Goal: Task Accomplishment & Management: Manage account settings

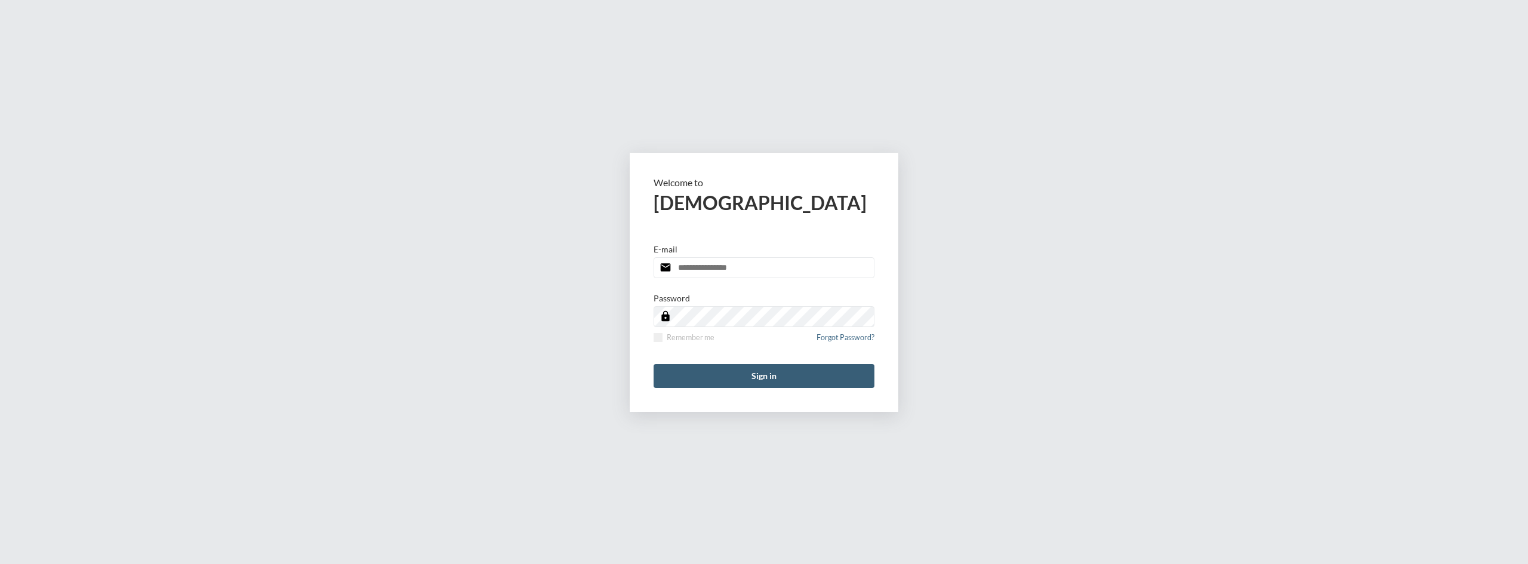
type input "**********"
click at [748, 363] on form "**********" at bounding box center [764, 282] width 269 height 259
click at [749, 377] on button "Sign in" at bounding box center [763, 376] width 221 height 24
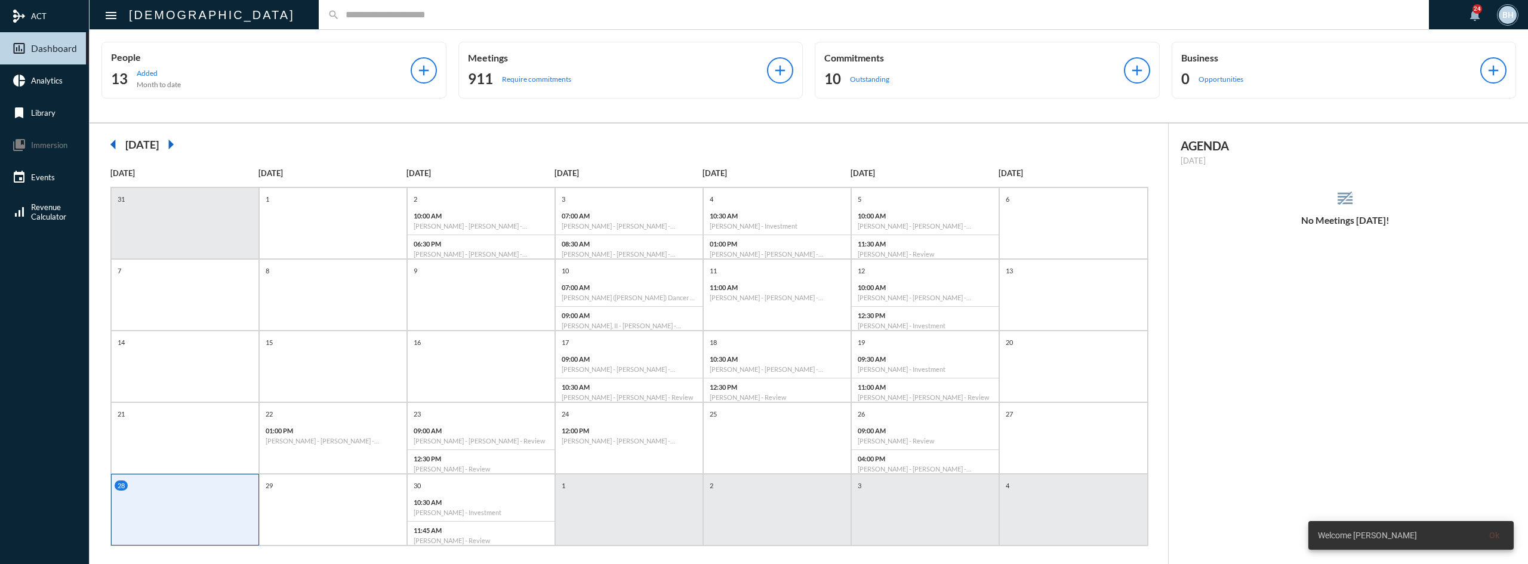
click at [541, 21] on div "search" at bounding box center [874, 14] width 1110 height 29
click at [939, 460] on p "04:00 PM" at bounding box center [924, 459] width 135 height 8
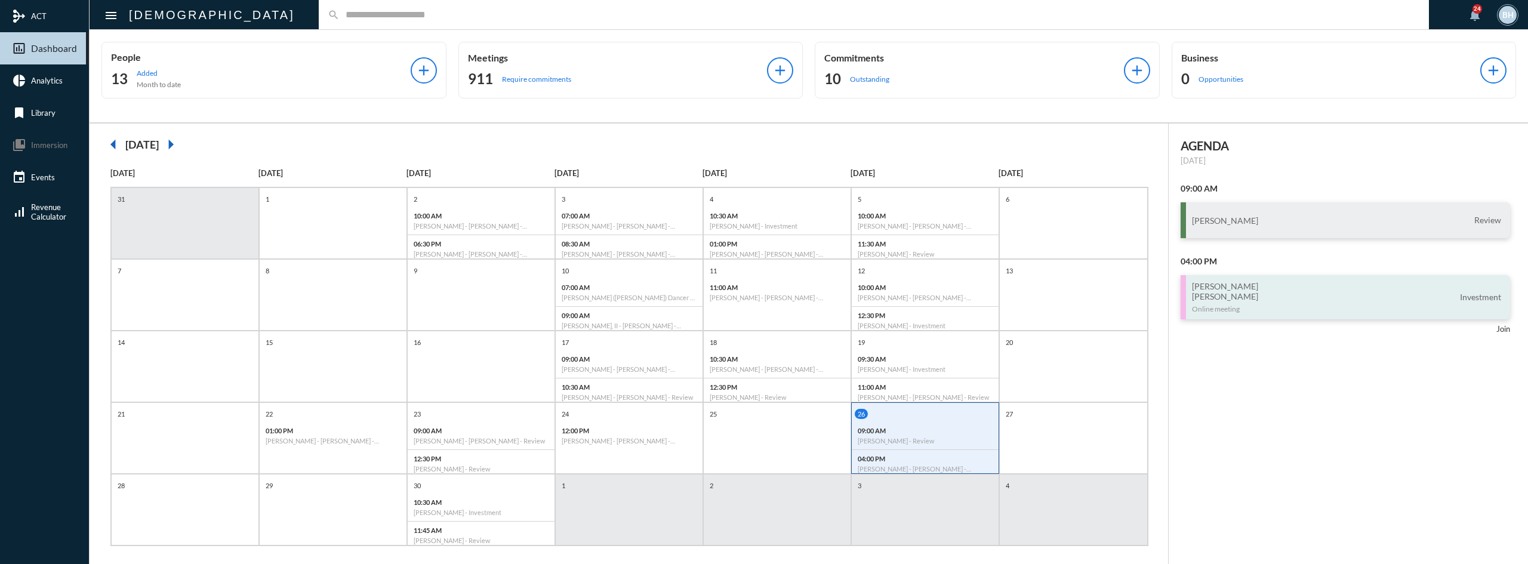
click at [1328, 301] on div "[PERSON_NAME] [PERSON_NAME] Online meeting Investment" at bounding box center [1345, 297] width 330 height 44
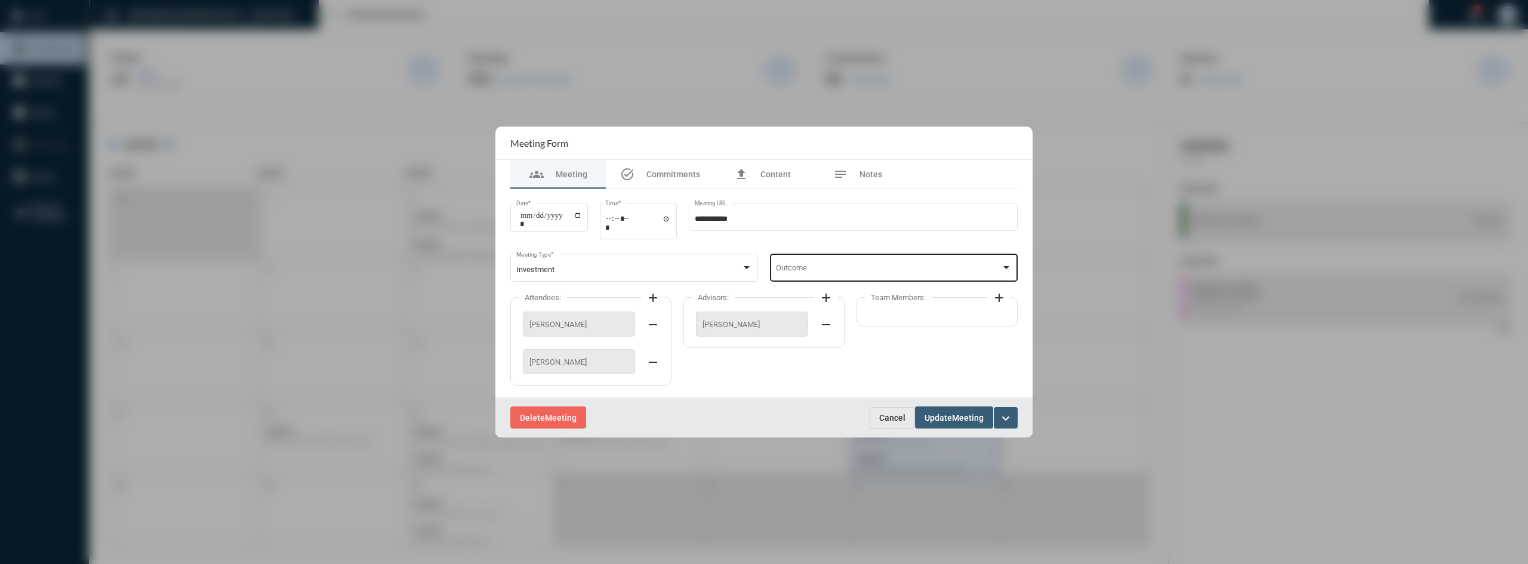
click at [921, 270] on span at bounding box center [889, 270] width 226 height 9
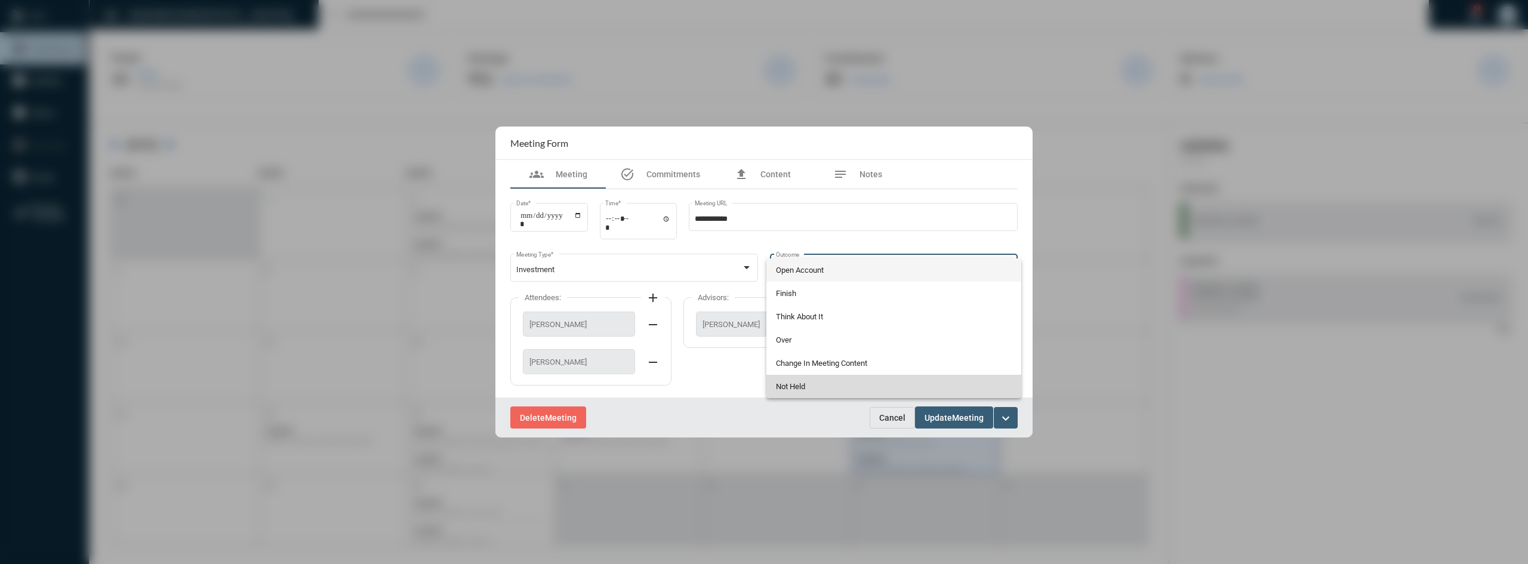
click at [794, 390] on span "Not Held" at bounding box center [894, 386] width 236 height 23
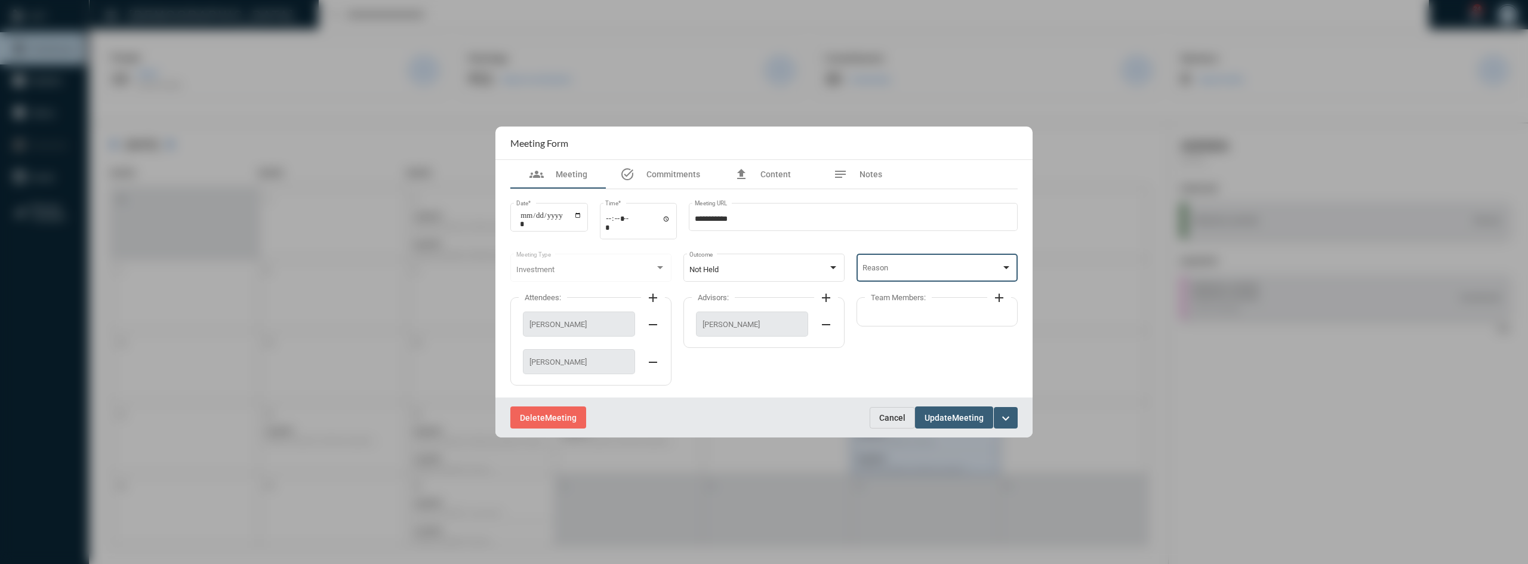
click at [915, 272] on span at bounding box center [931, 270] width 139 height 9
click at [902, 269] on span "Rescheduled" at bounding box center [937, 269] width 150 height 23
click at [942, 422] on span "Update" at bounding box center [937, 418] width 27 height 10
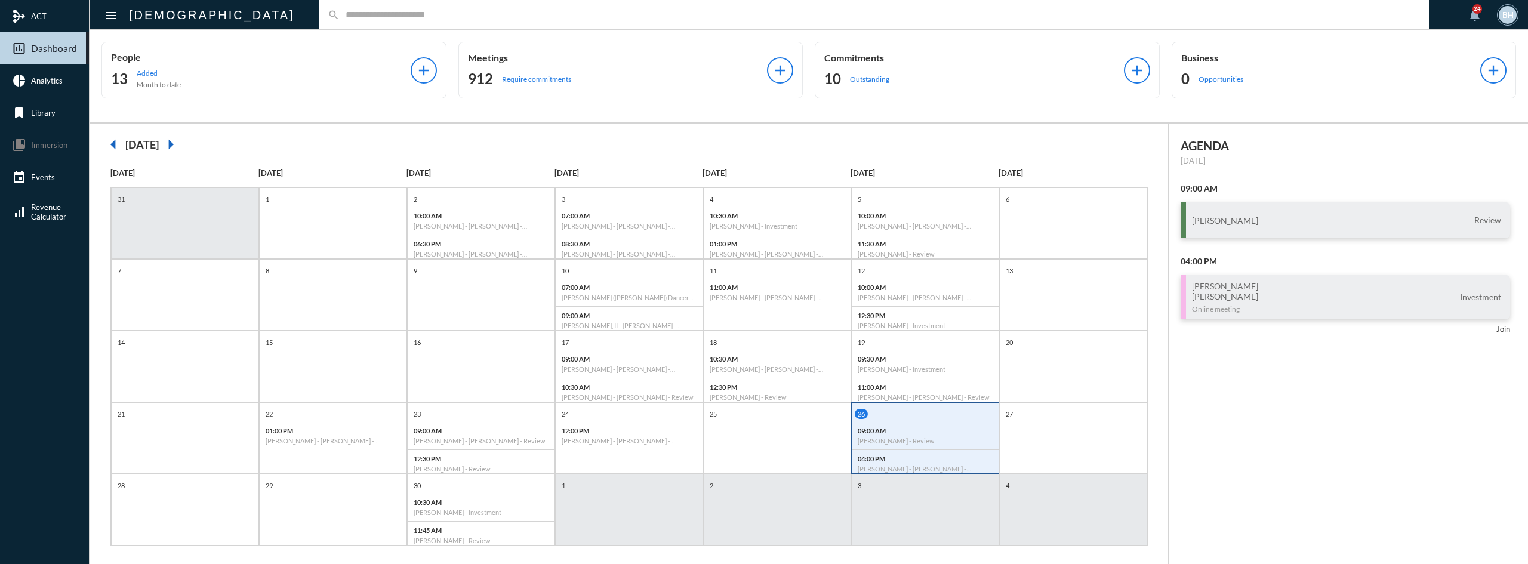
click at [961, 422] on div "09:00 AM [PERSON_NAME] - Review" at bounding box center [925, 436] width 147 height 28
click at [636, 516] on div "1" at bounding box center [629, 510] width 148 height 72
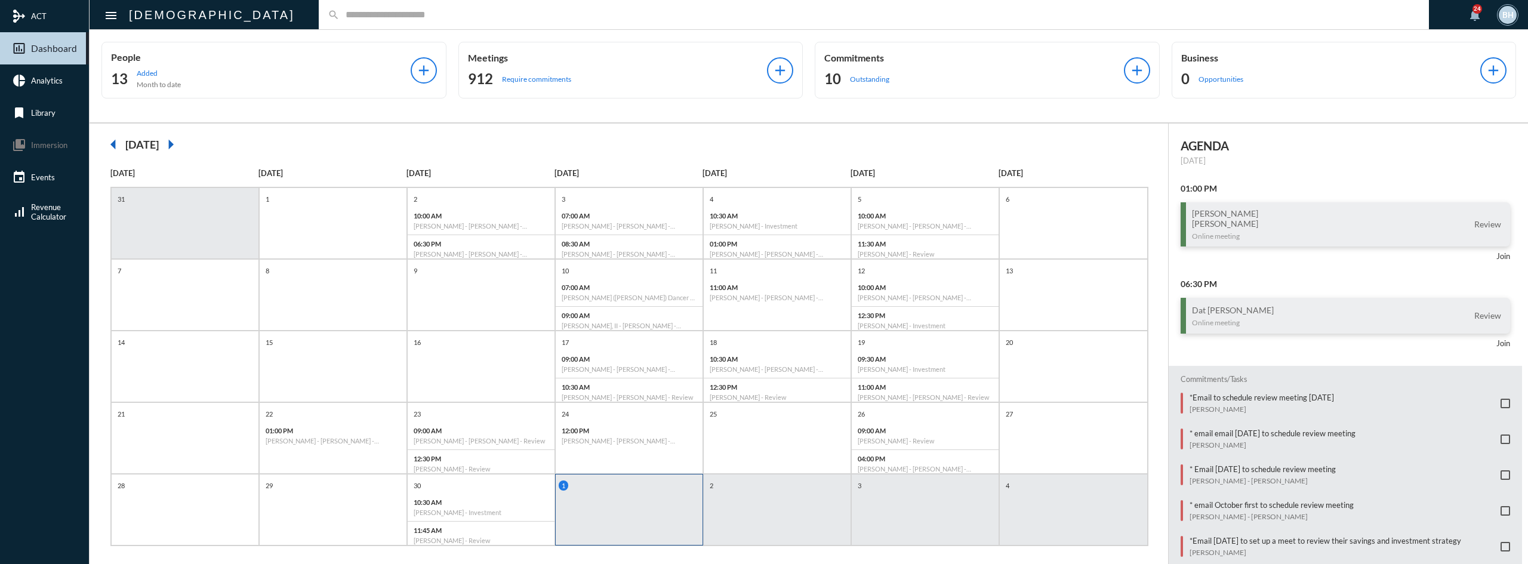
click at [373, 18] on input "text" at bounding box center [880, 15] width 1080 height 10
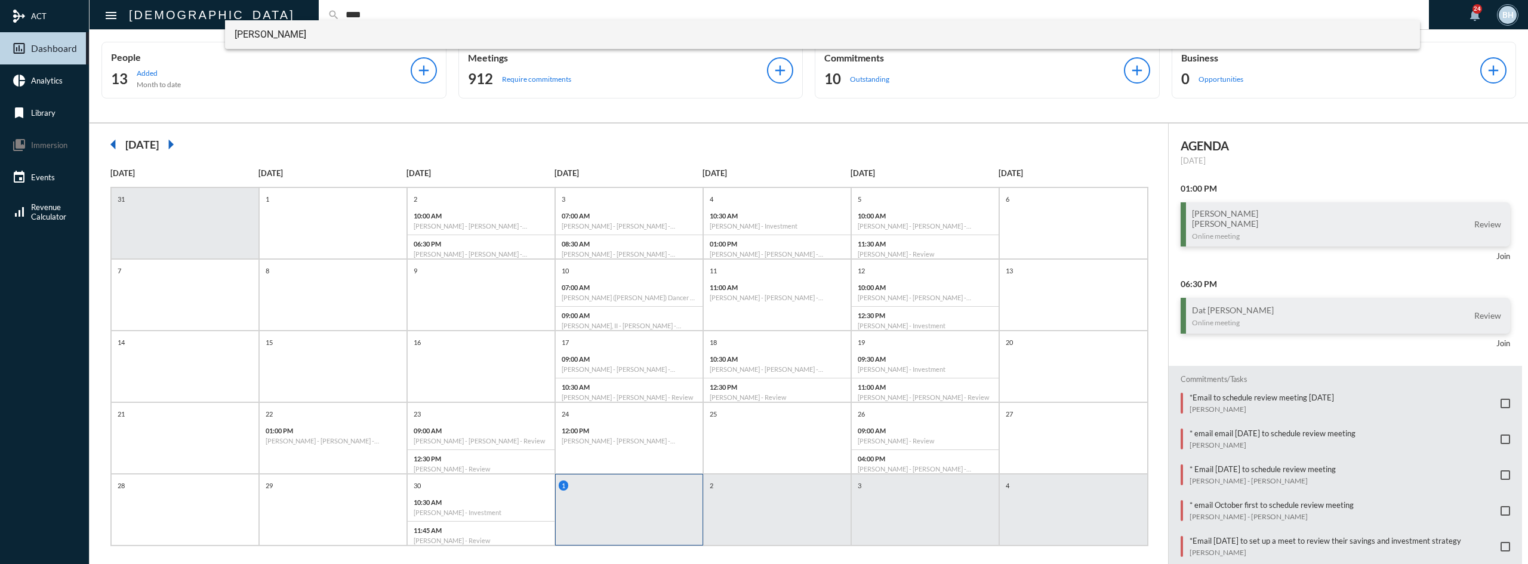
type input "****"
click at [304, 36] on span "[PERSON_NAME]" at bounding box center [823, 34] width 1176 height 29
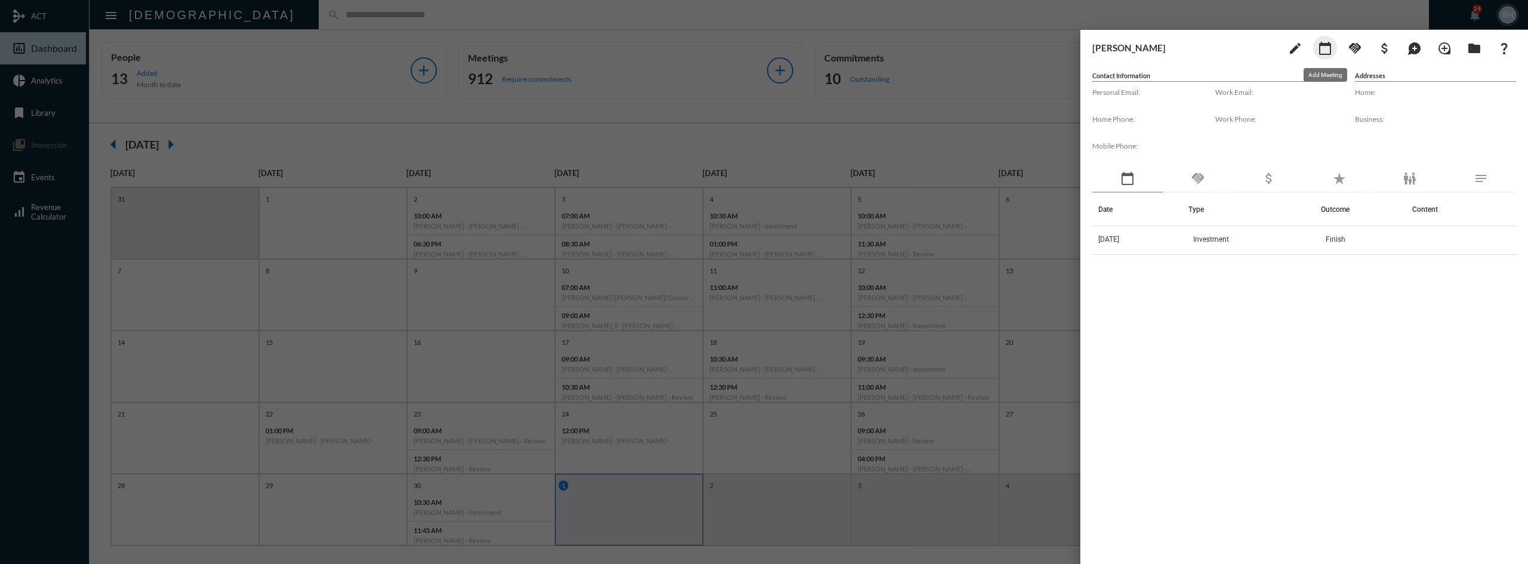
click at [1331, 50] on mat-icon "calendar_today" at bounding box center [1325, 48] width 14 height 14
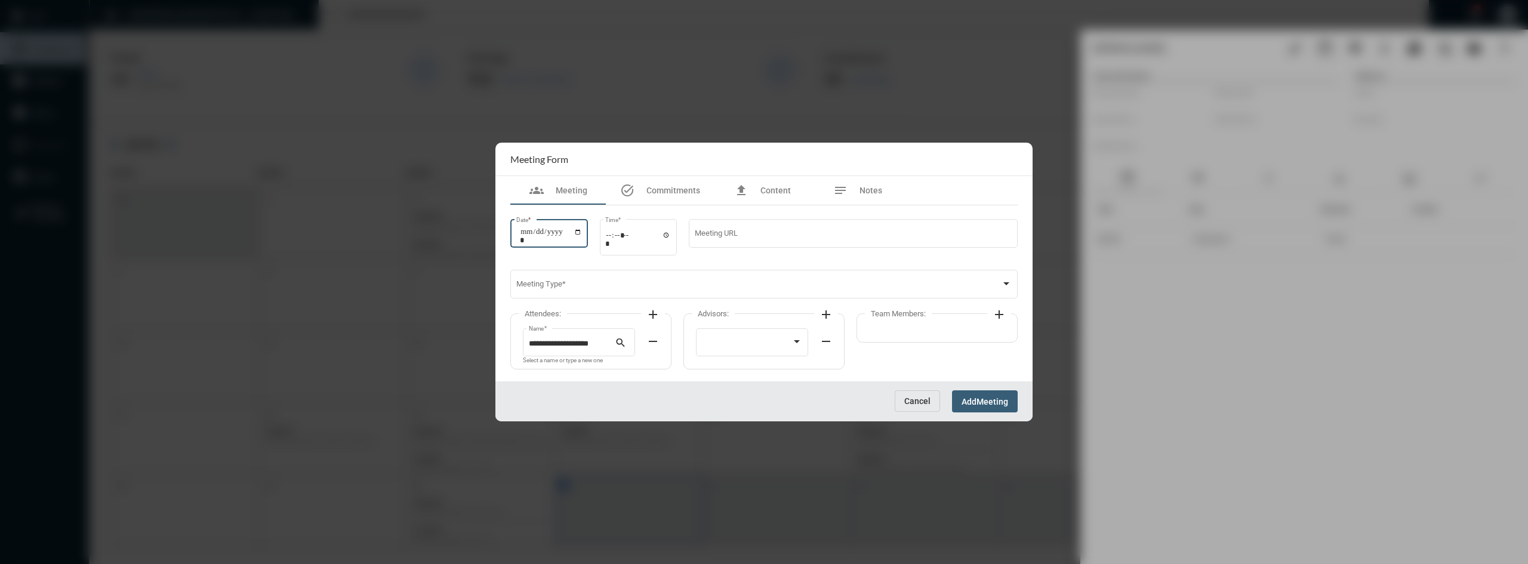
click at [523, 239] on input "Date *" at bounding box center [551, 235] width 62 height 17
click at [582, 230] on input "Date *" at bounding box center [551, 235] width 62 height 17
type input "**********"
click at [613, 233] on input "Time *" at bounding box center [638, 238] width 66 height 17
type input "*****"
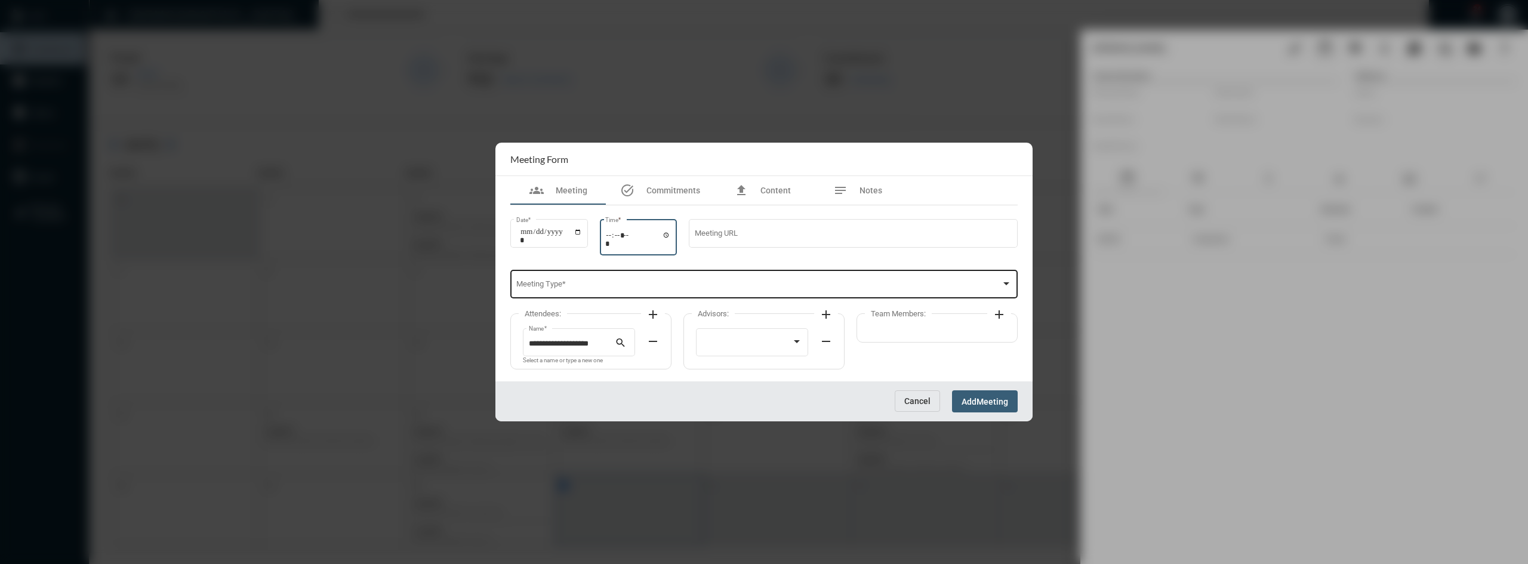
click at [671, 282] on span at bounding box center [758, 286] width 485 height 9
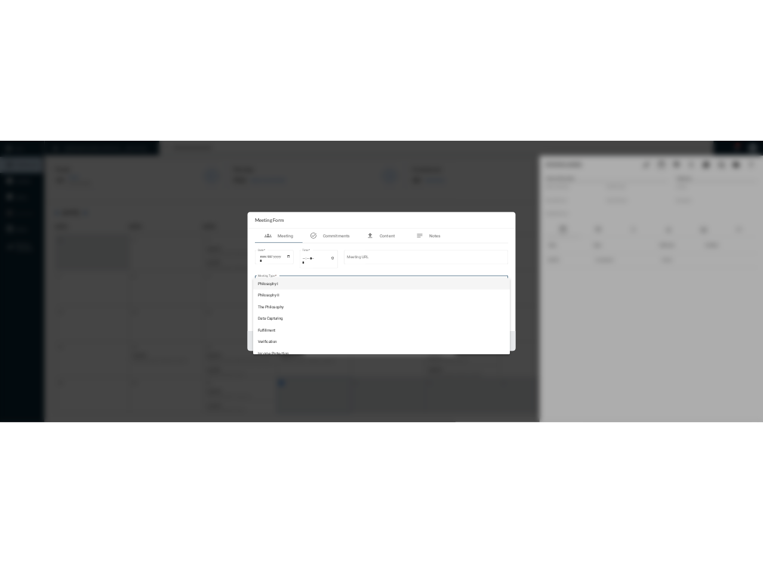
scroll to position [127, 0]
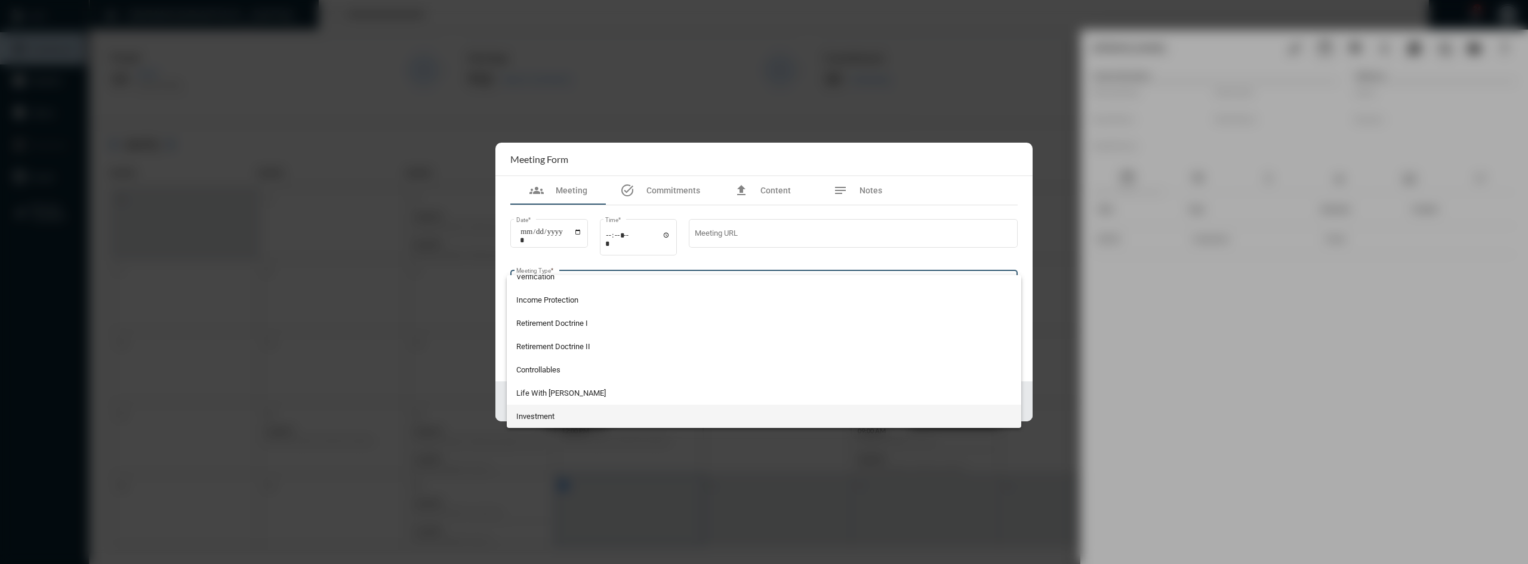
click at [625, 417] on span "Investment" at bounding box center [764, 416] width 496 height 23
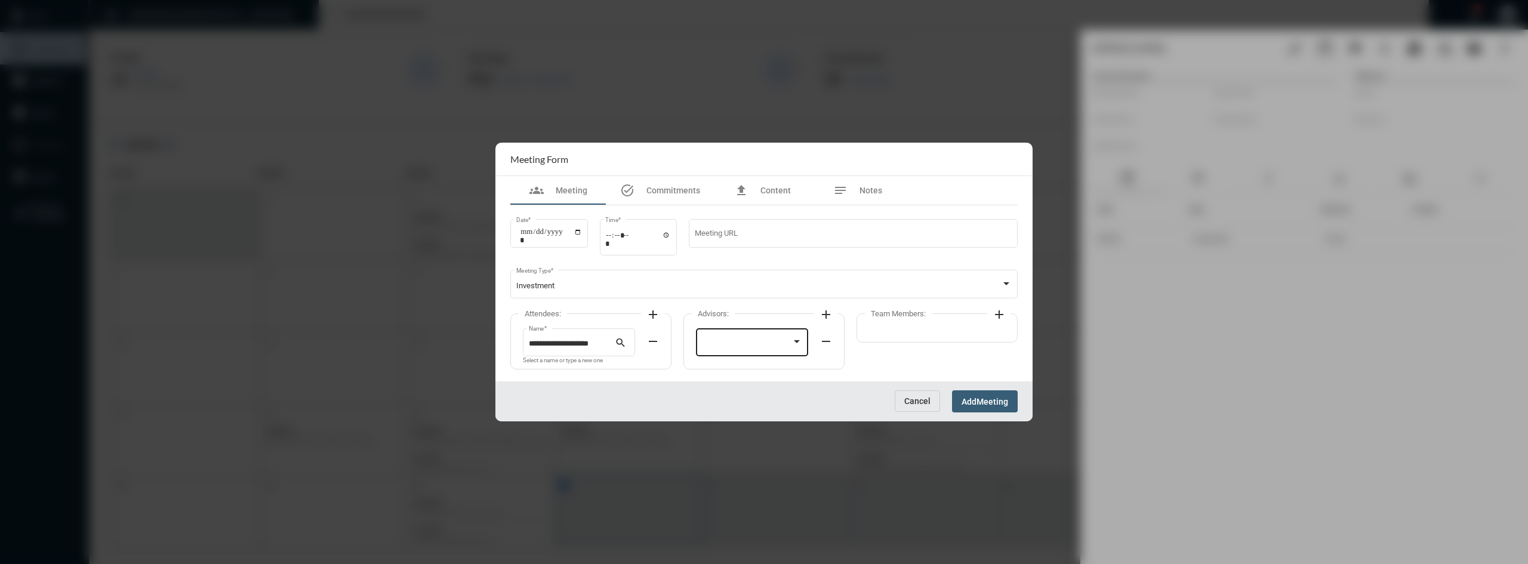
click at [755, 351] on div at bounding box center [752, 341] width 101 height 30
click at [751, 348] on span "[PERSON_NAME]" at bounding box center [752, 344] width 101 height 23
click at [1004, 402] on span "Meeting" at bounding box center [992, 402] width 32 height 10
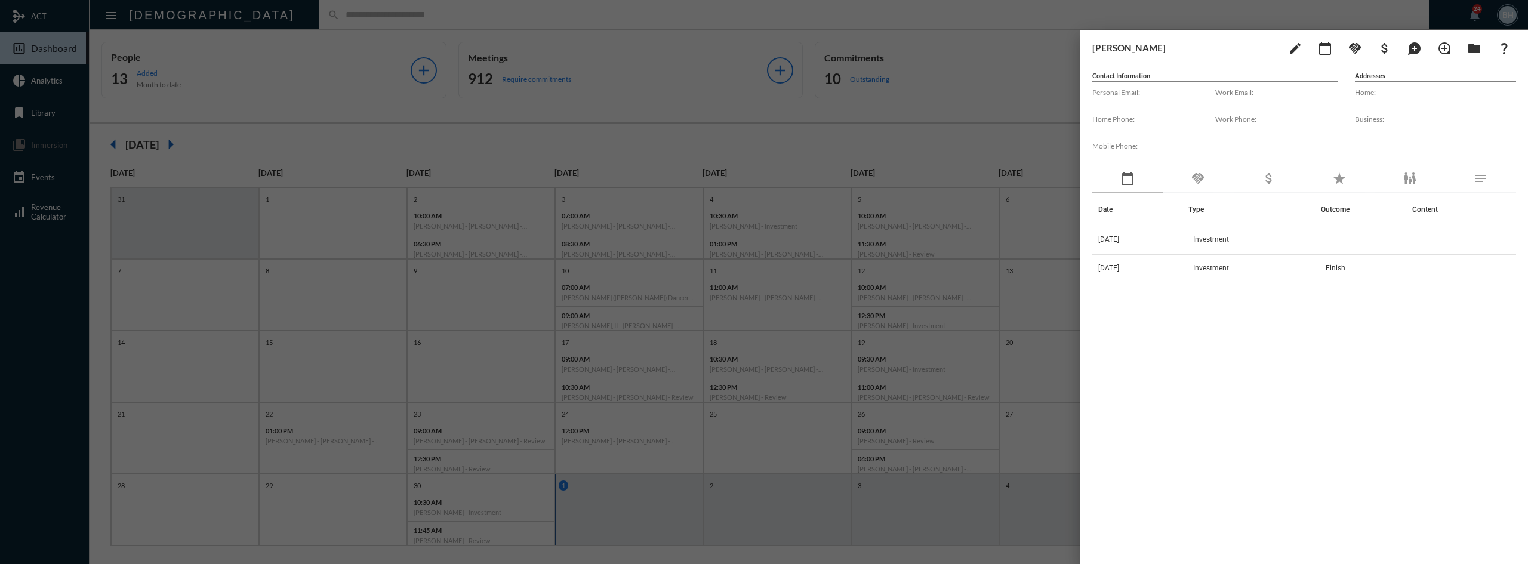
click at [472, 425] on div at bounding box center [764, 282] width 1528 height 564
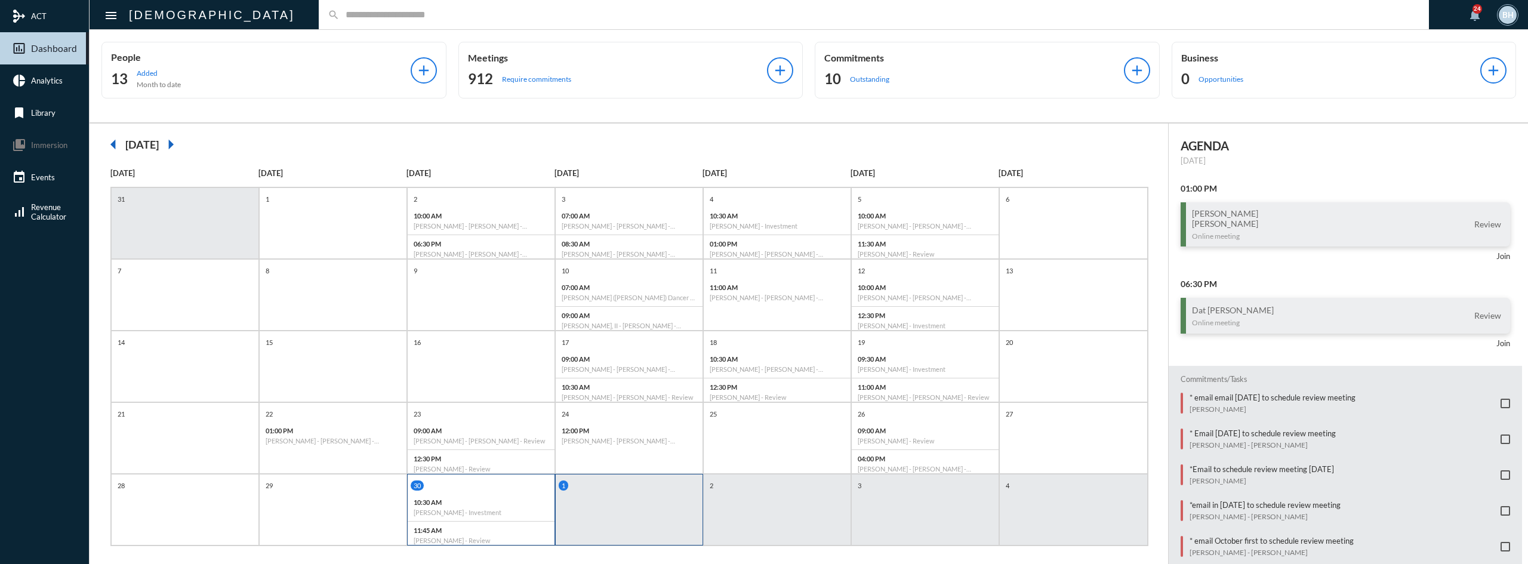
click at [519, 503] on p "10:30 AM" at bounding box center [481, 502] width 135 height 8
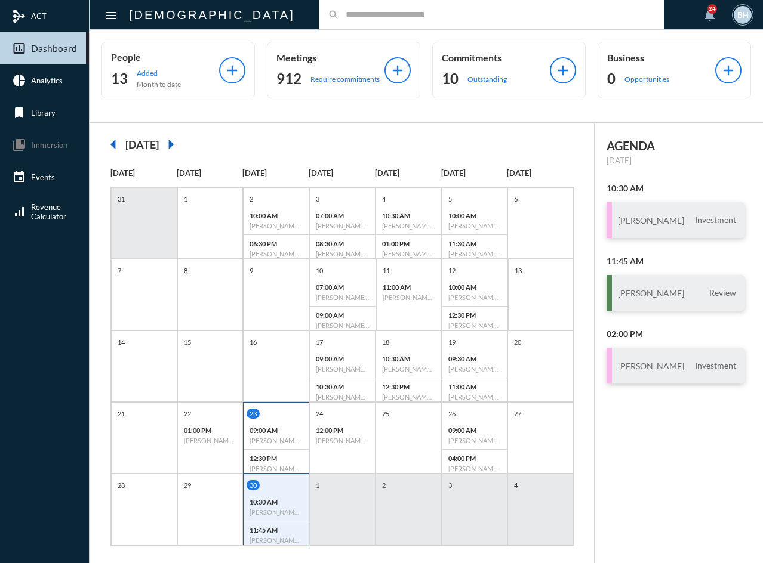
click at [280, 431] on p "09:00 AM" at bounding box center [275, 431] width 53 height 8
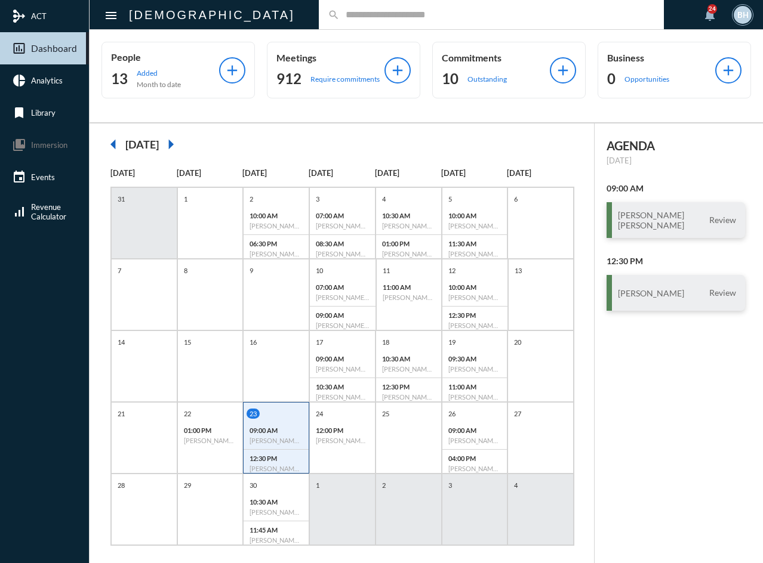
click at [340, 15] on input "text" at bounding box center [497, 15] width 315 height 10
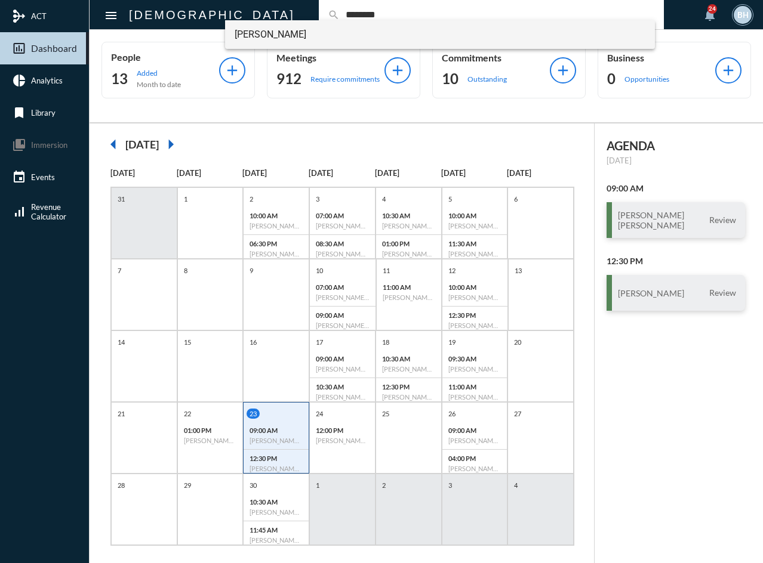
type input "********"
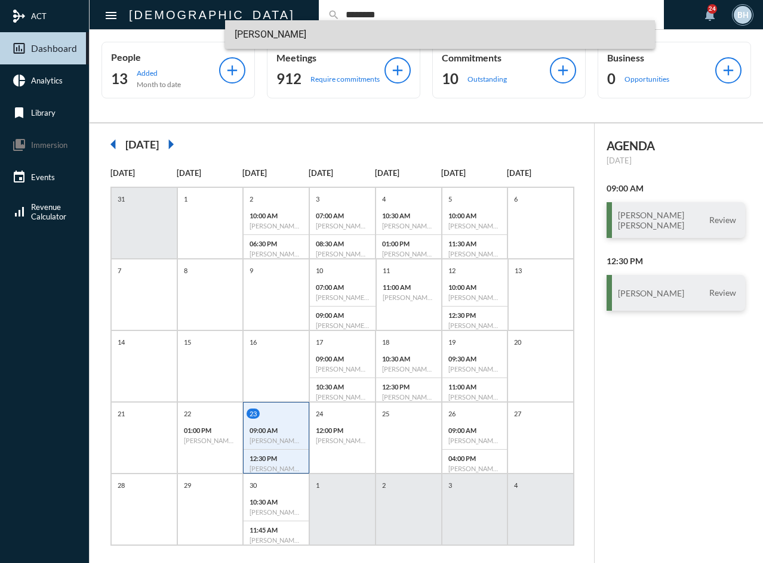
click at [301, 38] on span "[PERSON_NAME]" at bounding box center [440, 34] width 411 height 29
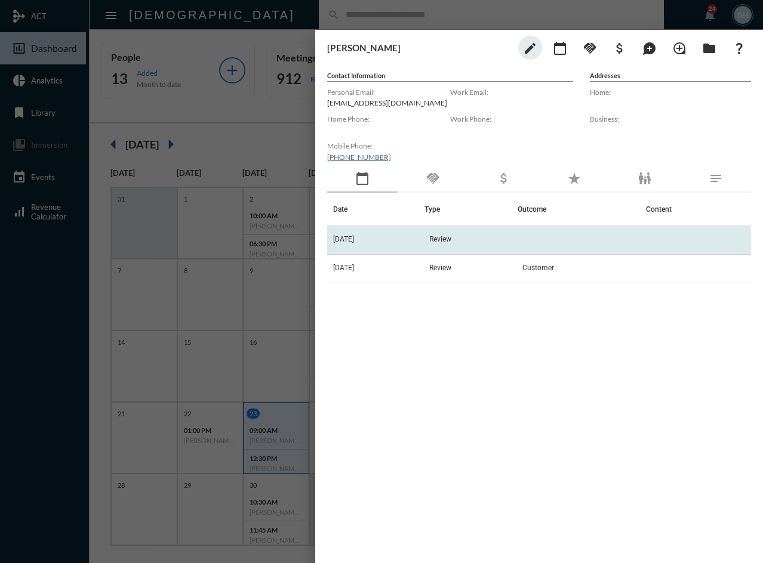
click at [444, 238] on span "Review" at bounding box center [440, 239] width 22 height 8
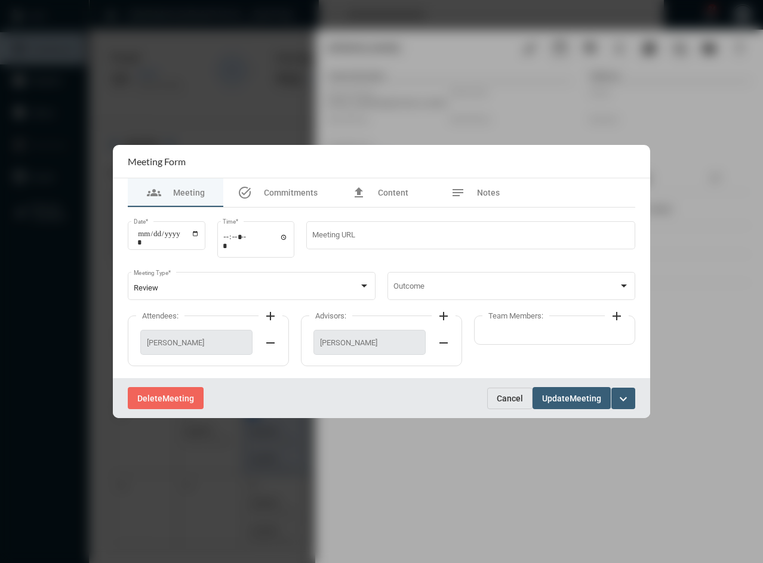
click at [348, 342] on span "[PERSON_NAME]" at bounding box center [369, 342] width 99 height 9
click at [579, 335] on div "Team Members: add" at bounding box center [554, 330] width 161 height 29
click at [619, 313] on mat-icon "add" at bounding box center [616, 316] width 14 height 14
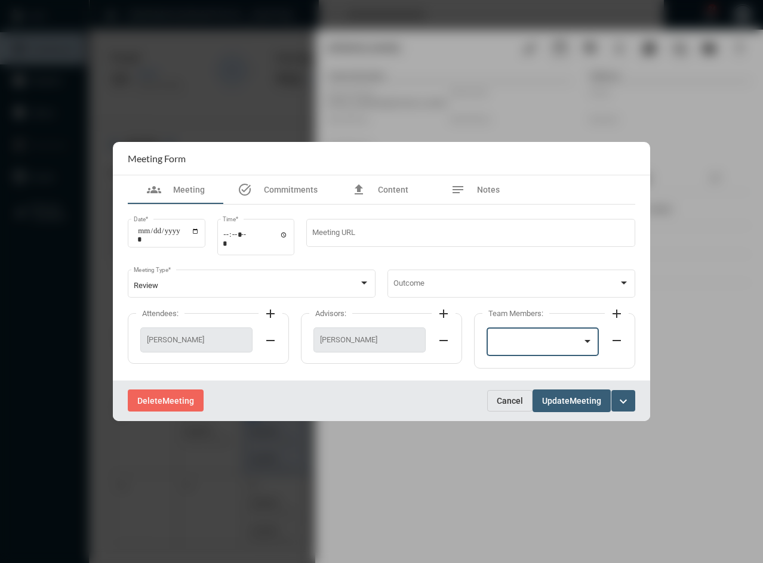
click at [576, 346] on div at bounding box center [537, 344] width 90 height 9
click at [523, 348] on span "[PERSON_NAME]" at bounding box center [542, 343] width 101 height 23
click at [575, 399] on span "Meeting" at bounding box center [585, 402] width 32 height 10
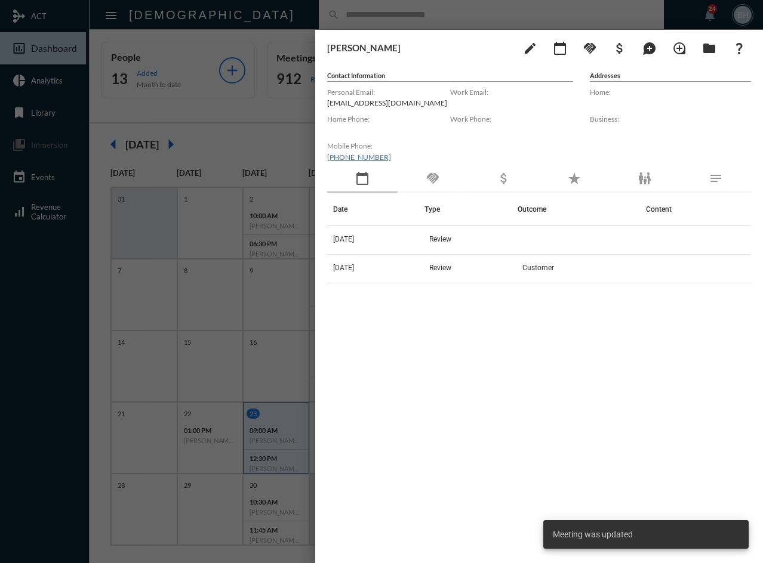
click at [459, 365] on div "Date Type Outcome Content [DATE] Review [DATE] Review Customer" at bounding box center [539, 363] width 424 height 340
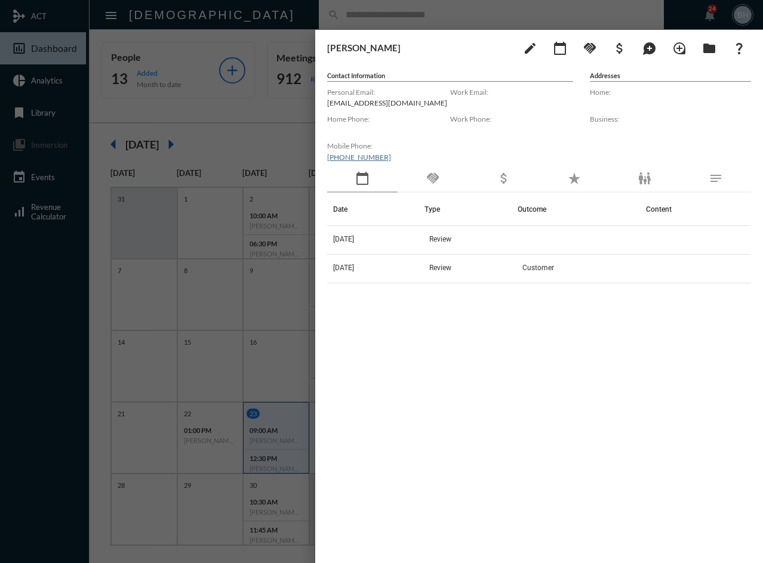
click at [255, 24] on div at bounding box center [381, 281] width 763 height 563
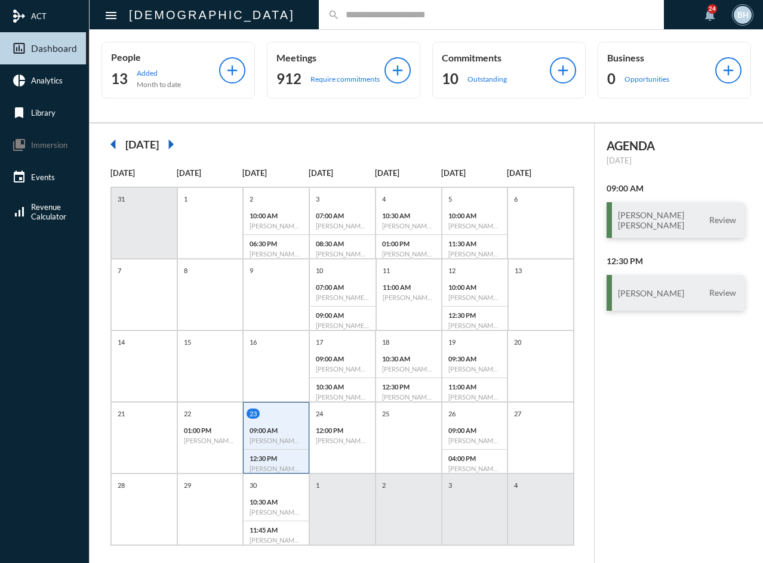
click at [268, 425] on div "09:00 AM [PERSON_NAME] - [PERSON_NAME] - Review" at bounding box center [275, 436] width 65 height 28
click at [290, 516] on div "10:30 AM [PERSON_NAME] - Investment" at bounding box center [275, 507] width 65 height 28
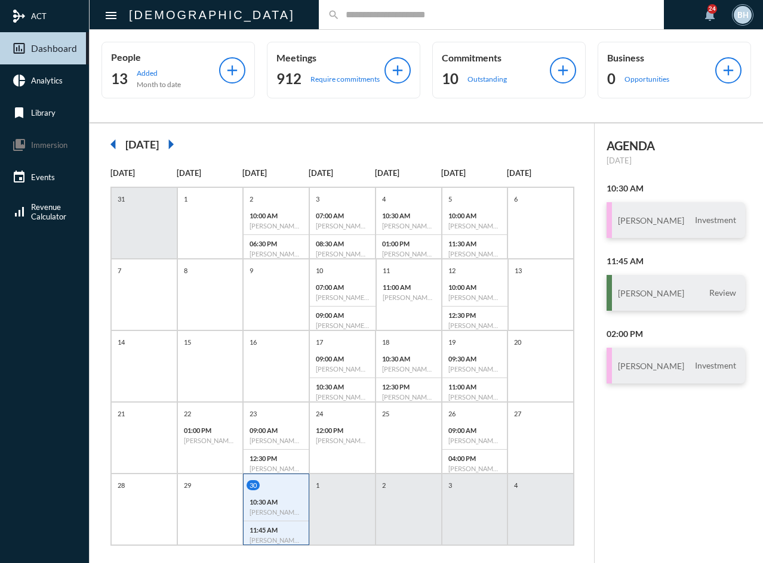
click at [340, 13] on input "text" at bounding box center [497, 15] width 315 height 10
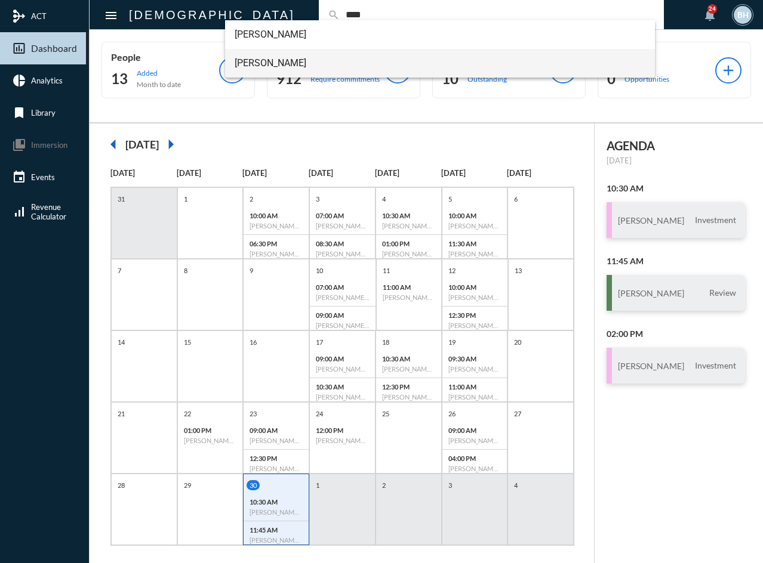
type input "****"
click at [254, 63] on span "[PERSON_NAME]" at bounding box center [440, 63] width 411 height 29
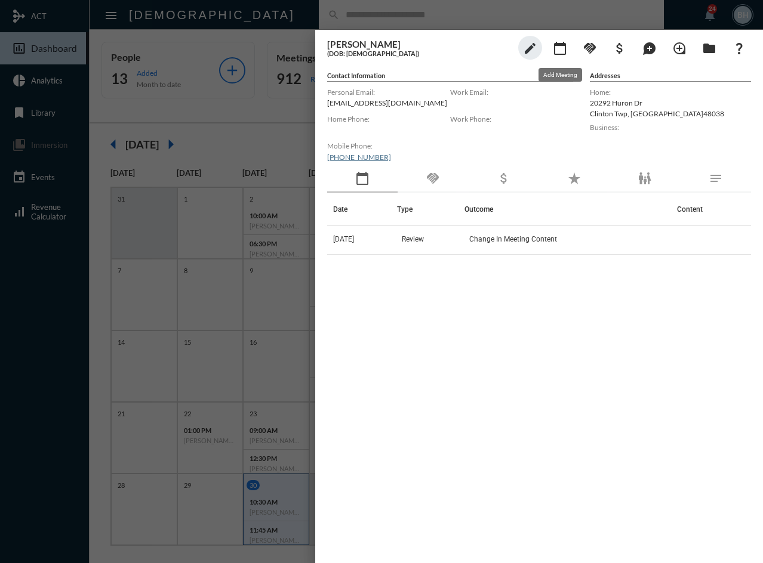
click at [562, 49] on mat-icon "calendar_today" at bounding box center [560, 48] width 14 height 14
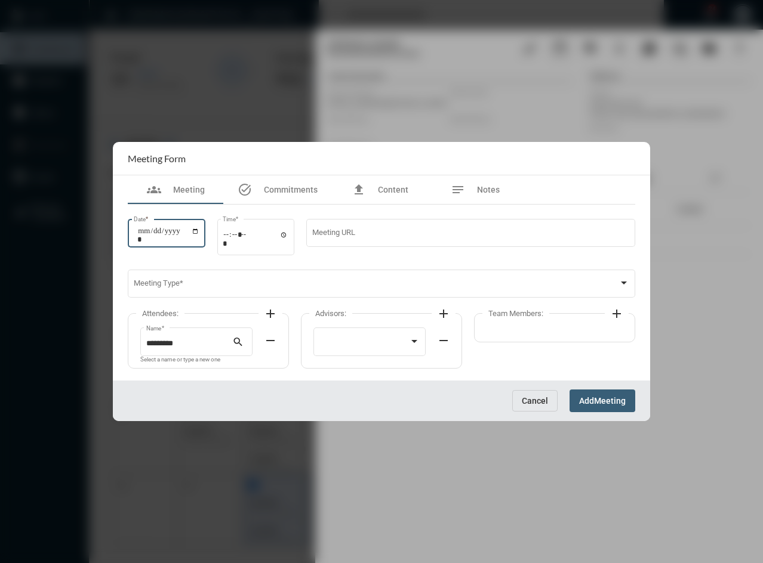
click at [145, 237] on input "Date *" at bounding box center [168, 235] width 62 height 17
type input "**********"
click at [232, 239] on input "Time *" at bounding box center [256, 238] width 66 height 17
type input "*****"
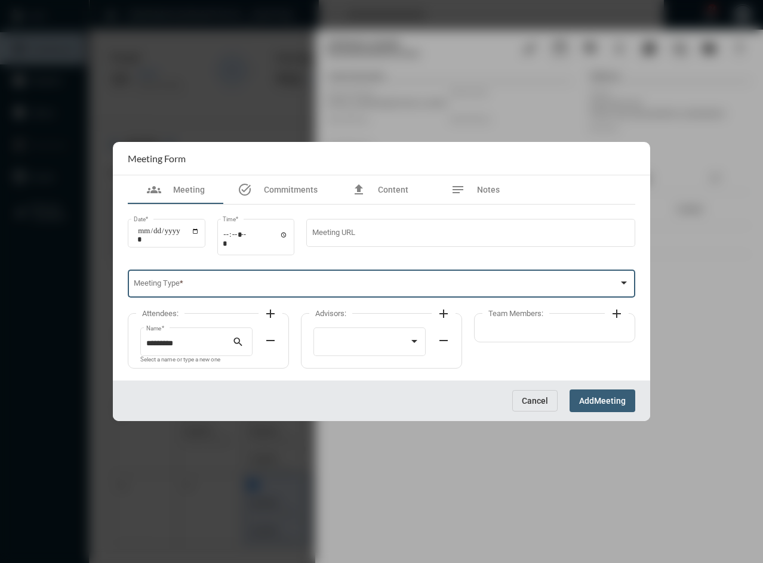
click at [169, 282] on span at bounding box center [376, 286] width 485 height 9
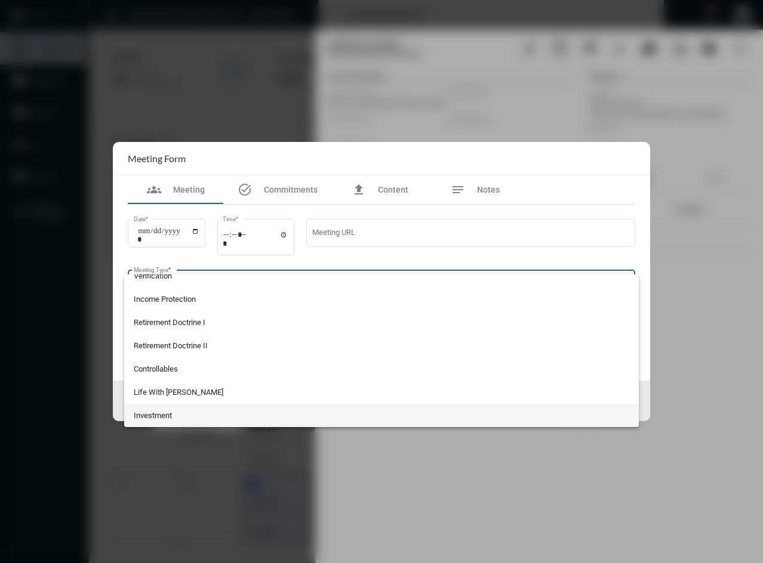
click at [181, 423] on span "Investment" at bounding box center [382, 415] width 496 height 23
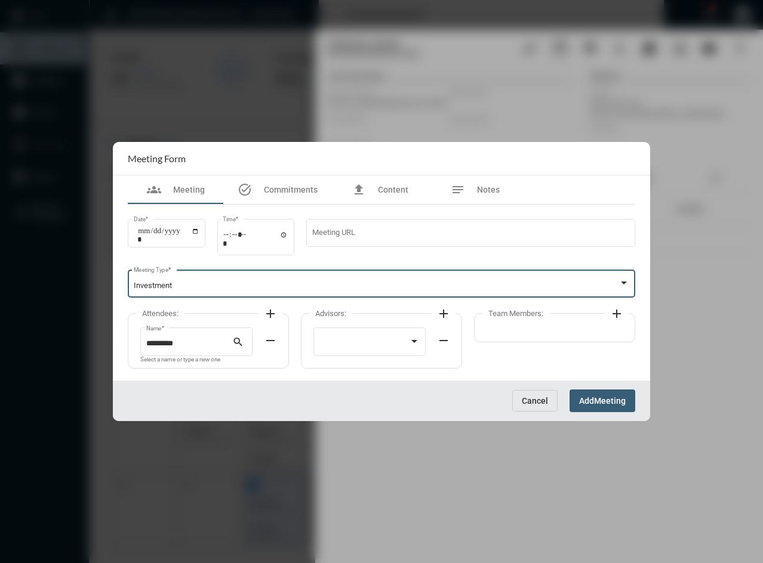
click at [268, 316] on mat-icon "add" at bounding box center [270, 314] width 14 height 14
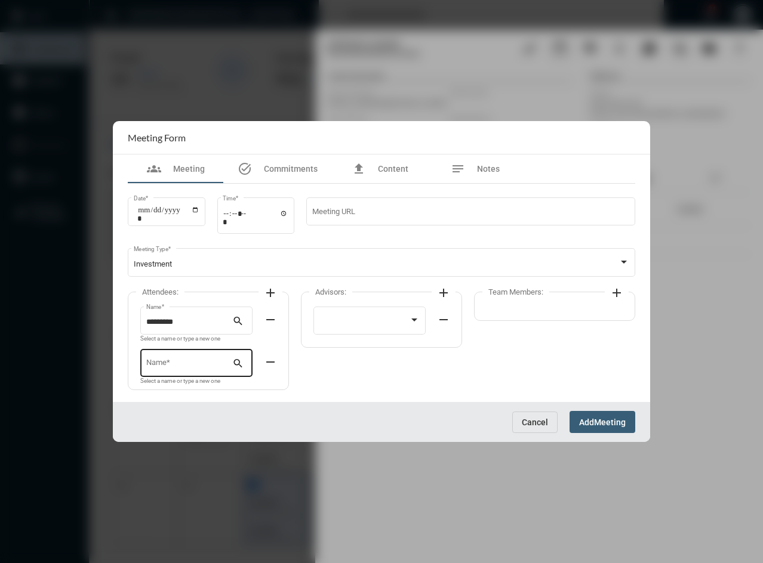
click at [187, 360] on div "Name *" at bounding box center [189, 362] width 87 height 30
click at [178, 394] on span "[PERSON_NAME]" at bounding box center [196, 392] width 93 height 29
type input "********"
click at [346, 316] on div at bounding box center [369, 319] width 101 height 30
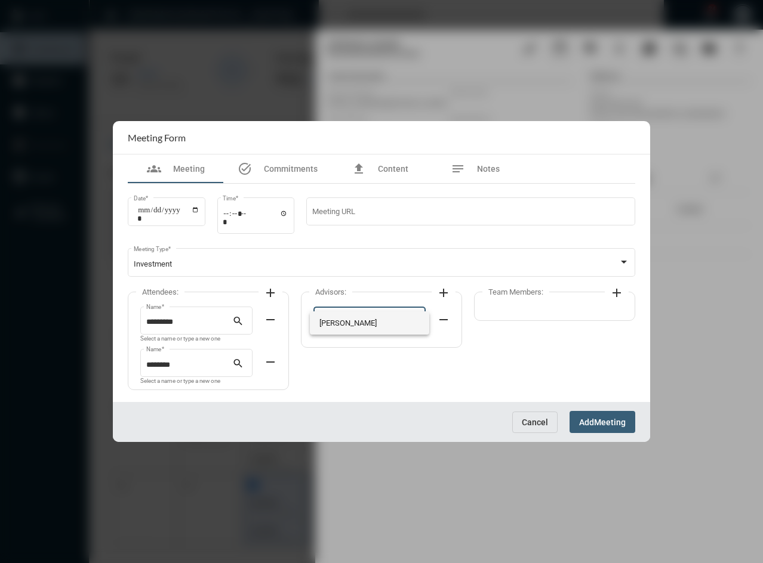
click at [343, 326] on span "[PERSON_NAME]" at bounding box center [369, 322] width 101 height 23
click at [598, 421] on span "Meeting" at bounding box center [610, 423] width 32 height 10
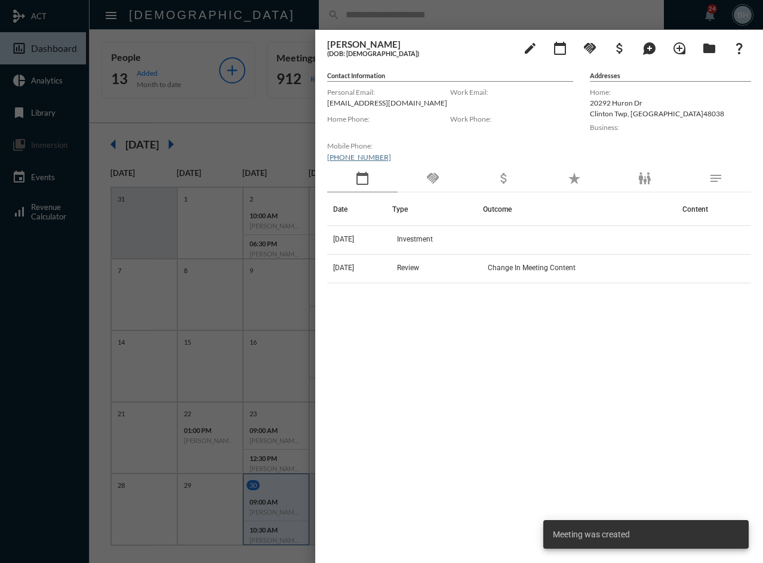
click at [507, 400] on div "Date Type Outcome Content [DATE] Investment [DATE] Review Change In Meeting Con…" at bounding box center [539, 363] width 424 height 340
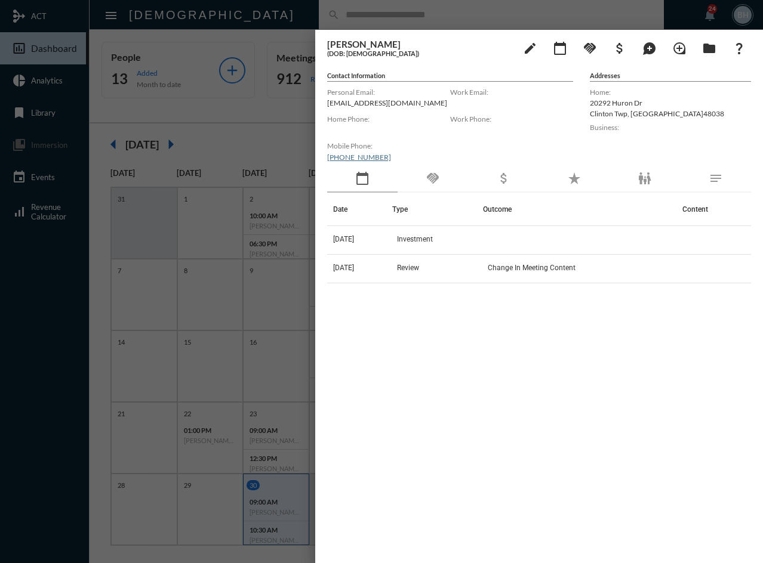
click at [252, 138] on div at bounding box center [381, 281] width 763 height 563
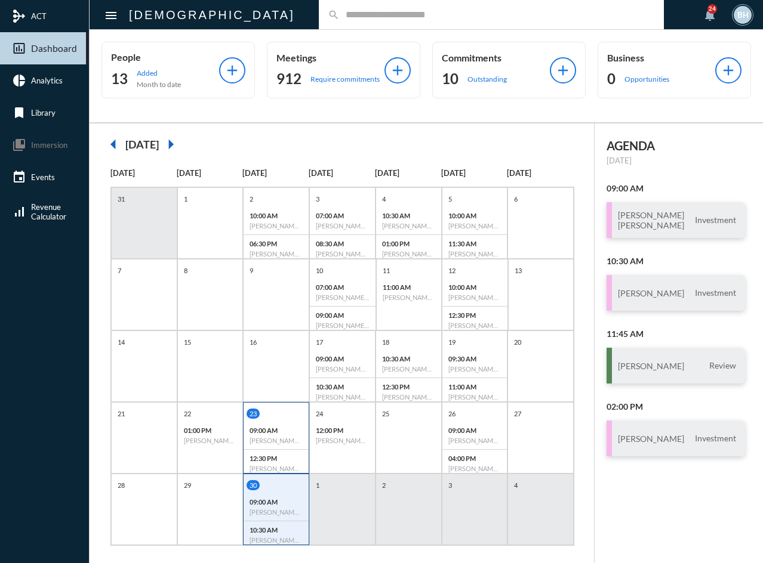
click at [283, 428] on p "09:00 AM" at bounding box center [275, 431] width 53 height 8
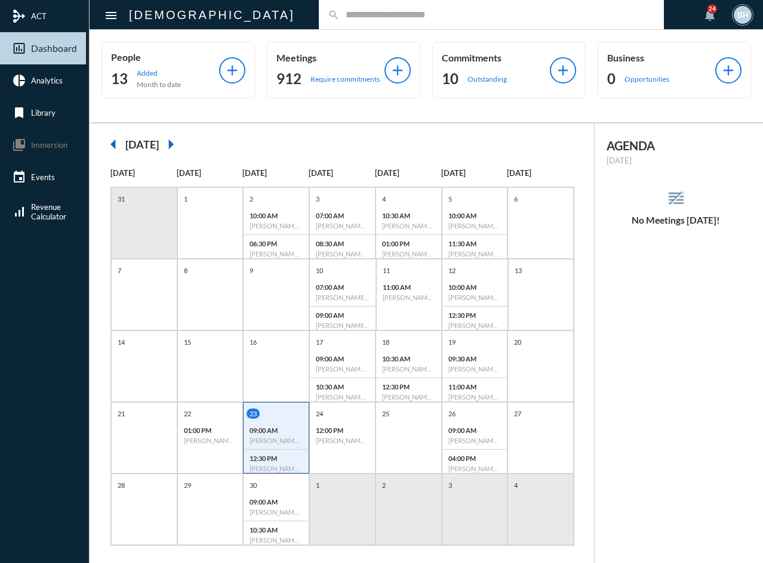
click at [283, 428] on p "09:00 AM" at bounding box center [275, 431] width 53 height 8
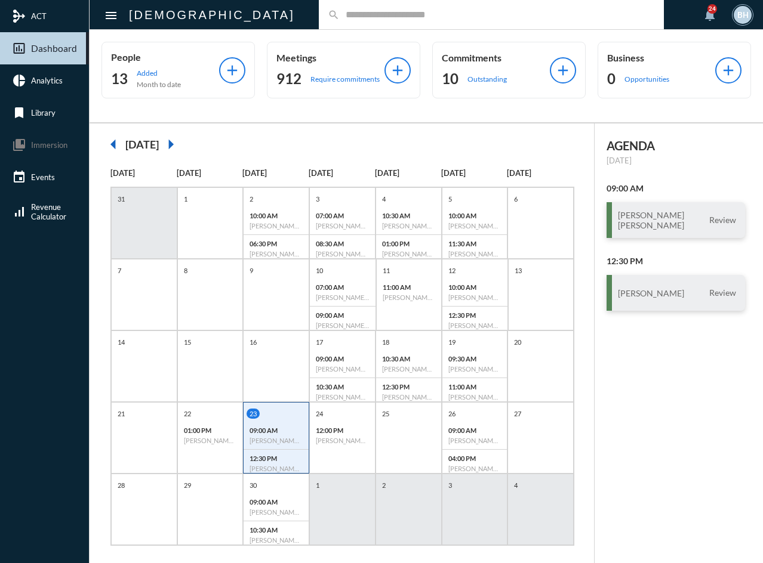
click at [340, 11] on input "text" at bounding box center [497, 15] width 315 height 10
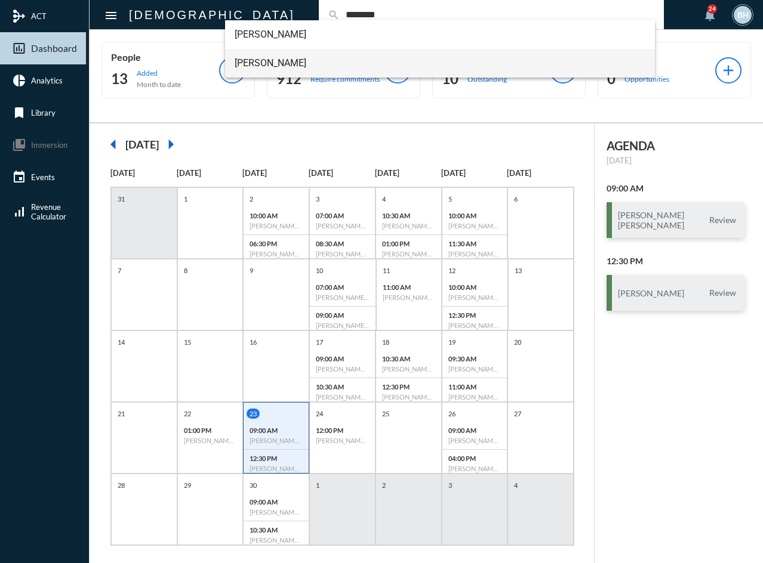
type input "********"
click at [303, 67] on span "[PERSON_NAME]" at bounding box center [440, 63] width 411 height 29
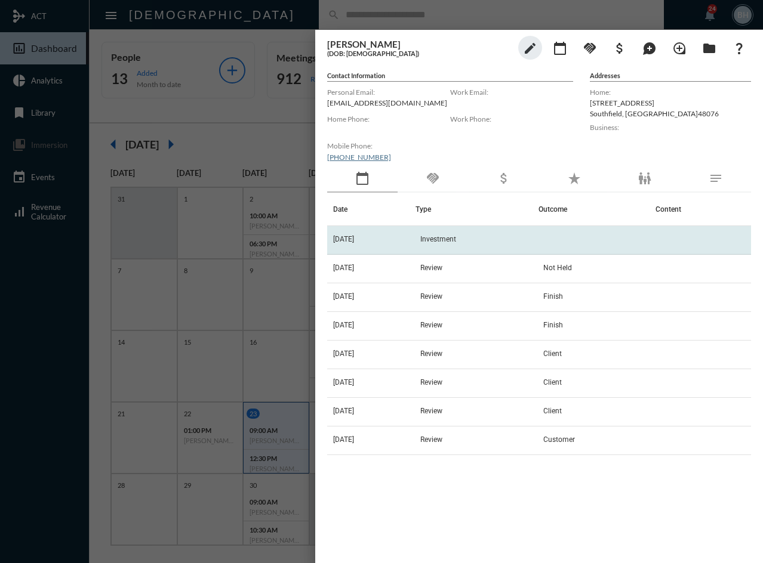
click at [415, 234] on td "[DATE]" at bounding box center [371, 240] width 88 height 29
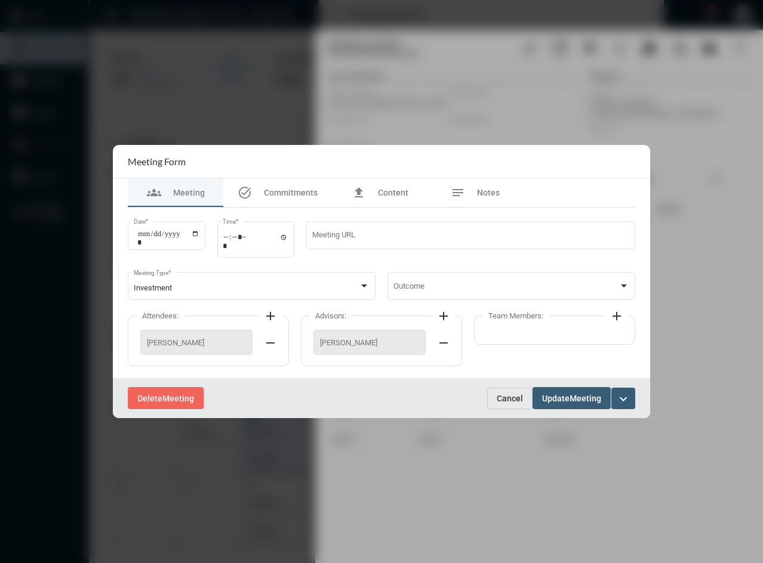
click at [511, 335] on div "Team Members: add" at bounding box center [554, 330] width 161 height 29
click at [618, 314] on mat-icon "add" at bounding box center [616, 316] width 14 height 14
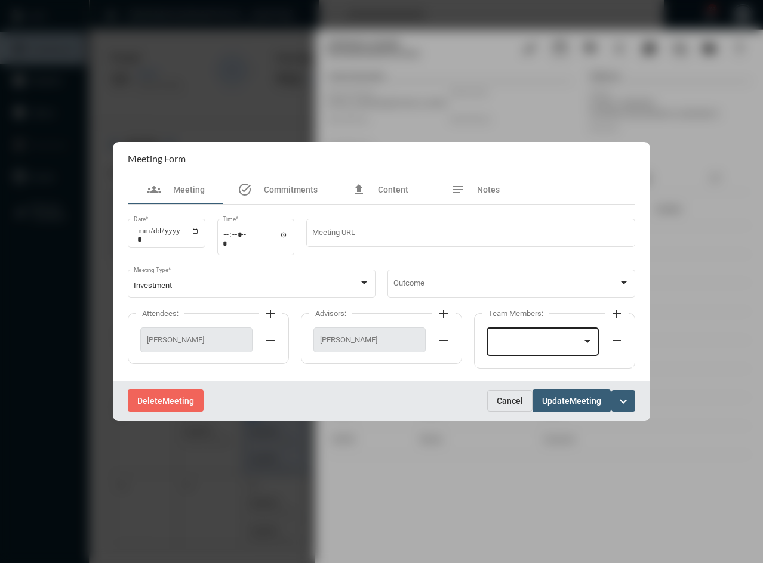
click at [560, 341] on div at bounding box center [537, 344] width 90 height 9
click at [553, 348] on span "[PERSON_NAME]" at bounding box center [542, 343] width 101 height 23
click at [559, 405] on button "Update Meeting" at bounding box center [571, 401] width 78 height 22
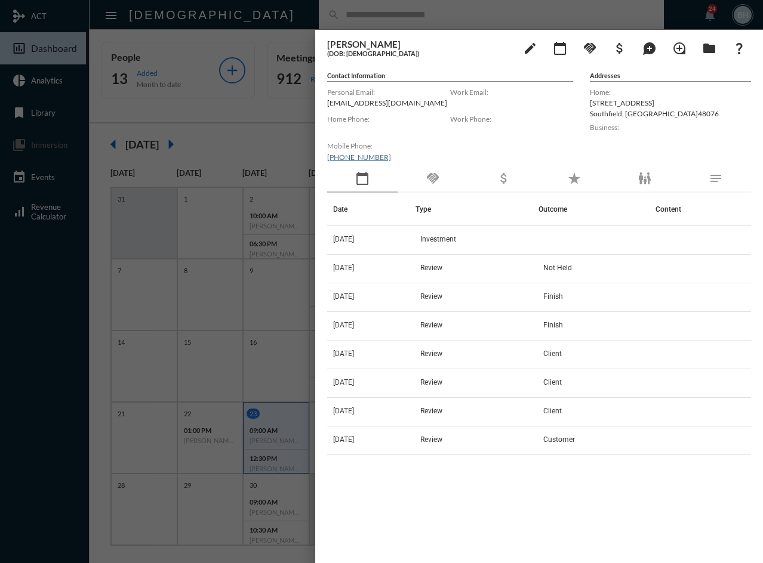
click at [385, 502] on div "Date Type Outcome Content [DATE] Investment [DATE] Review Not Held [DATE] Revie…" at bounding box center [539, 363] width 424 height 340
click at [450, 506] on div "Date Type Outcome Content [DATE] Investment [DATE] Review Not Held [DATE] Revie…" at bounding box center [539, 363] width 424 height 340
click at [261, 419] on div at bounding box center [381, 281] width 763 height 563
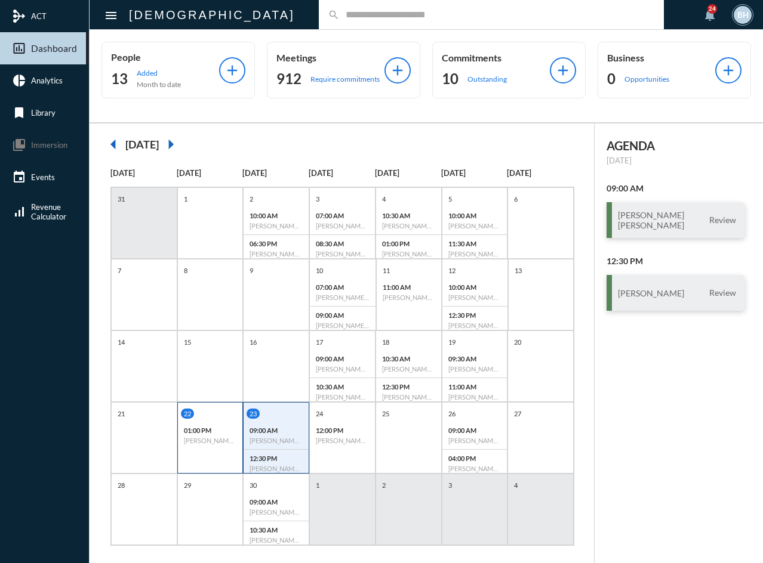
click at [201, 426] on div "01:00 PM [PERSON_NAME] - [PERSON_NAME] - Investment" at bounding box center [210, 435] width 65 height 27
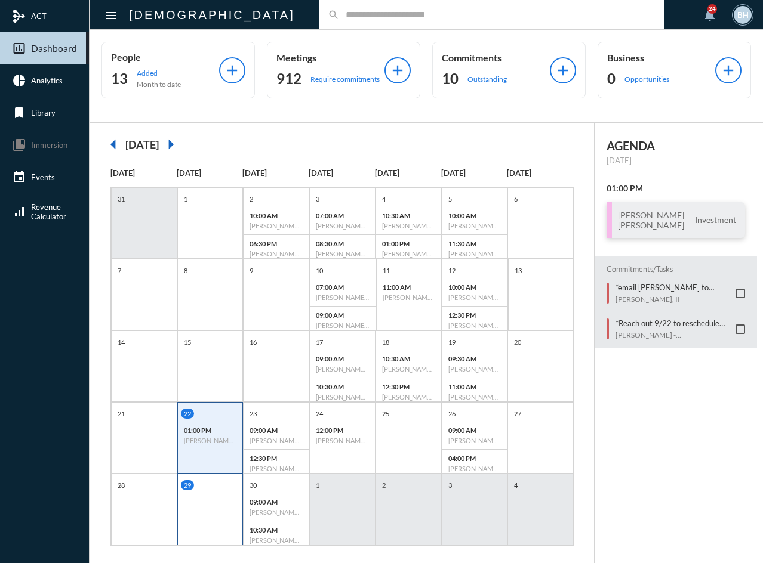
click at [232, 521] on div "29" at bounding box center [210, 510] width 66 height 72
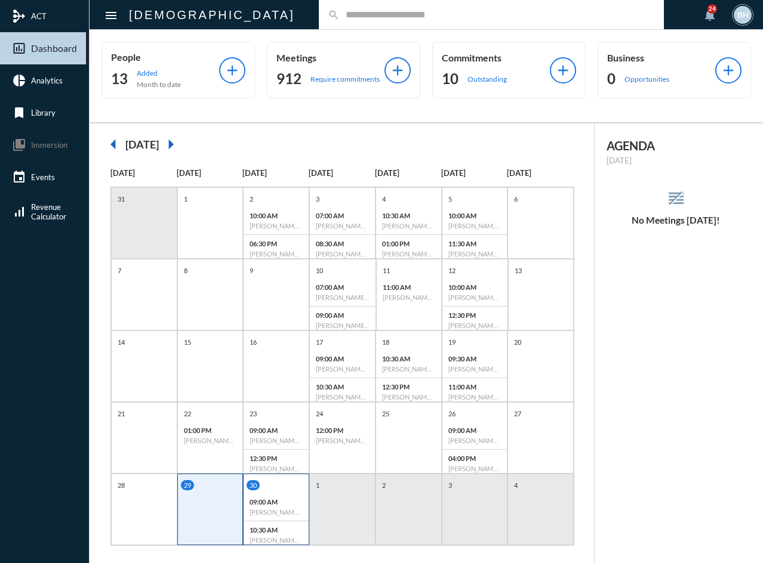
click at [281, 493] on div "09:00 AM [PERSON_NAME] - [PERSON_NAME] - Investment" at bounding box center [275, 507] width 65 height 28
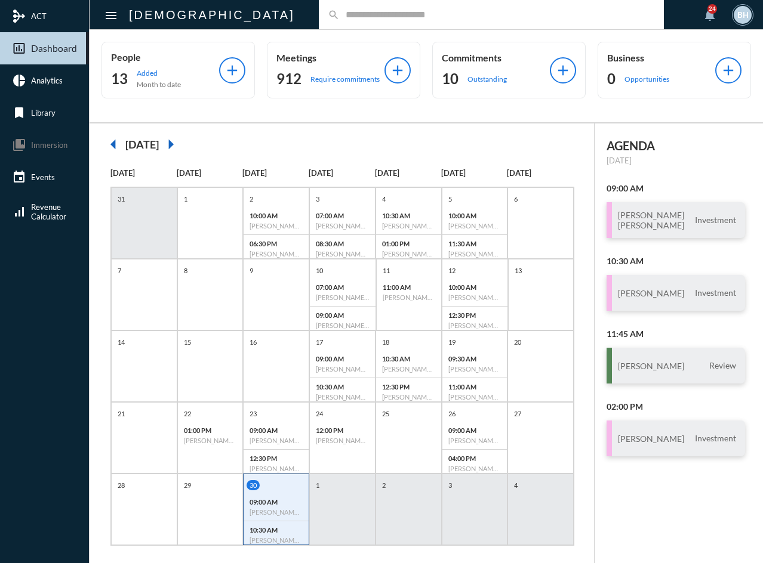
click at [325, 529] on div "1" at bounding box center [342, 510] width 66 height 72
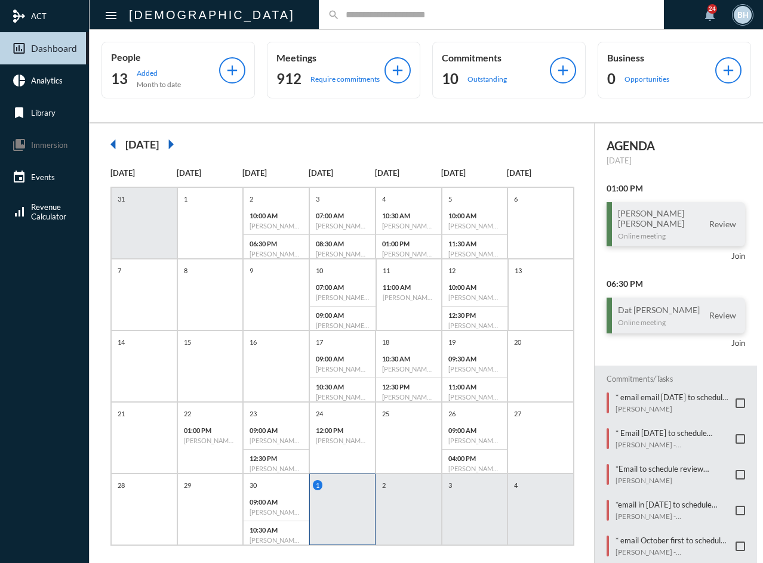
click at [407, 515] on div "2" at bounding box center [408, 510] width 66 height 72
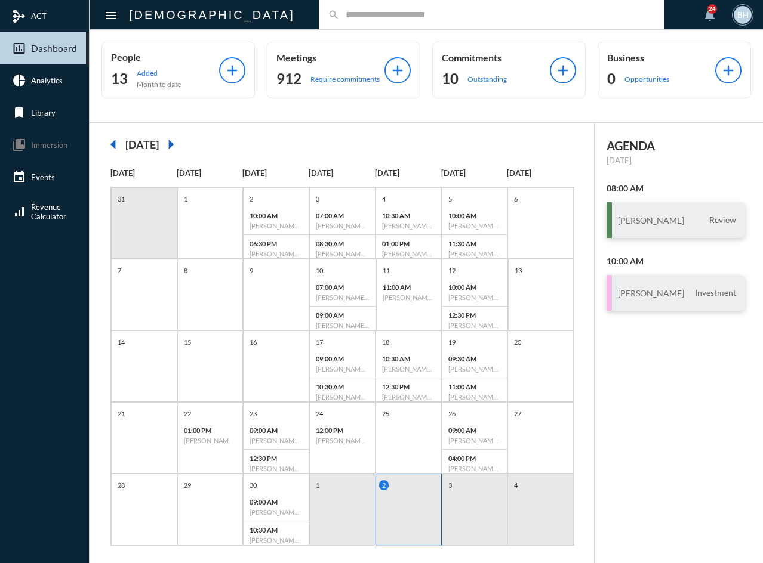
click at [477, 512] on div "3" at bounding box center [475, 510] width 66 height 72
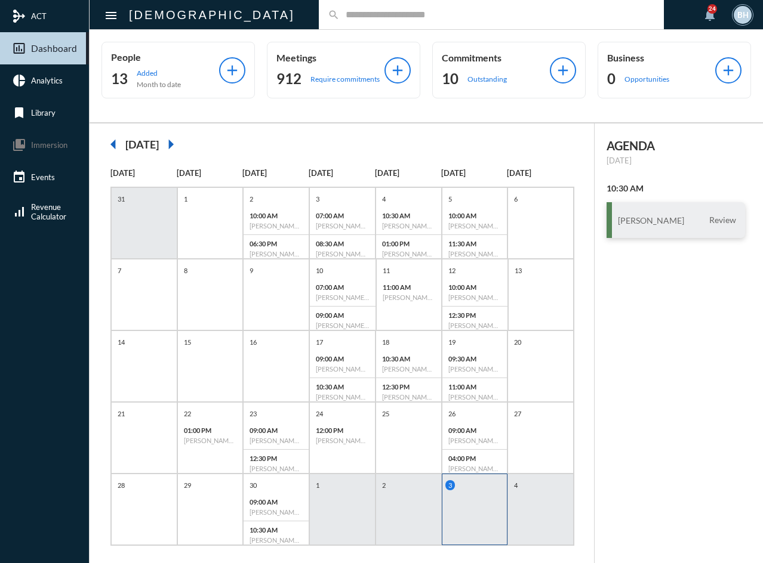
click at [340, 18] on input "text" at bounding box center [497, 15] width 315 height 10
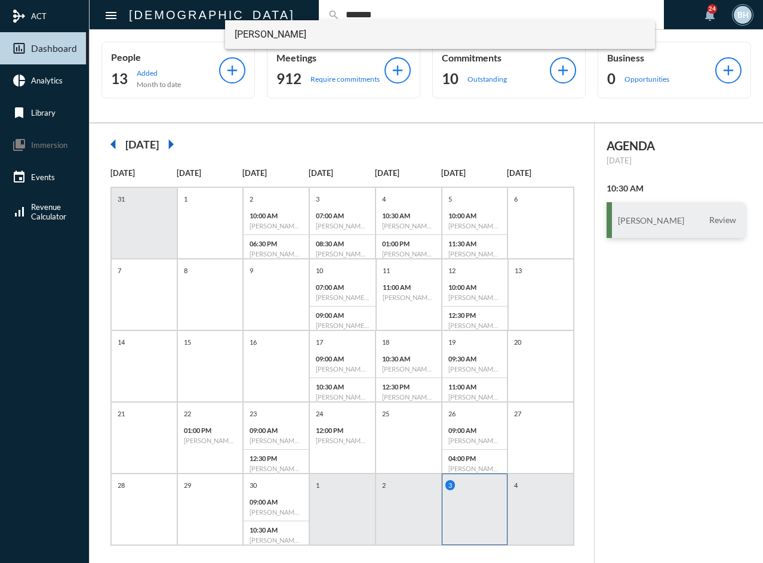
type input "*******"
click at [279, 32] on span "[PERSON_NAME]" at bounding box center [440, 34] width 411 height 29
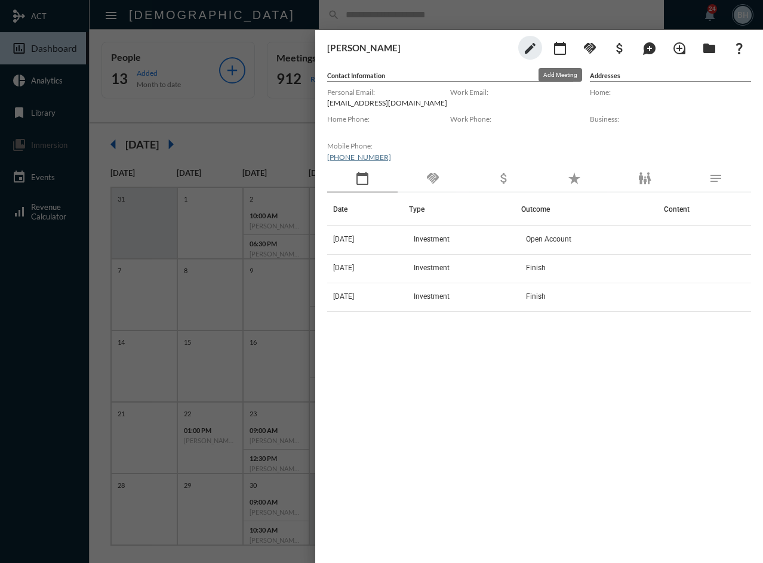
click at [556, 50] on mat-icon "calendar_today" at bounding box center [560, 48] width 14 height 14
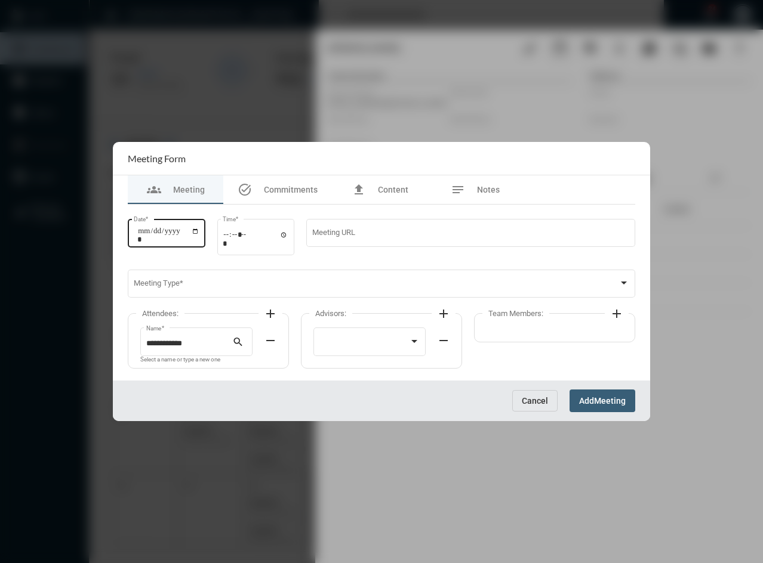
click at [146, 236] on input "Date *" at bounding box center [168, 235] width 62 height 17
type input "**********"
click at [232, 237] on input "Time *" at bounding box center [256, 238] width 66 height 17
type input "*****"
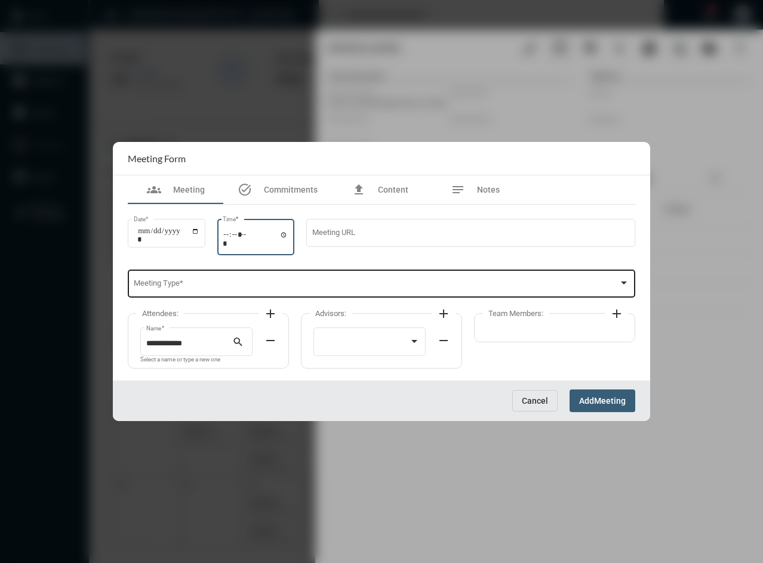
click at [149, 278] on div "Meeting Type *" at bounding box center [382, 283] width 496 height 30
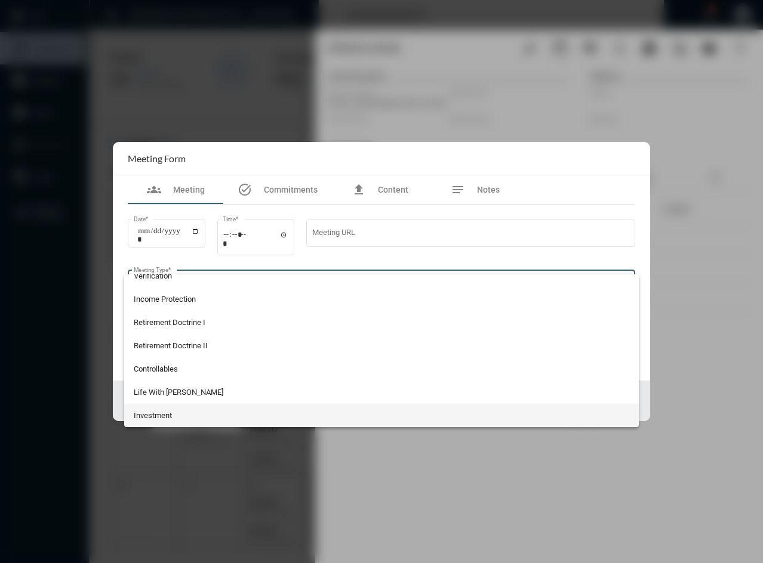
click at [164, 428] on div at bounding box center [381, 281] width 763 height 563
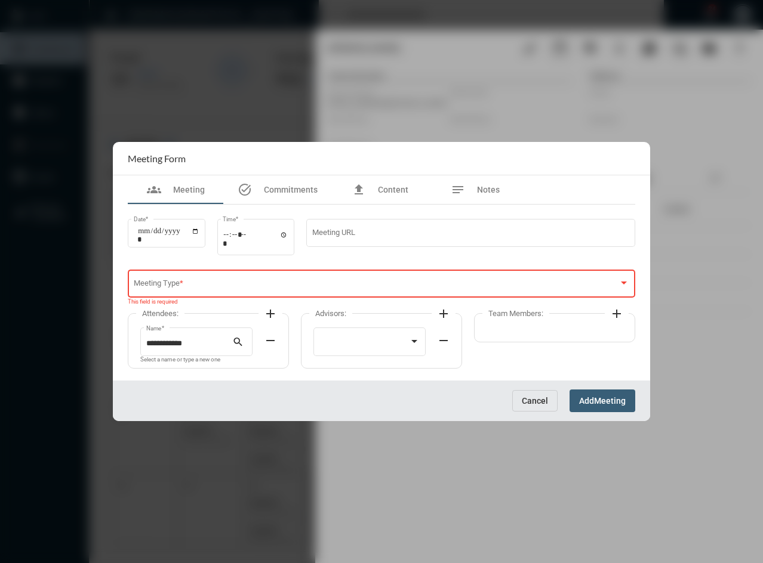
click at [168, 418] on div "Cancel Add Meeting" at bounding box center [381, 401] width 537 height 40
click at [185, 281] on div "Meeting Type *" at bounding box center [382, 283] width 496 height 30
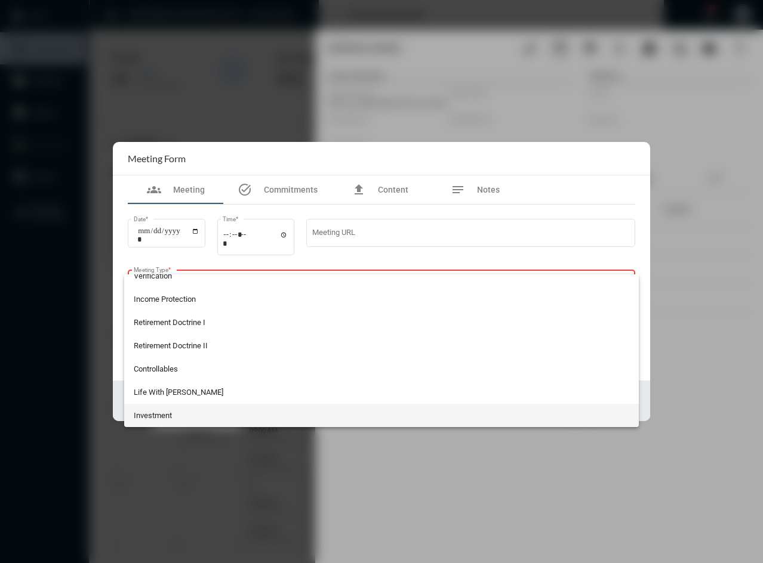
click at [187, 418] on span "Investment" at bounding box center [382, 415] width 496 height 23
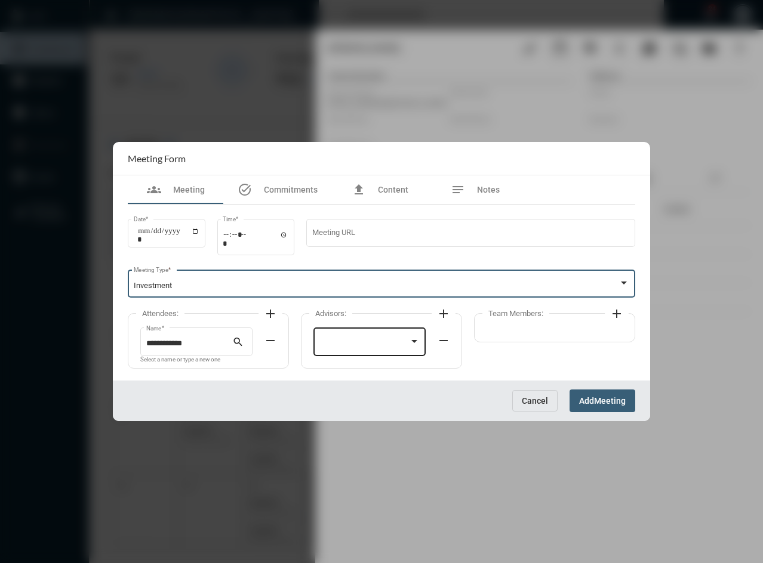
click at [342, 341] on div at bounding box center [364, 344] width 90 height 9
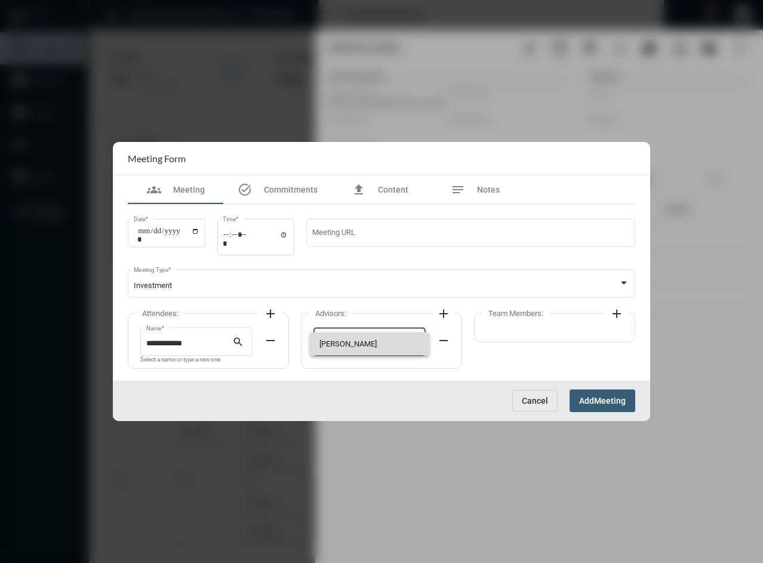
click at [342, 341] on span "[PERSON_NAME]" at bounding box center [369, 343] width 101 height 23
click at [613, 313] on mat-icon "add" at bounding box center [616, 314] width 14 height 14
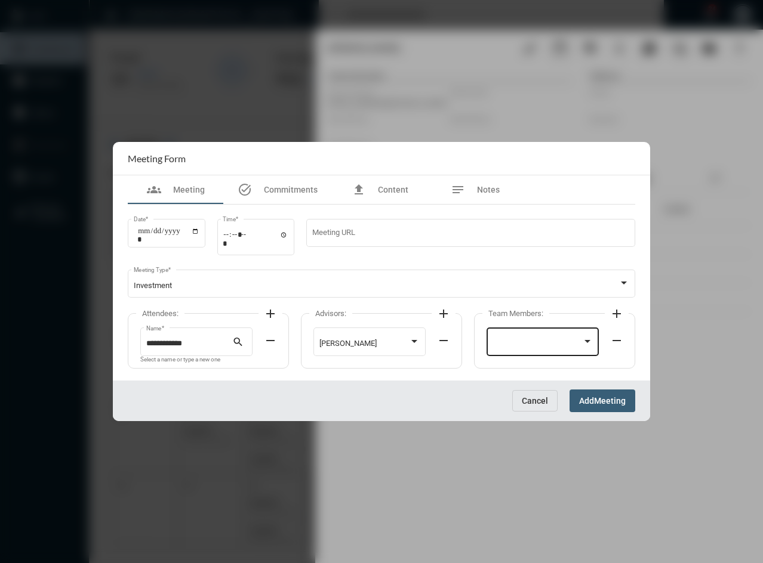
click at [535, 332] on div at bounding box center [542, 341] width 101 height 30
click at [532, 342] on span "[PERSON_NAME]" at bounding box center [542, 343] width 101 height 23
click at [592, 399] on span "Add" at bounding box center [586, 402] width 15 height 10
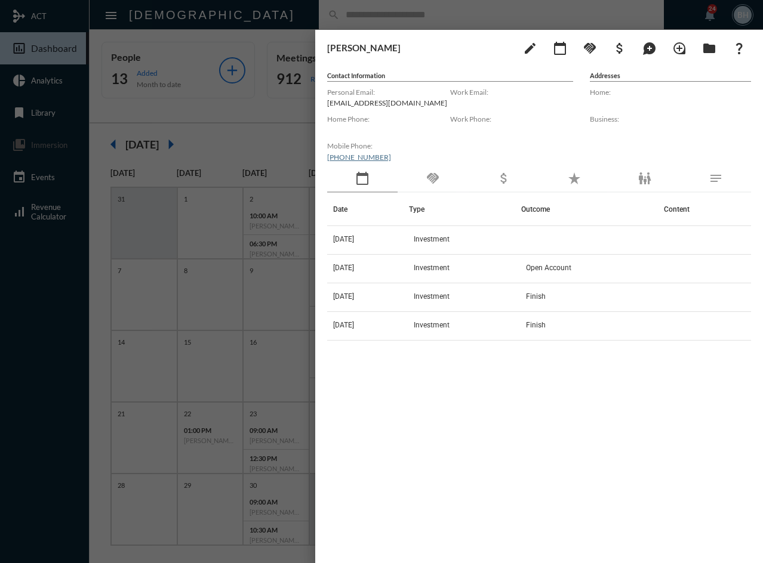
click at [451, 532] on div "Date Type Outcome Content [DATE] Investment [DATE] Investment Open Account [DAT…" at bounding box center [539, 369] width 424 height 353
click at [386, 470] on div "Date Type Outcome Content [DATE] Investment [DATE] Investment Open Account [DAT…" at bounding box center [539, 363] width 424 height 340
click at [369, 439] on div "Date Type Outcome Content [DATE] Investment [DATE] Investment Open Account [DAT…" at bounding box center [539, 363] width 424 height 340
click at [476, 470] on div "Date Type Outcome Content [DATE] Investment [DATE] Investment Open Account [DAT…" at bounding box center [539, 363] width 424 height 340
click at [439, 501] on div "Date Type Outcome Content [DATE] Investment [DATE] Investment Open Account [DAT…" at bounding box center [539, 363] width 424 height 340
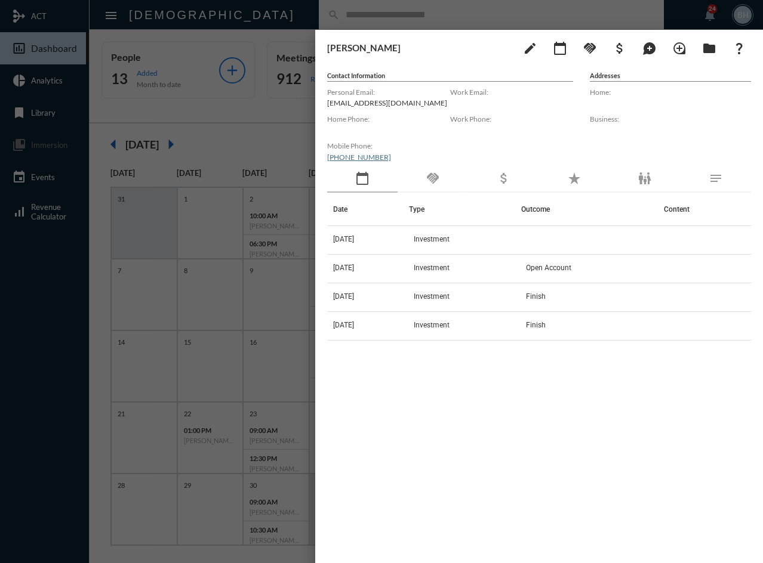
click at [218, 149] on div at bounding box center [381, 281] width 763 height 563
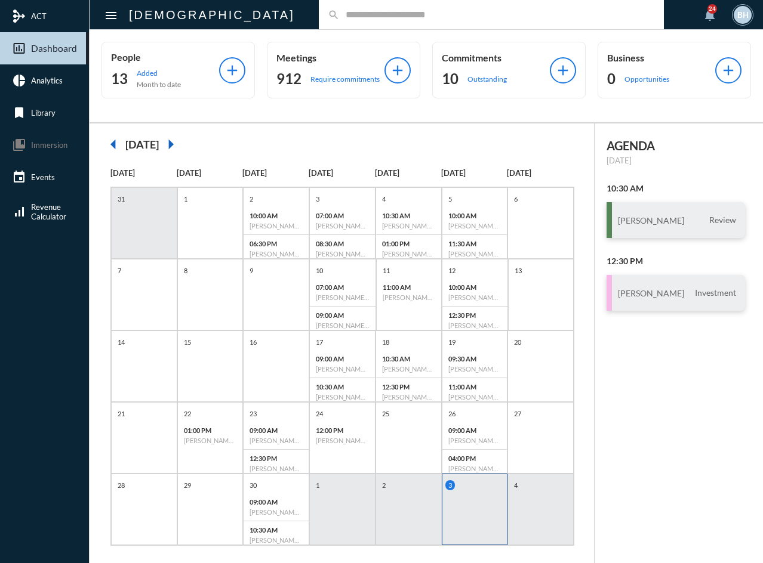
click at [183, 149] on mat-icon "arrow_right" at bounding box center [171, 144] width 24 height 24
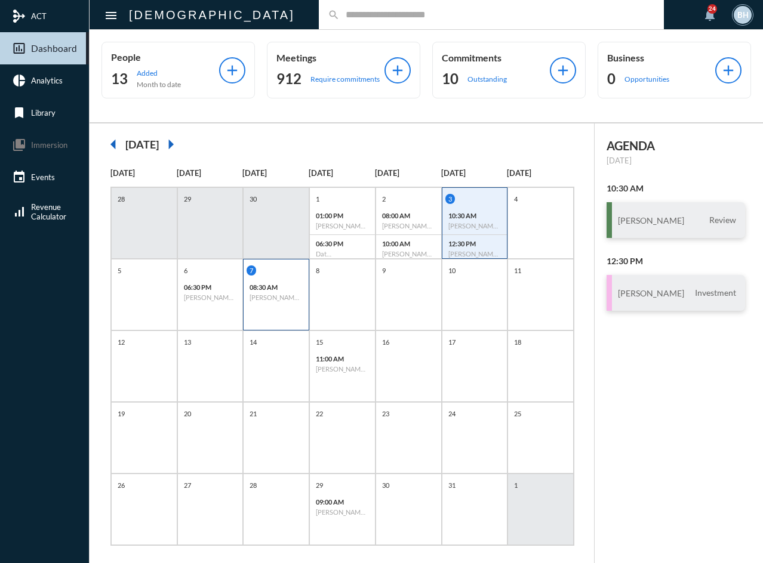
click at [276, 316] on div "7 08:30 AM [PERSON_NAME] "[PERSON_NAME]" [PERSON_NAME], Jr. - Review" at bounding box center [276, 295] width 66 height 72
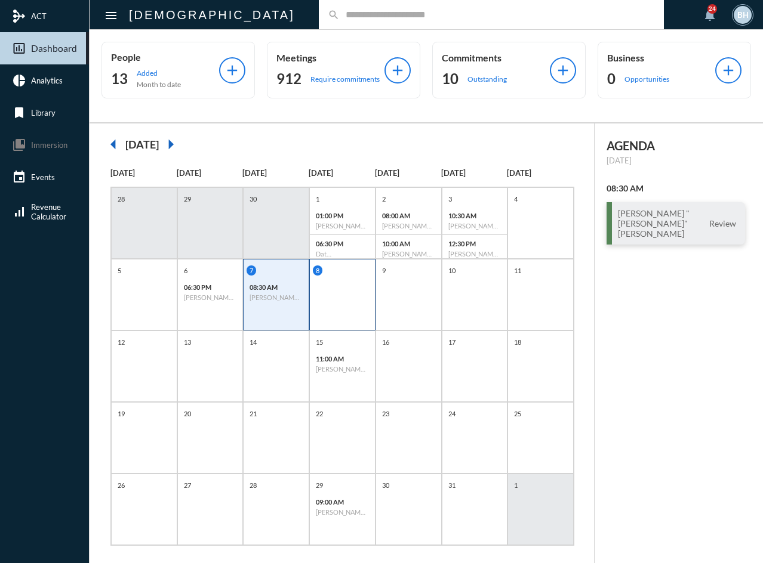
click at [326, 306] on div "8" at bounding box center [342, 295] width 66 height 72
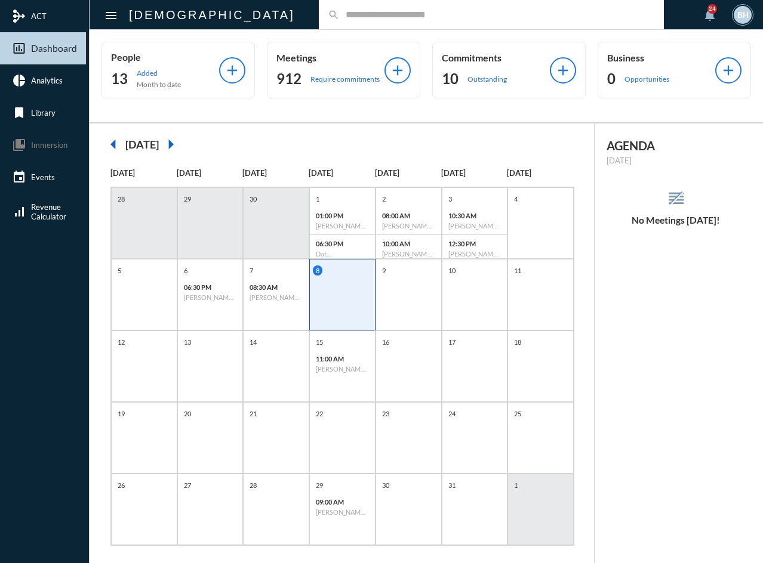
click at [319, 7] on div "search" at bounding box center [491, 14] width 345 height 29
click at [319, 24] on div "search" at bounding box center [491, 14] width 345 height 29
click at [340, 13] on input "text" at bounding box center [497, 15] width 315 height 10
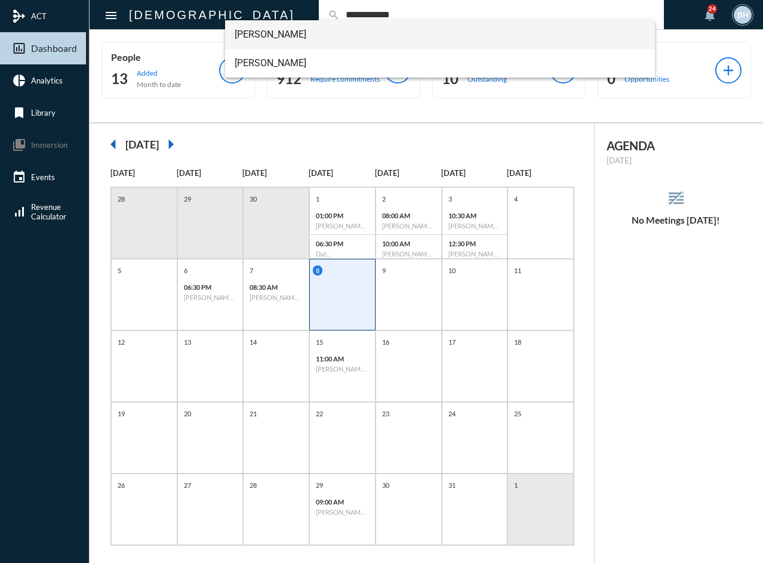
type input "**********"
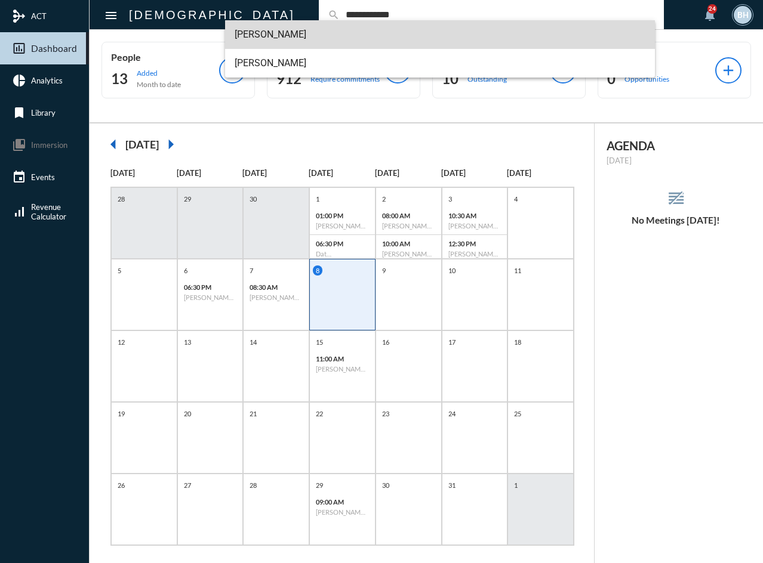
click at [256, 40] on span "[PERSON_NAME]" at bounding box center [440, 34] width 411 height 29
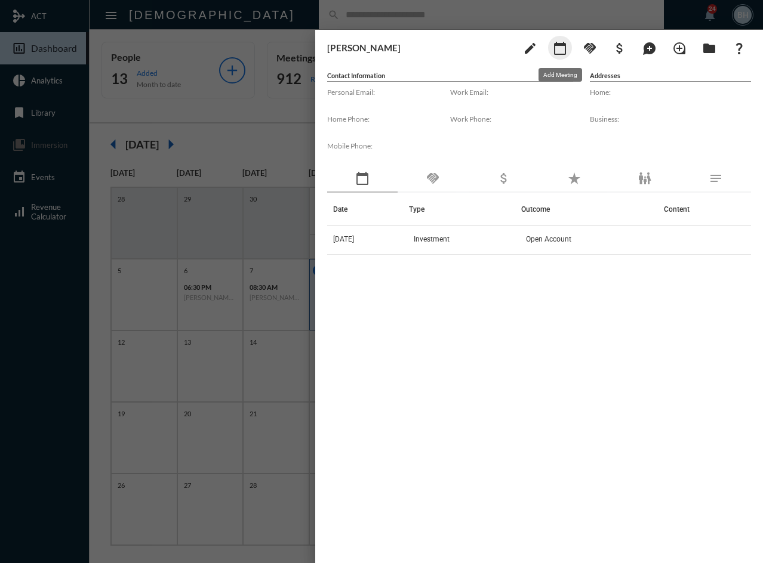
click at [560, 45] on mat-icon "calendar_today" at bounding box center [560, 48] width 14 height 14
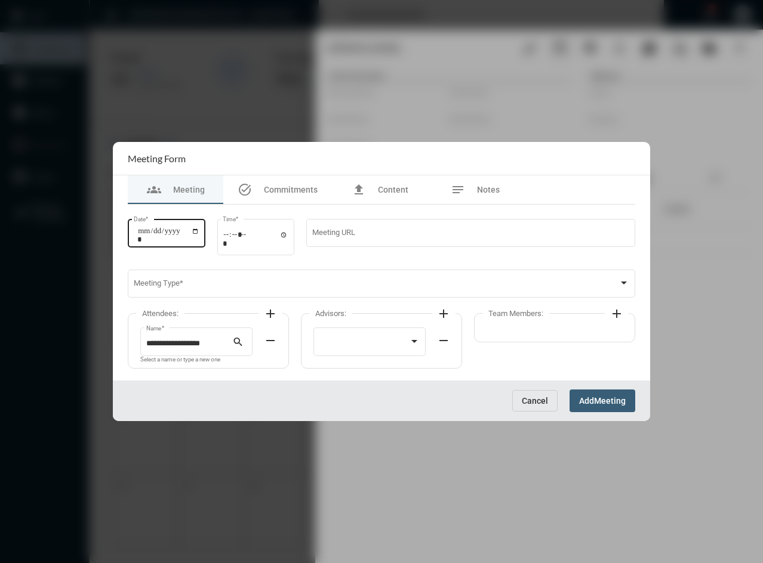
click at [150, 235] on input "Date *" at bounding box center [168, 235] width 62 height 17
click at [152, 233] on input "Date *" at bounding box center [168, 235] width 62 height 17
type input "**********"
click at [233, 236] on input "Time *" at bounding box center [256, 238] width 66 height 17
type input "*****"
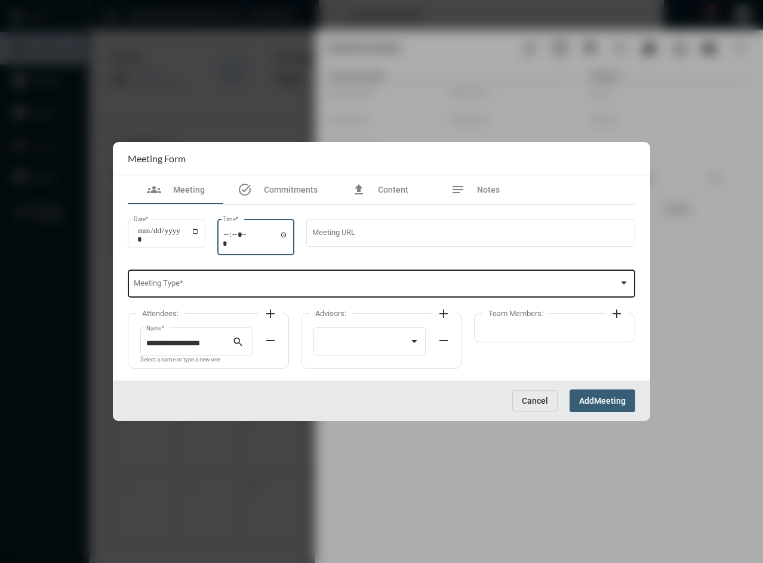
click at [142, 280] on div "Meeting Type *" at bounding box center [382, 283] width 496 height 30
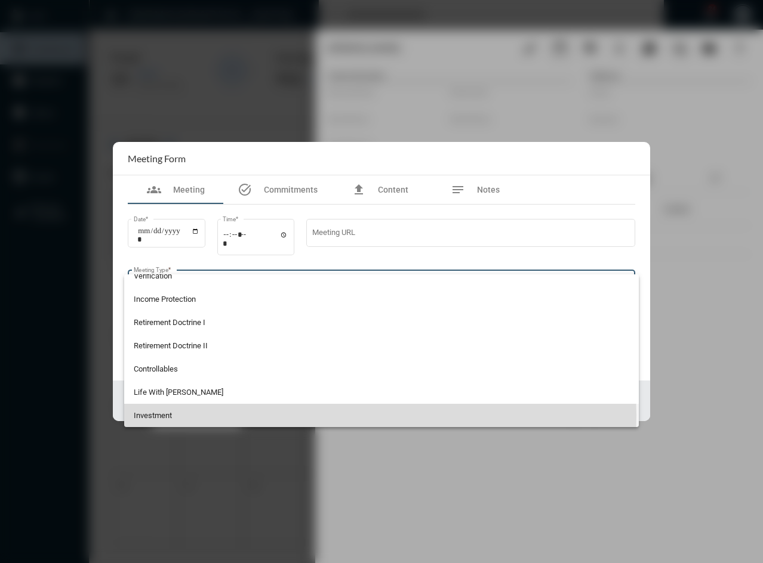
click at [219, 415] on span "Investment" at bounding box center [382, 415] width 496 height 23
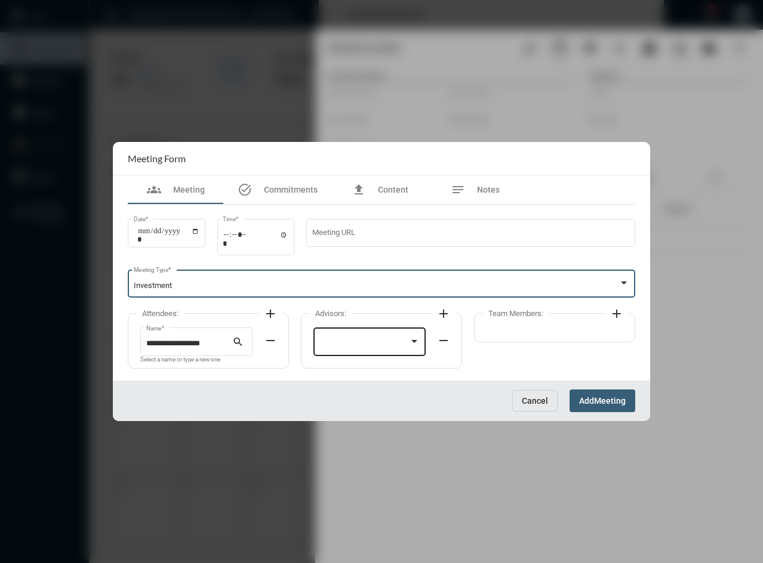
click at [342, 345] on div at bounding box center [364, 344] width 90 height 9
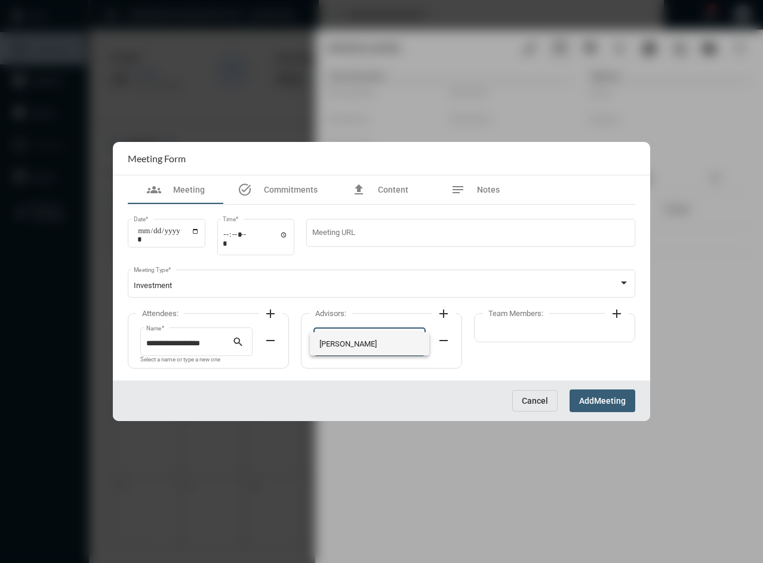
click at [351, 340] on span "[PERSON_NAME]" at bounding box center [369, 343] width 101 height 23
click at [496, 319] on div "Team Members: add" at bounding box center [554, 327] width 161 height 29
drag, startPoint x: 510, startPoint y: 327, endPoint x: 530, endPoint y: 328, distance: 20.3
click at [510, 328] on div "Team Members: add" at bounding box center [554, 327] width 161 height 29
click at [616, 316] on mat-icon "add" at bounding box center [616, 314] width 14 height 14
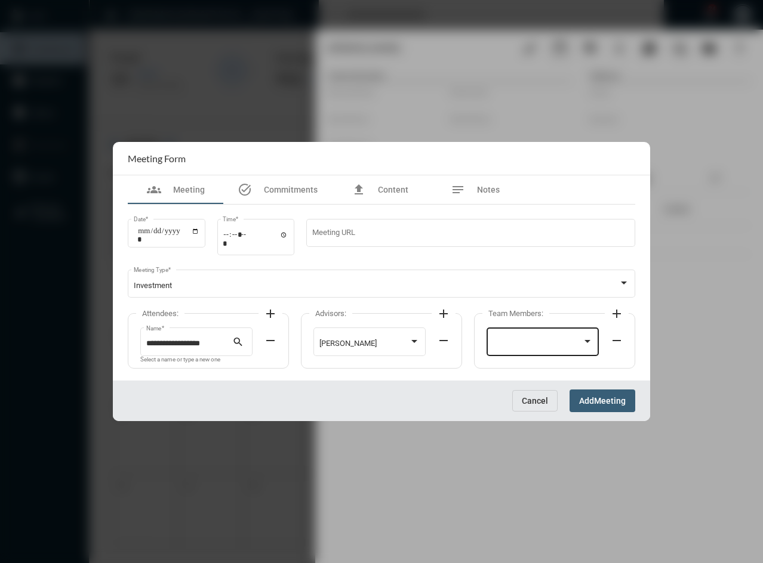
click at [541, 349] on div at bounding box center [542, 341] width 101 height 30
click at [541, 347] on span "[PERSON_NAME]" at bounding box center [542, 343] width 101 height 23
click at [599, 402] on span "Meeting" at bounding box center [610, 402] width 32 height 10
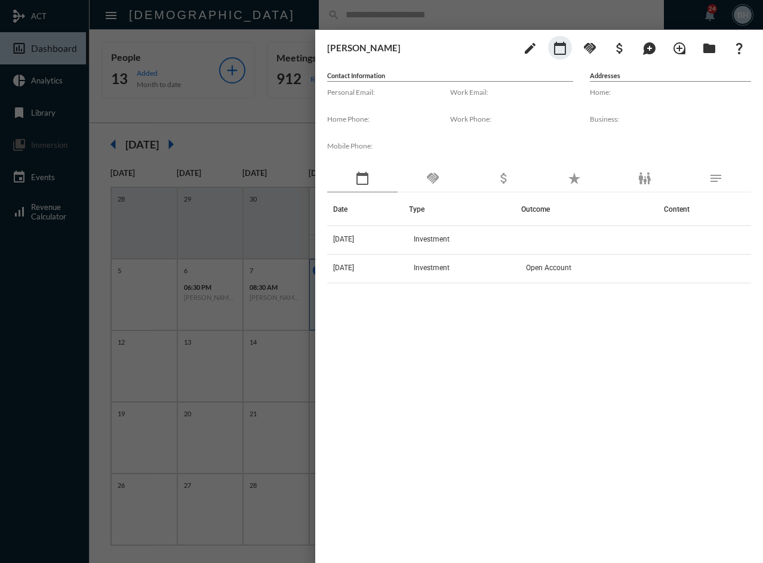
click at [573, 393] on div "Date Type Outcome Content [DATE] Investment [DATE] Investment Open Account" at bounding box center [539, 363] width 424 height 340
click at [451, 373] on div "Date Type Outcome Content [DATE] Investment [DATE] Investment Open Account" at bounding box center [539, 363] width 424 height 340
click at [469, 445] on div "Date Type Outcome Content [DATE] Investment [DATE] Investment Open Account" at bounding box center [539, 363] width 424 height 340
click at [244, 20] on div at bounding box center [381, 281] width 763 height 563
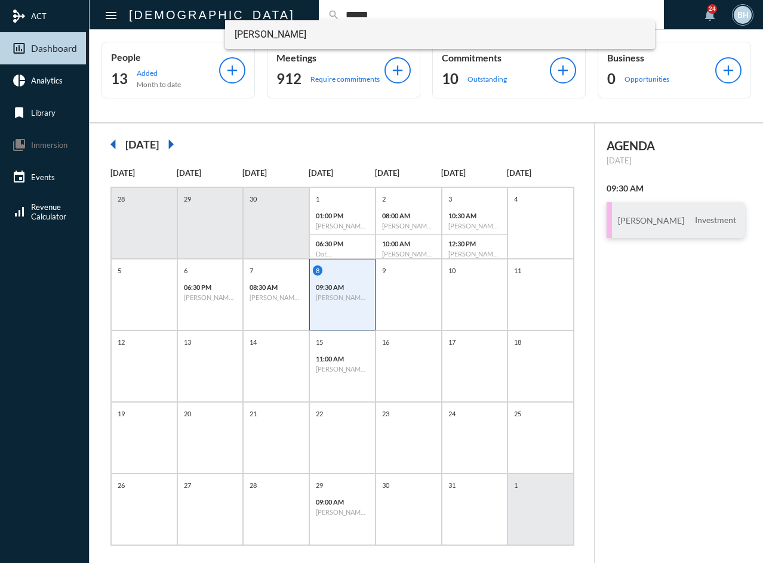
type input "******"
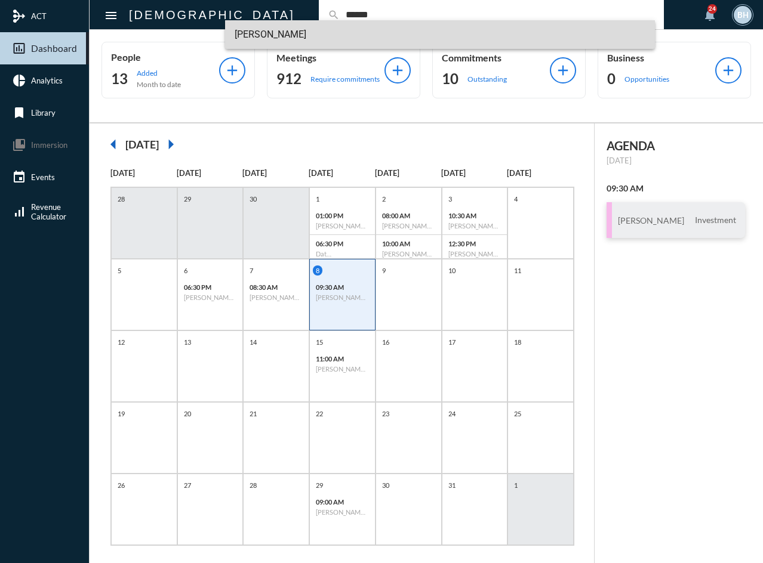
click at [249, 32] on span "[PERSON_NAME]" at bounding box center [440, 34] width 411 height 29
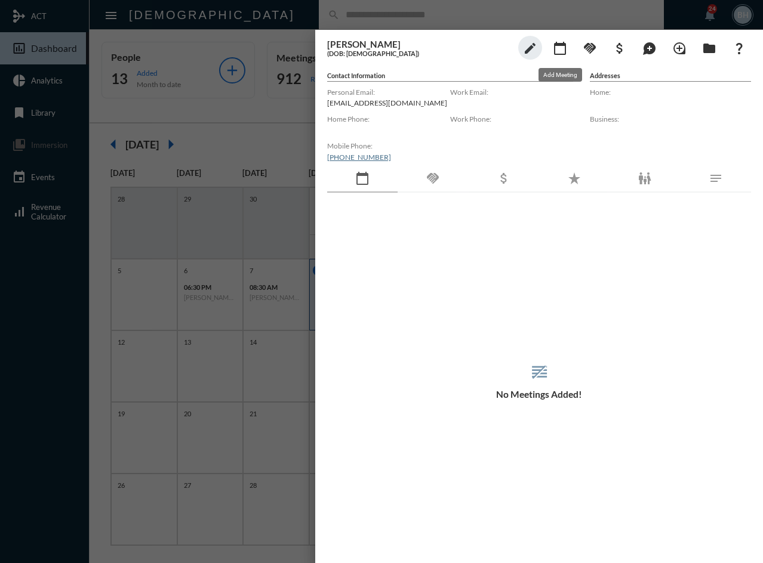
click at [557, 49] on mat-icon "calendar_today" at bounding box center [560, 48] width 14 height 14
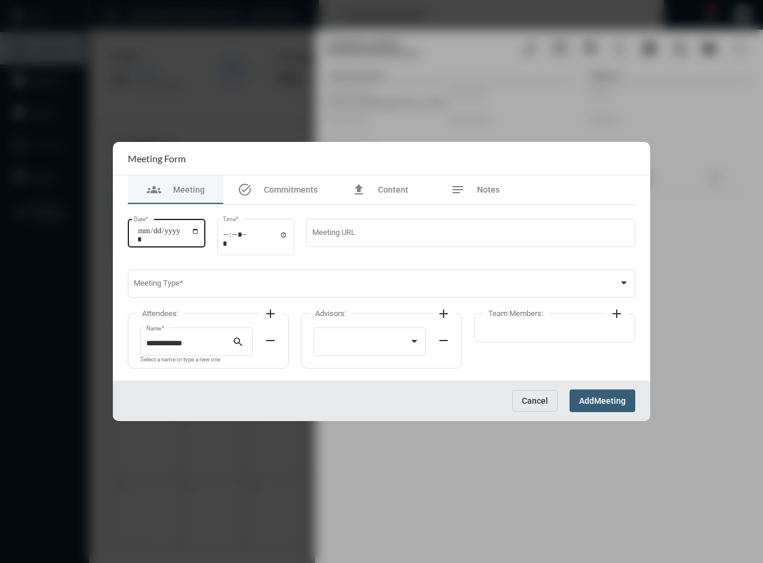
click at [142, 234] on input "Date *" at bounding box center [168, 235] width 62 height 17
type input "**********"
click at [226, 238] on div "Time *" at bounding box center [256, 236] width 78 height 38
type input "*****"
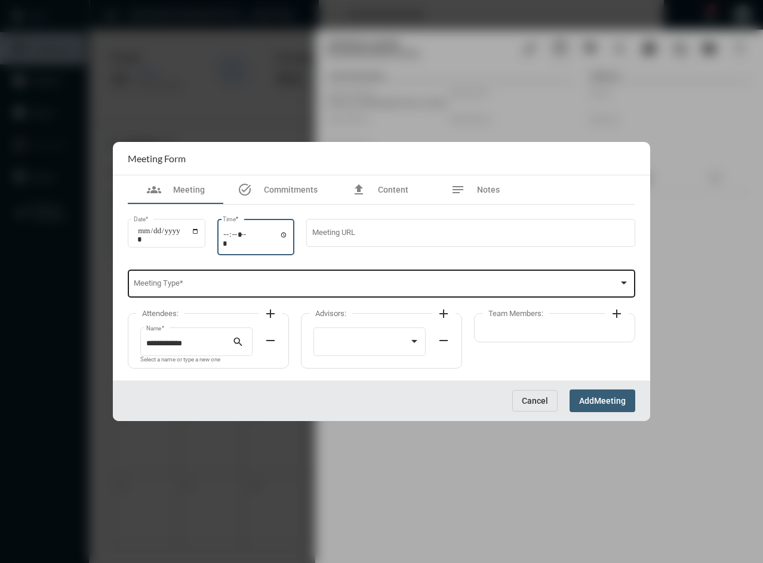
click at [175, 283] on span at bounding box center [376, 286] width 485 height 9
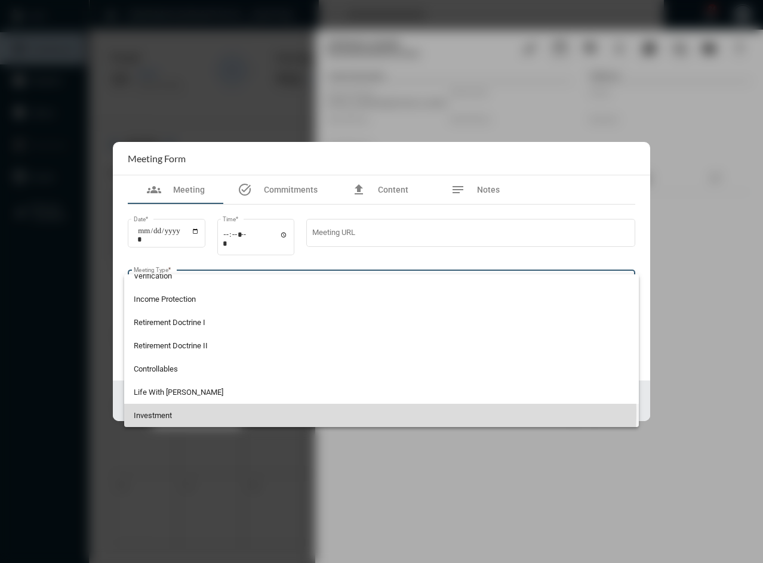
click at [190, 411] on span "Investment" at bounding box center [382, 415] width 496 height 23
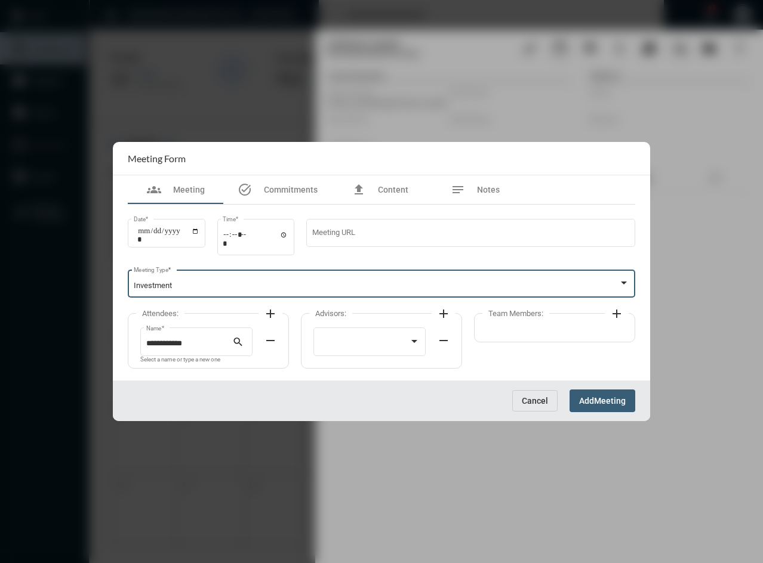
click at [271, 313] on mat-icon "add" at bounding box center [270, 314] width 14 height 14
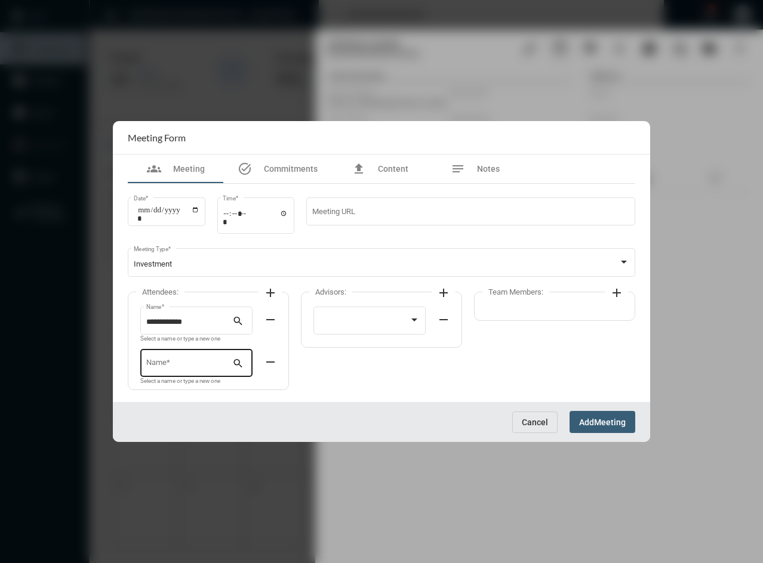
click at [199, 362] on input "Name *" at bounding box center [189, 365] width 87 height 9
click at [168, 397] on span "[PERSON_NAME]" at bounding box center [196, 392] width 93 height 29
type input "**********"
click at [324, 319] on div at bounding box center [364, 322] width 90 height 9
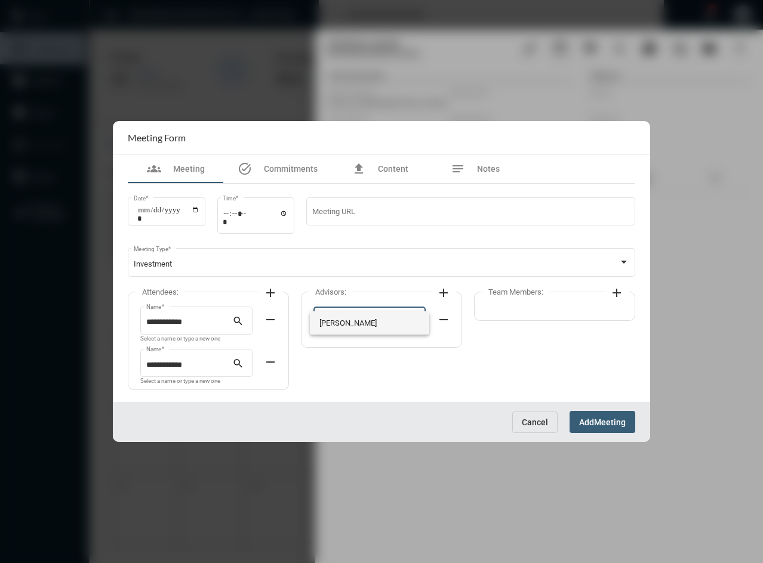
click at [329, 325] on span "[PERSON_NAME]" at bounding box center [369, 322] width 101 height 23
click at [614, 292] on mat-icon "add" at bounding box center [616, 293] width 14 height 14
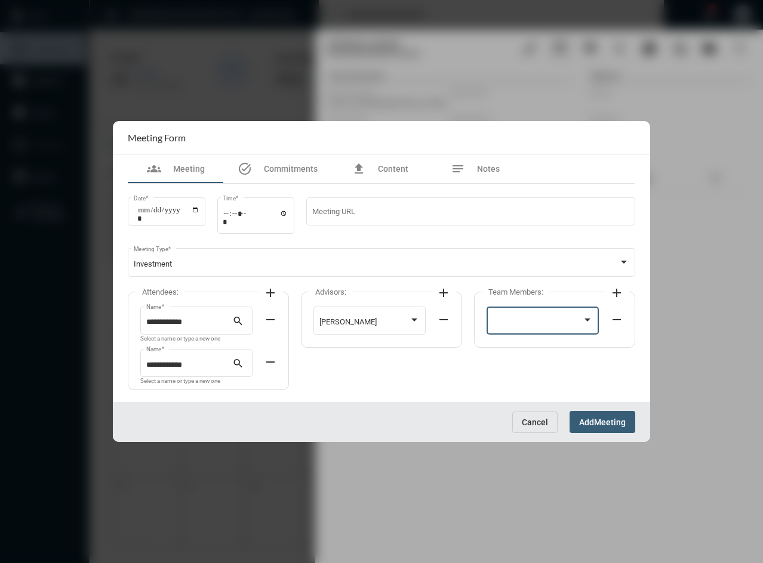
click at [545, 324] on div at bounding box center [537, 322] width 90 height 9
drag, startPoint x: 545, startPoint y: 324, endPoint x: 544, endPoint y: 330, distance: 6.0
click at [544, 330] on span "[PERSON_NAME]" at bounding box center [542, 322] width 101 height 23
drag, startPoint x: 605, startPoint y: 433, endPoint x: 611, endPoint y: 430, distance: 6.7
click at [607, 433] on div "Cancel Add Meeting" at bounding box center [381, 422] width 537 height 40
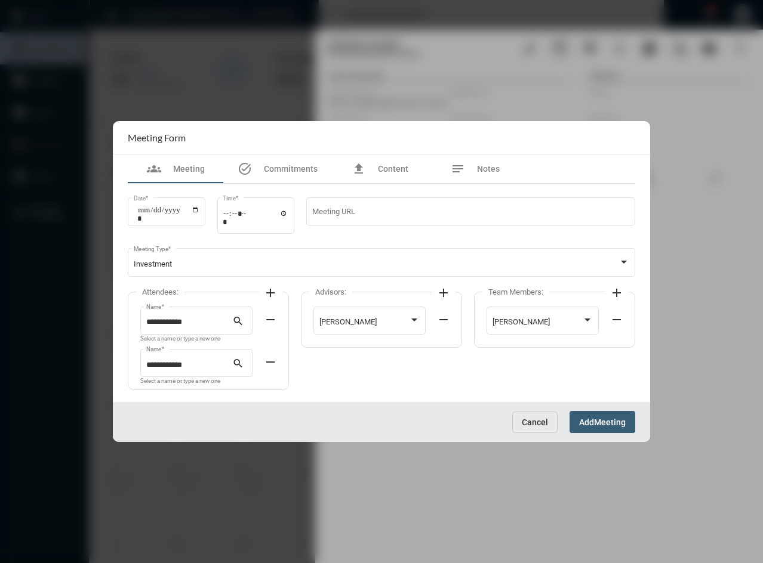
click at [610, 428] on button "Add Meeting" at bounding box center [602, 422] width 66 height 22
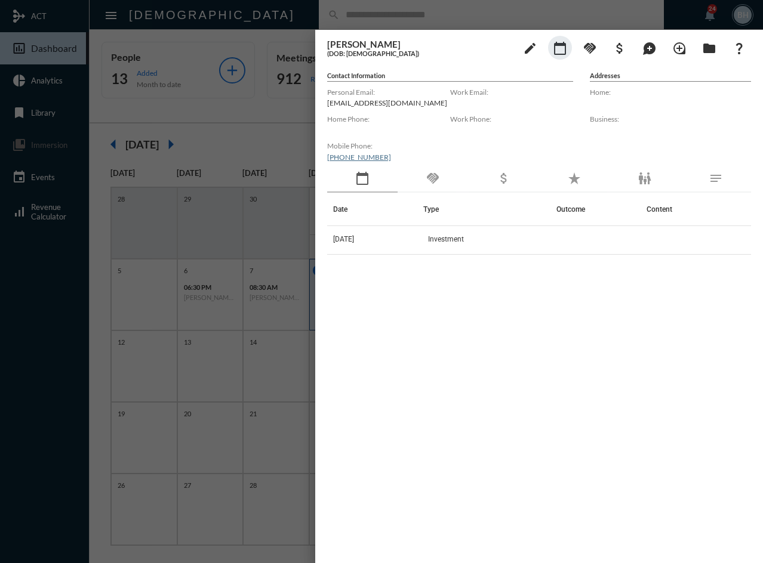
click at [261, 18] on div at bounding box center [381, 281] width 763 height 563
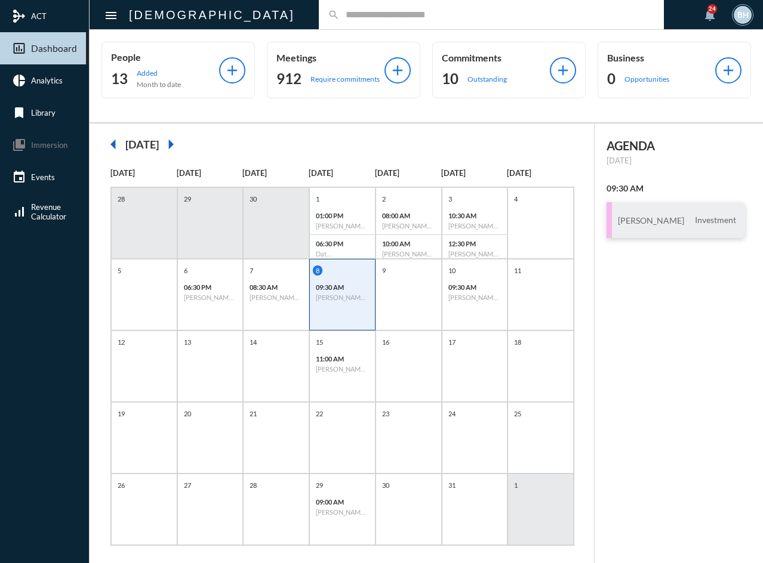
click at [340, 11] on input "text" at bounding box center [497, 15] width 315 height 10
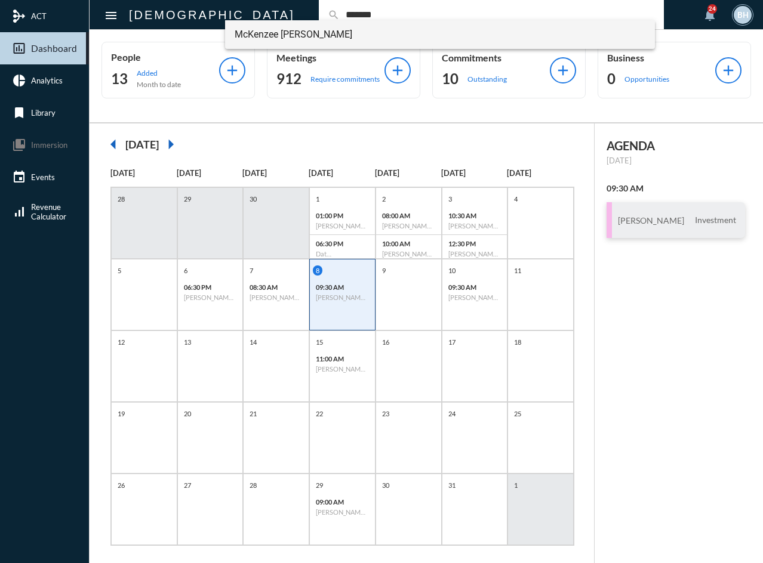
type input "*******"
click at [287, 34] on span "McKenzee [PERSON_NAME]" at bounding box center [440, 34] width 411 height 29
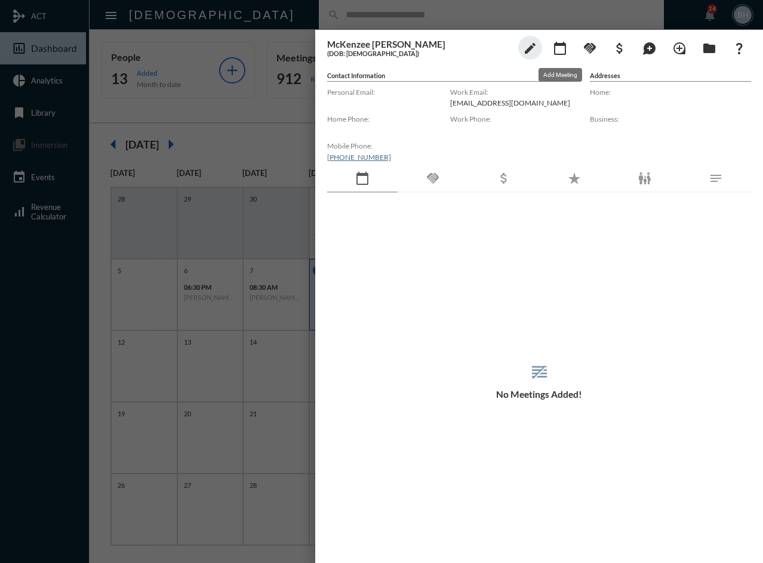
click at [556, 49] on mat-icon "calendar_today" at bounding box center [560, 48] width 14 height 14
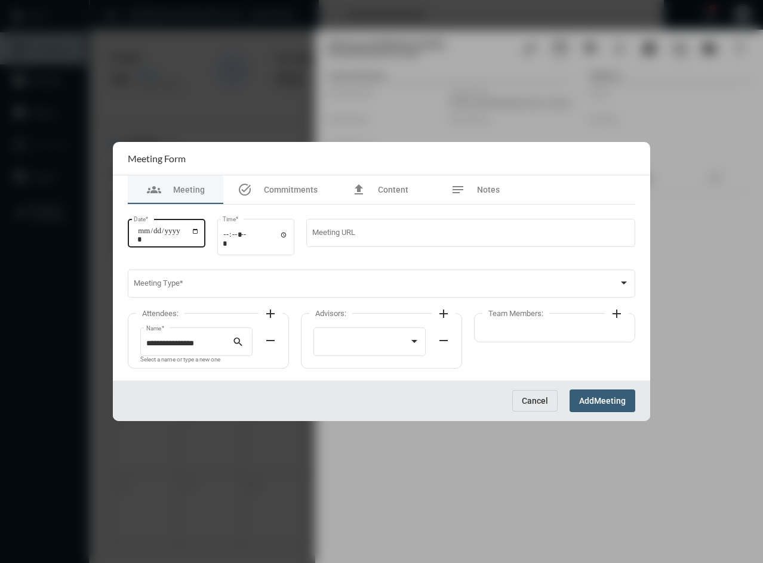
click at [143, 235] on input "Date *" at bounding box center [168, 235] width 62 height 17
type input "**********"
click at [232, 238] on input "Time *" at bounding box center [256, 238] width 66 height 17
type input "*****"
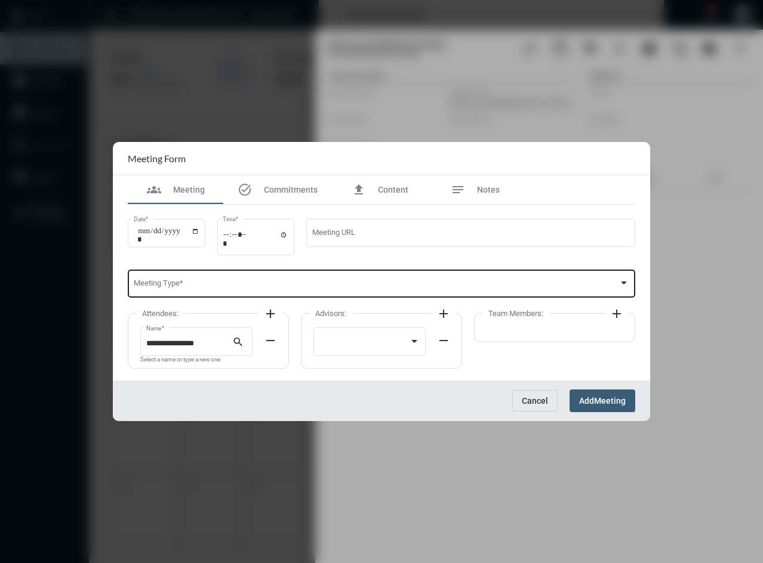
click at [226, 280] on div "Meeting Type *" at bounding box center [382, 283] width 496 height 30
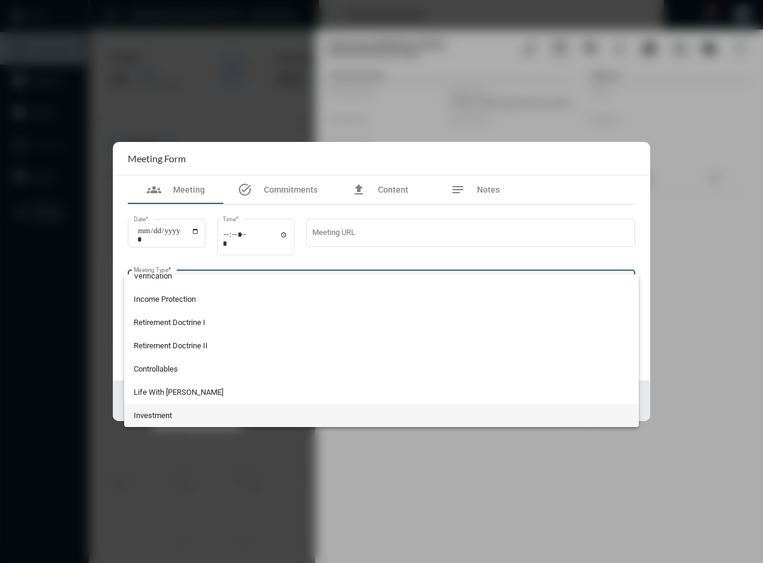
click at [195, 414] on span "Investment" at bounding box center [382, 415] width 496 height 23
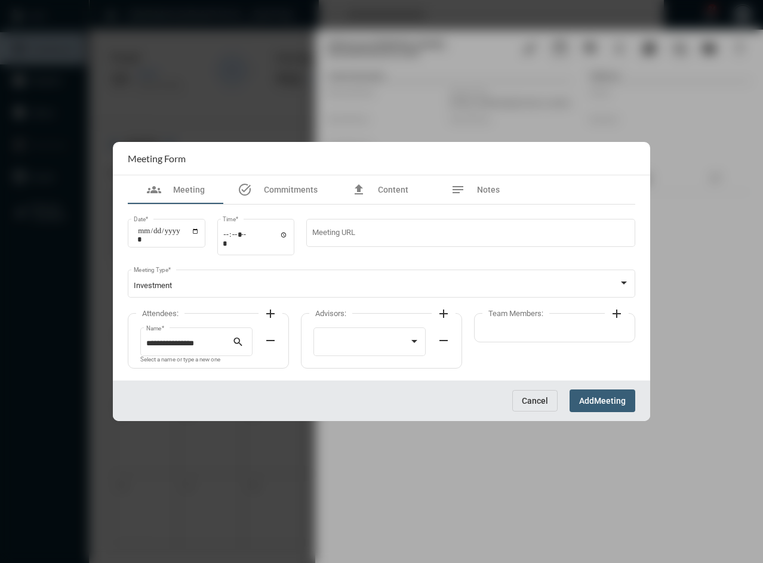
drag, startPoint x: 271, startPoint y: 314, endPoint x: 212, endPoint y: 347, distance: 67.1
click at [271, 313] on mat-icon "add" at bounding box center [270, 314] width 14 height 14
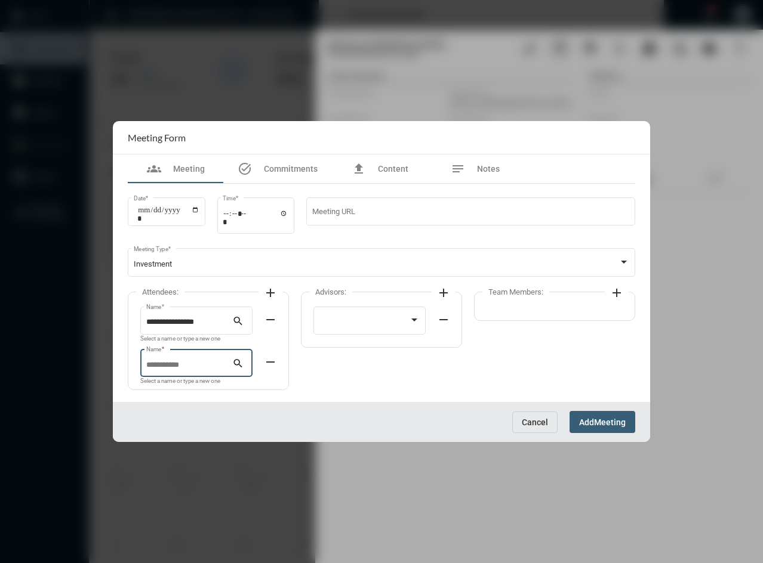
click at [183, 363] on input "Name *" at bounding box center [189, 365] width 87 height 9
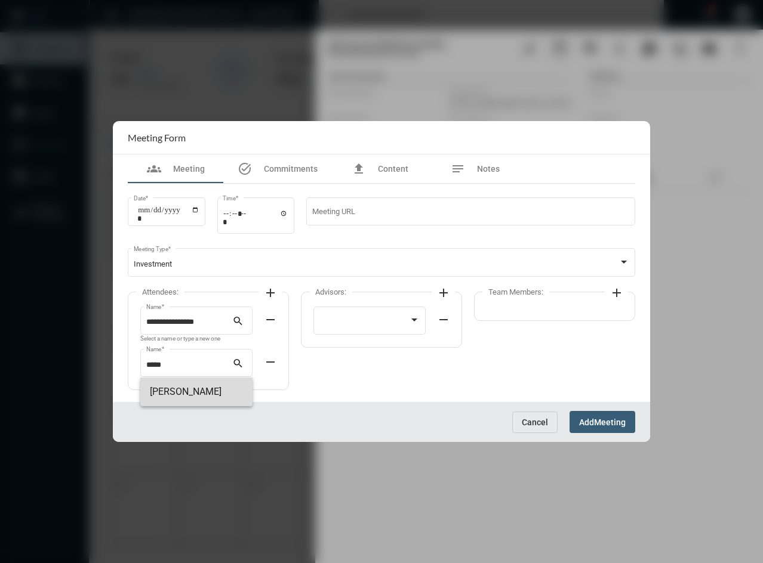
click at [178, 393] on span "[PERSON_NAME]" at bounding box center [196, 392] width 93 height 29
type input "**********"
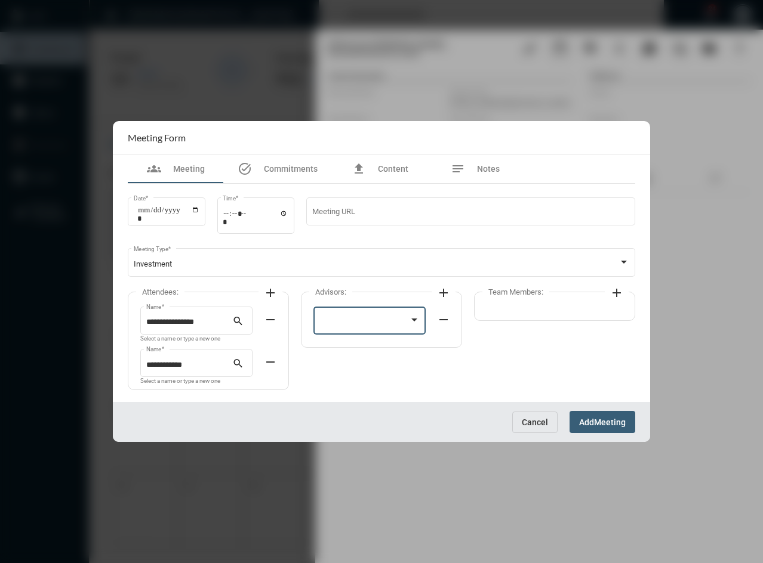
click at [359, 319] on div at bounding box center [364, 322] width 90 height 9
click at [354, 331] on span "[PERSON_NAME]" at bounding box center [369, 322] width 101 height 23
click at [613, 286] on mat-icon "add" at bounding box center [616, 293] width 14 height 14
click at [523, 324] on div at bounding box center [537, 322] width 90 height 9
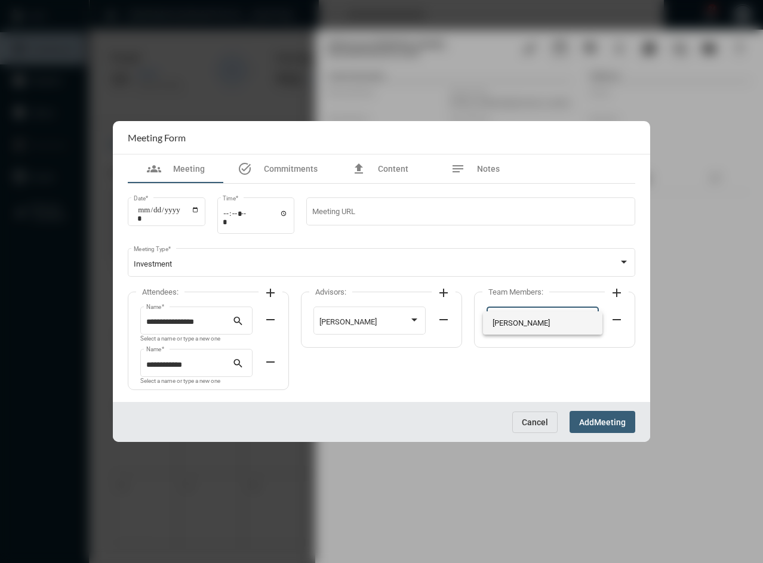
click at [523, 324] on span "[PERSON_NAME]" at bounding box center [542, 322] width 101 height 23
click at [588, 413] on button "Add Meeting" at bounding box center [602, 422] width 66 height 22
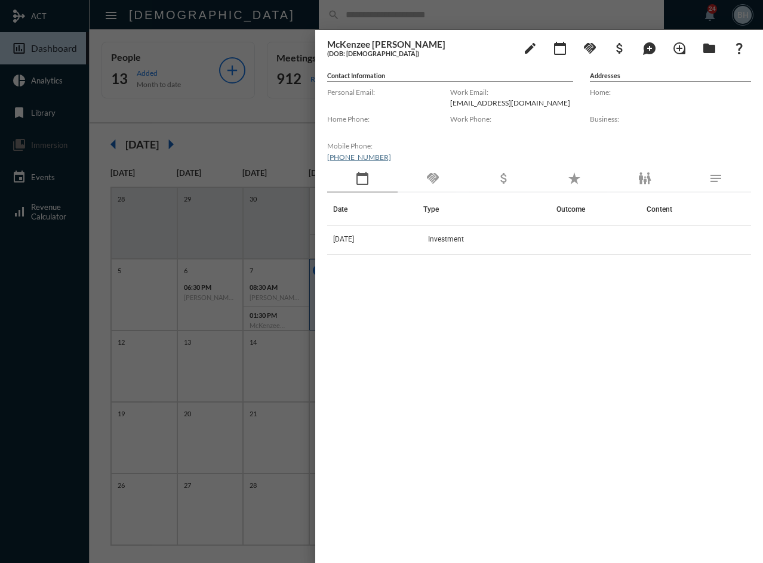
click at [224, 308] on div at bounding box center [381, 281] width 763 height 563
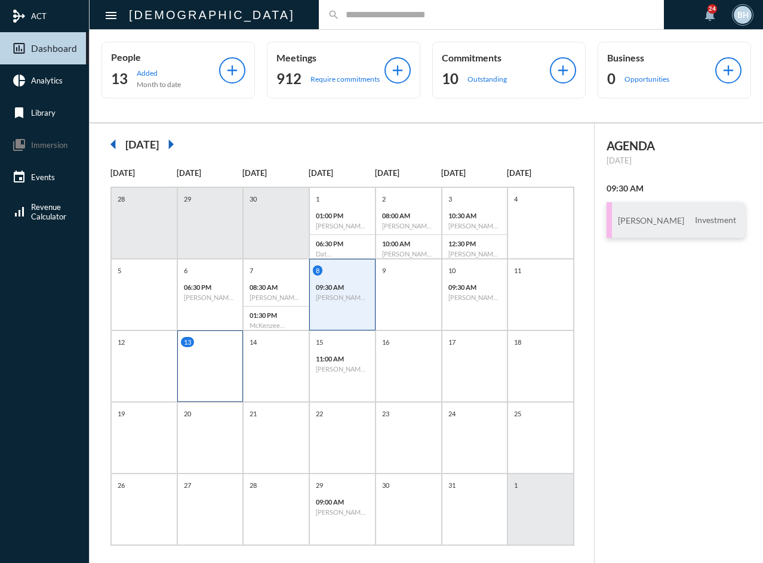
click at [209, 366] on div "13" at bounding box center [210, 367] width 66 height 72
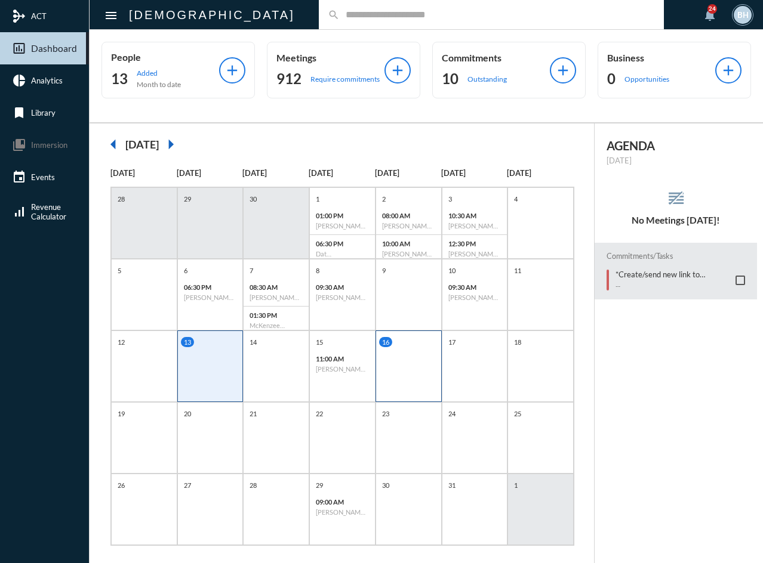
click at [395, 362] on div "16" at bounding box center [408, 367] width 66 height 72
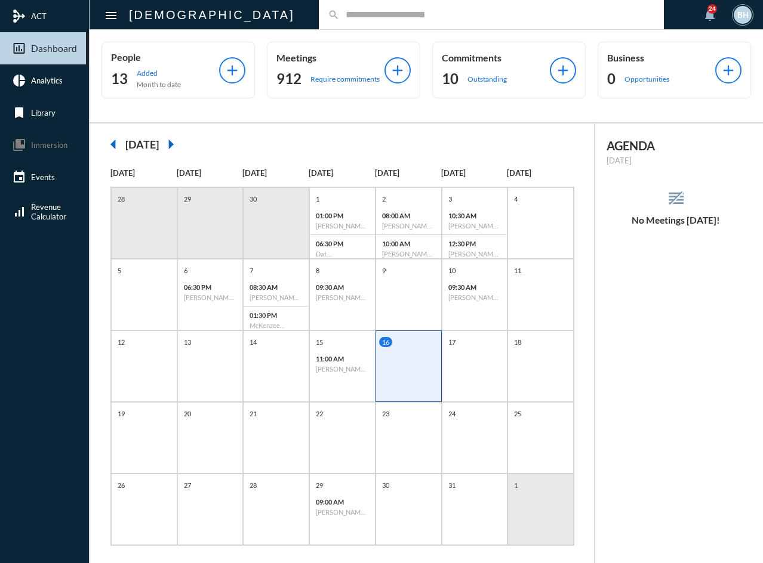
click at [340, 18] on input "text" at bounding box center [497, 15] width 315 height 10
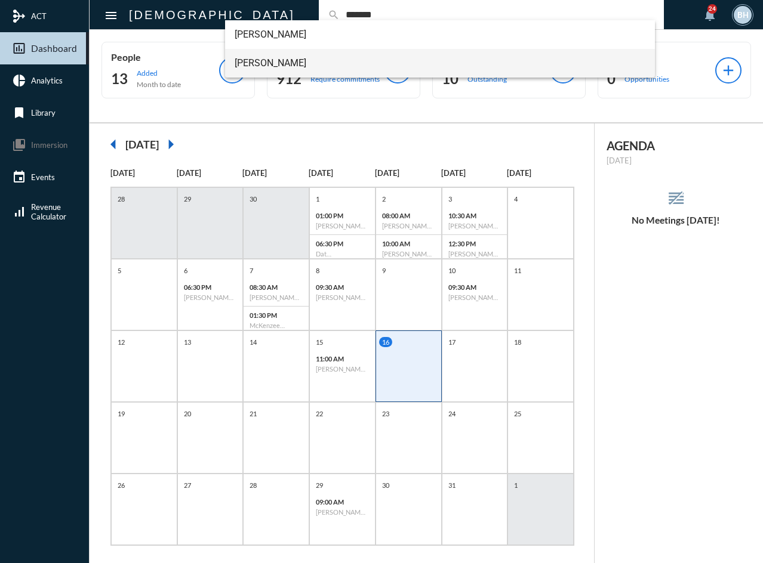
type input "*******"
click at [264, 63] on span "[PERSON_NAME]" at bounding box center [440, 63] width 411 height 29
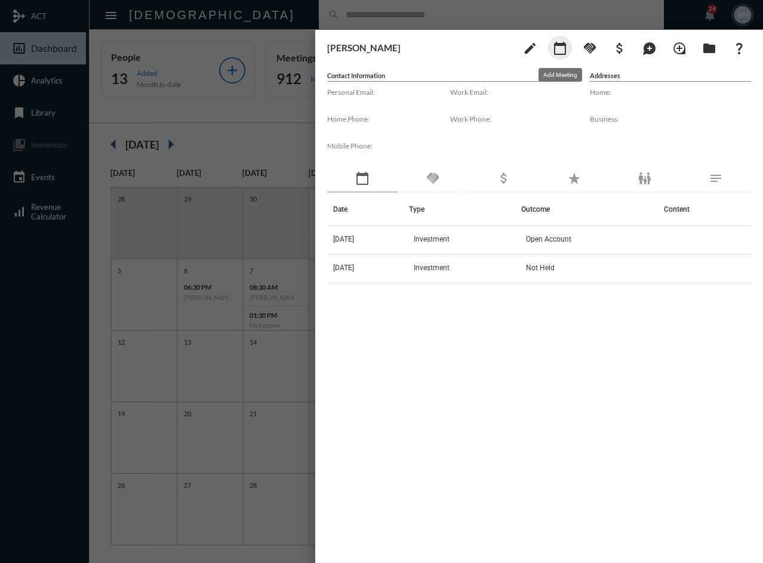
click at [559, 51] on mat-icon "calendar_today" at bounding box center [560, 48] width 14 height 14
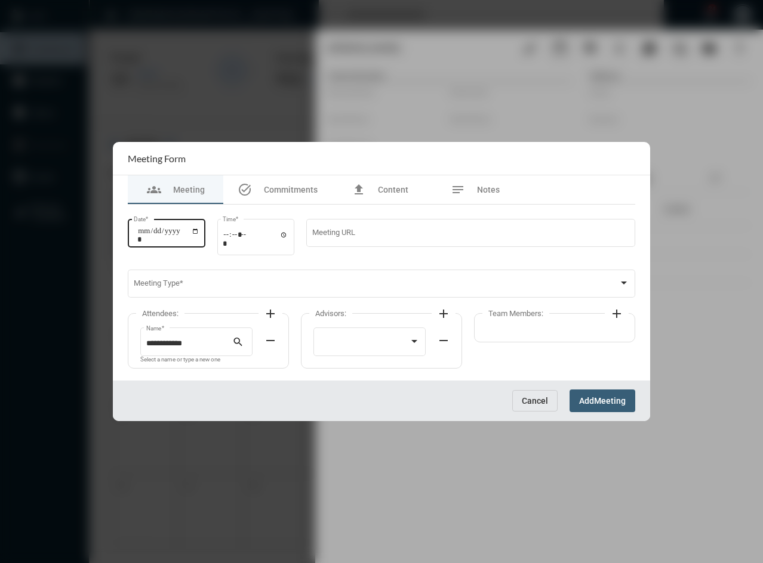
click at [144, 236] on input "Date *" at bounding box center [168, 235] width 62 height 17
type input "**********"
click at [233, 239] on input "Time *" at bounding box center [256, 238] width 66 height 17
type input "*****"
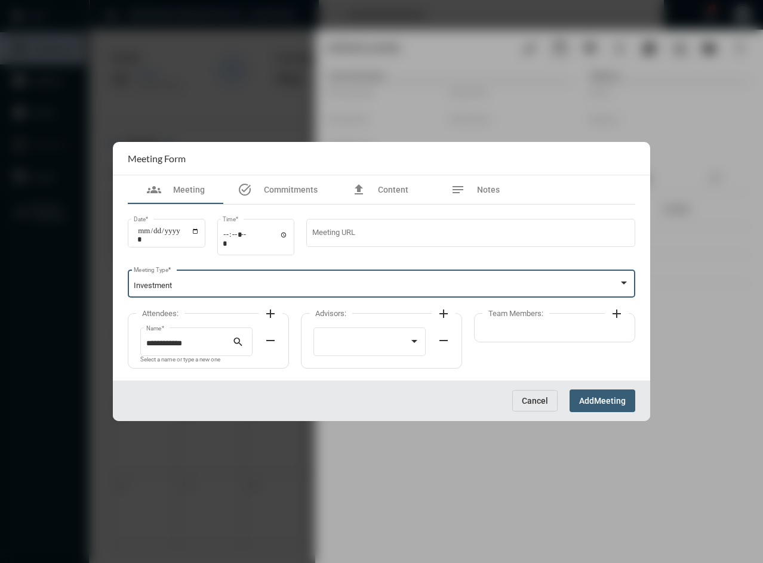
click at [272, 313] on mat-icon "add" at bounding box center [270, 314] width 14 height 14
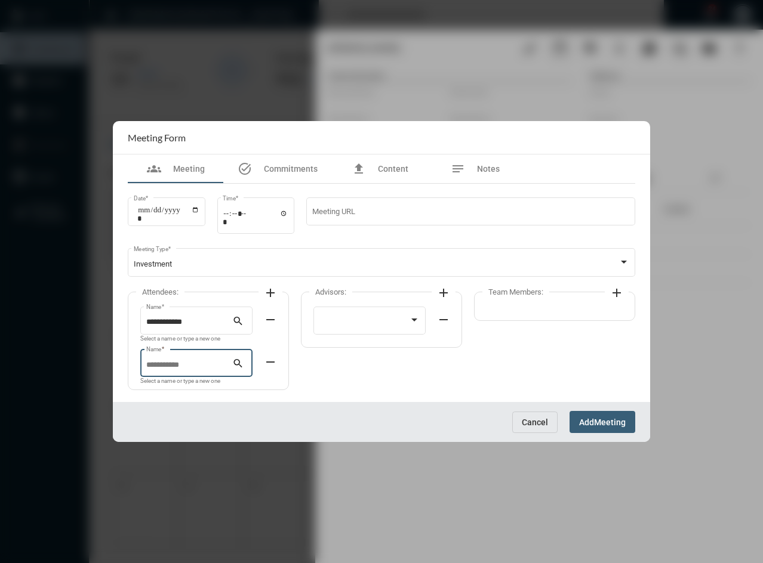
click at [162, 368] on input "Name *" at bounding box center [189, 365] width 87 height 9
click at [200, 396] on span "[PERSON_NAME]" at bounding box center [196, 392] width 93 height 29
type input "**********"
click at [352, 322] on div at bounding box center [364, 322] width 90 height 9
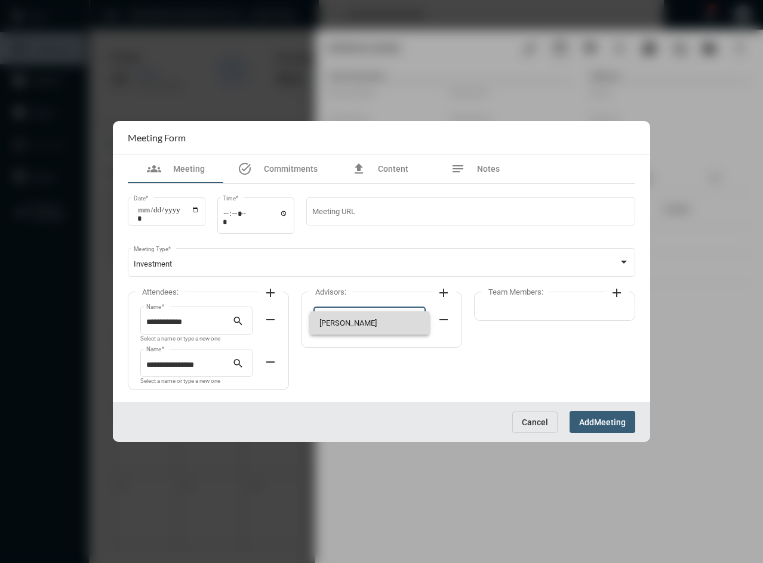
drag, startPoint x: 352, startPoint y: 322, endPoint x: 478, endPoint y: 326, distance: 126.0
click at [354, 323] on span "[PERSON_NAME]" at bounding box center [369, 322] width 101 height 23
click at [613, 291] on mat-icon "add" at bounding box center [616, 293] width 14 height 14
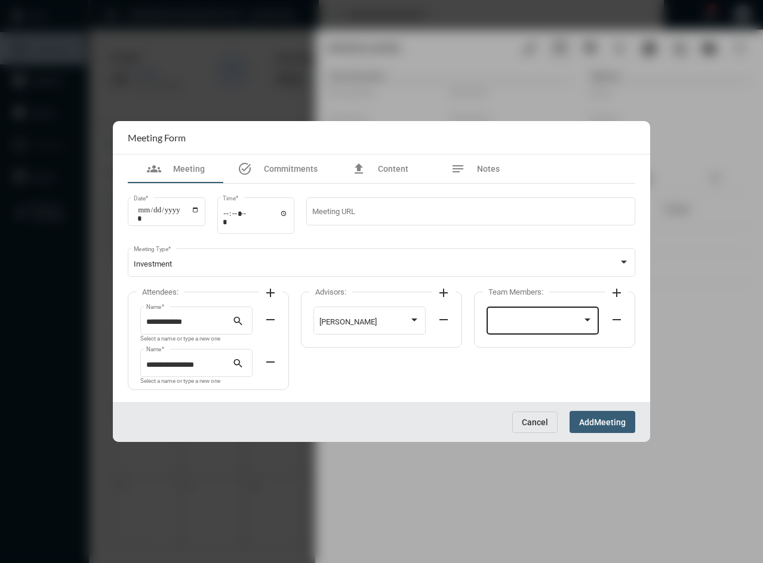
click at [545, 319] on div at bounding box center [537, 322] width 90 height 9
click at [545, 319] on span "[PERSON_NAME]" at bounding box center [542, 322] width 101 height 23
click at [601, 422] on span "Meeting" at bounding box center [610, 423] width 32 height 10
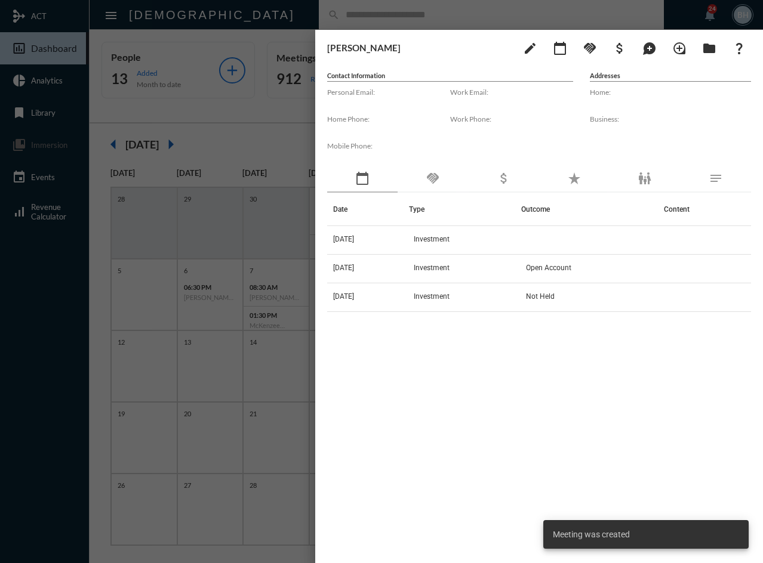
click at [481, 369] on div "Date Type Outcome Content [DATE] Investment [DATE] Investment Open Account [DAT…" at bounding box center [539, 363] width 424 height 340
click at [459, 399] on div "Date Type Outcome Content [DATE] Investment [DATE] Investment Open Account [DAT…" at bounding box center [539, 363] width 424 height 340
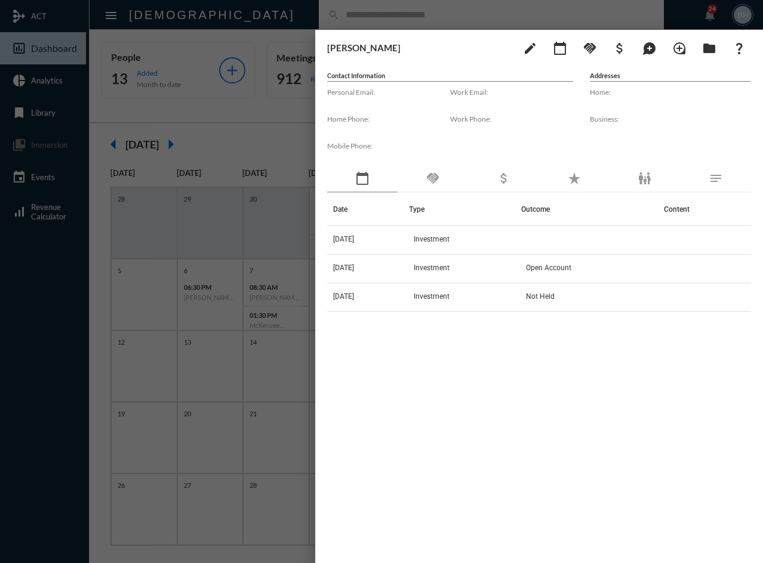
click at [436, 389] on div "Date Type Outcome Content [DATE] Investment [DATE] Investment Open Account [DAT…" at bounding box center [539, 363] width 424 height 340
click at [237, 150] on div at bounding box center [381, 281] width 763 height 563
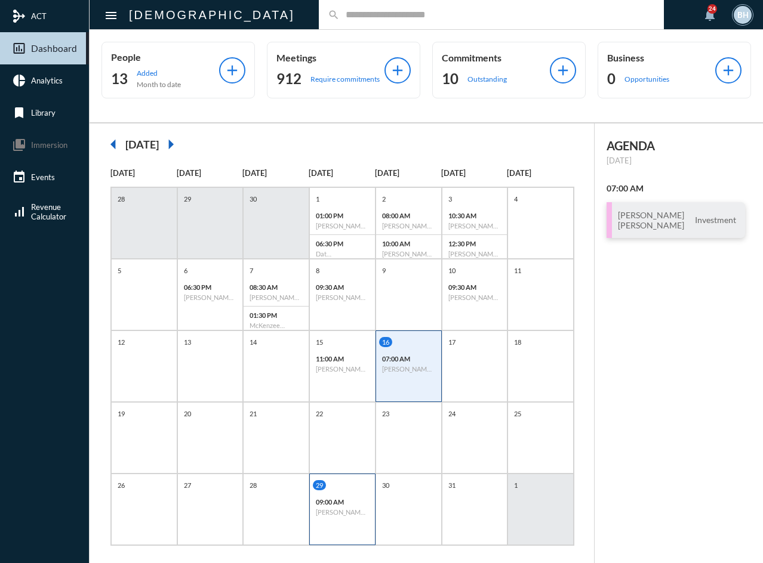
click at [334, 498] on div "09:00 AM [PERSON_NAME] - Review" at bounding box center [342, 506] width 65 height 27
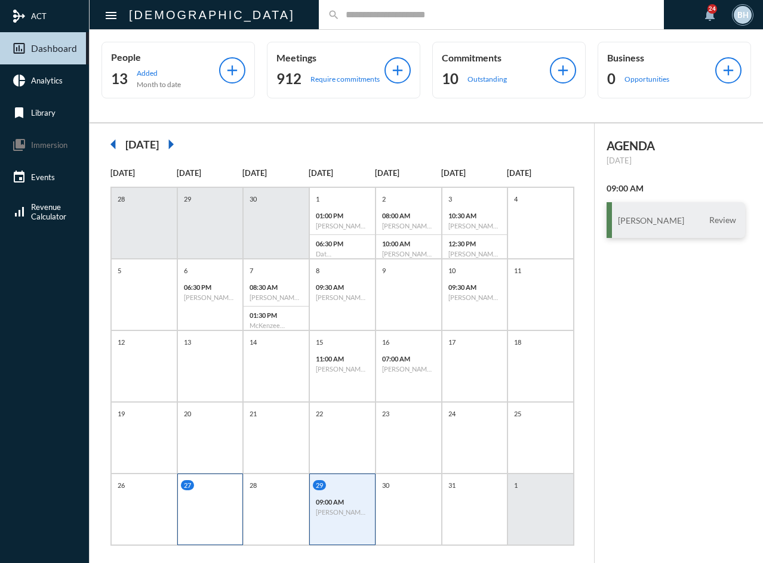
click at [187, 508] on div "27" at bounding box center [210, 510] width 66 height 72
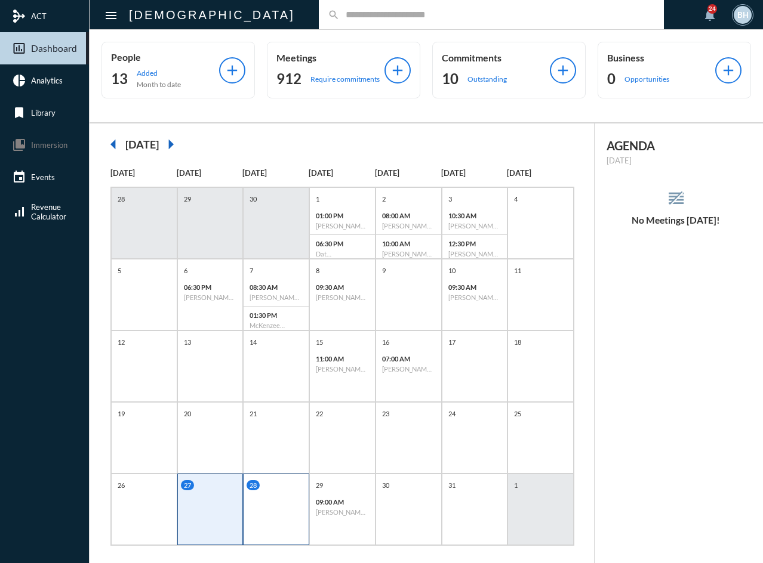
click at [256, 513] on div "28" at bounding box center [276, 510] width 66 height 72
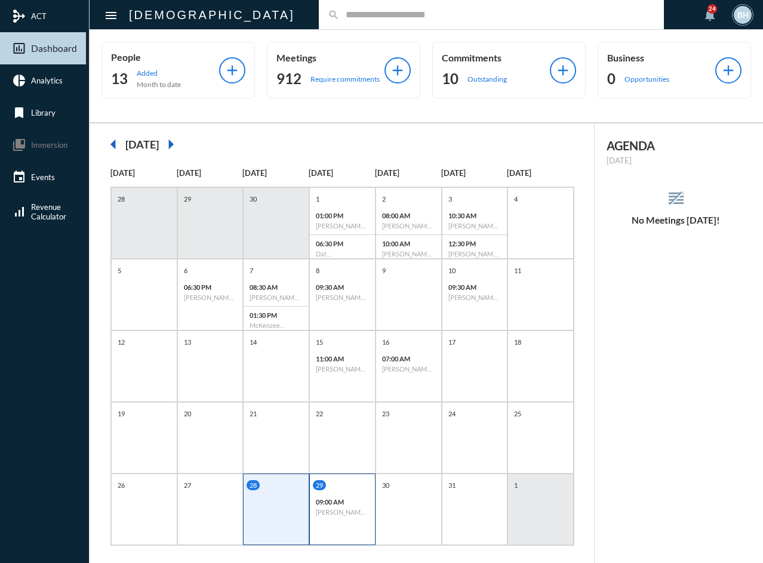
click at [334, 490] on div "29" at bounding box center [344, 485] width 62 height 10
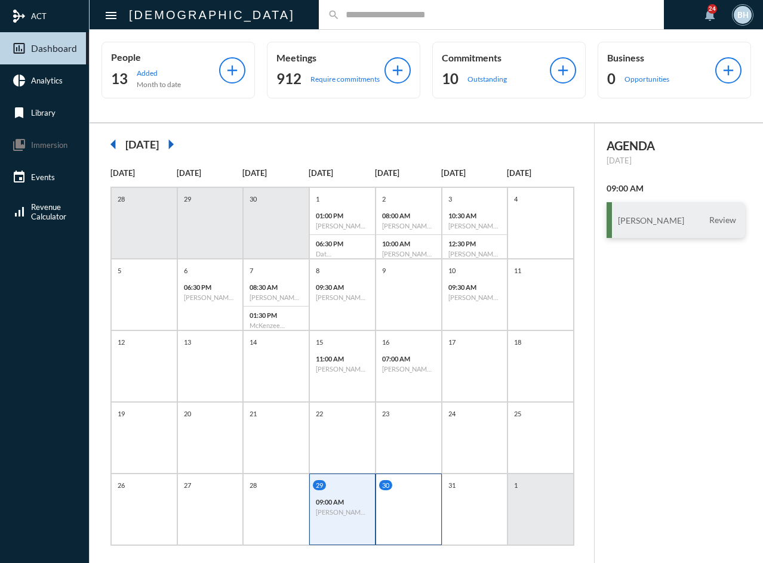
click at [398, 501] on div "30" at bounding box center [408, 510] width 66 height 72
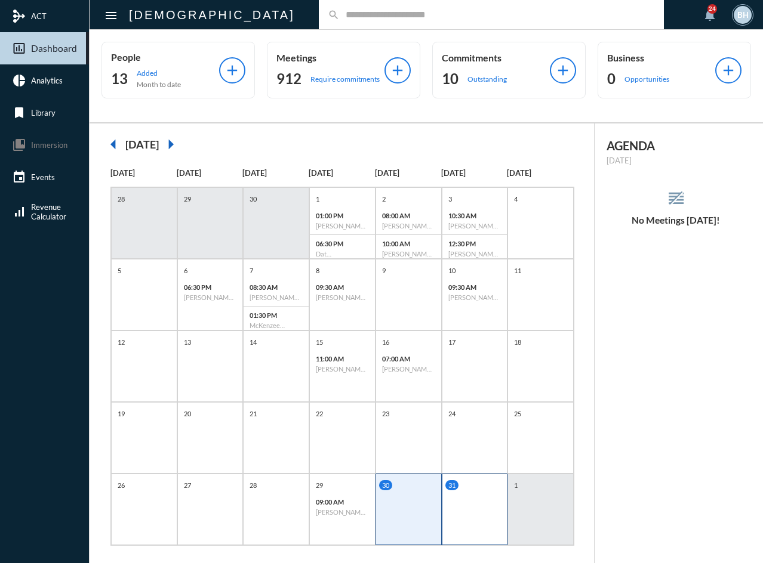
click at [470, 514] on div "31" at bounding box center [475, 510] width 66 height 72
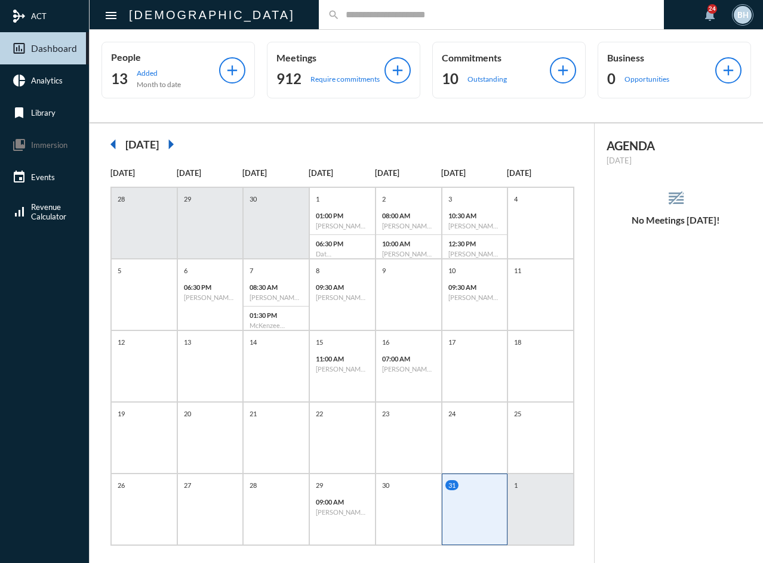
click at [687, 500] on div "AGENDA [DATE] reorder No Meetings [DATE]!" at bounding box center [678, 350] width 168 height 452
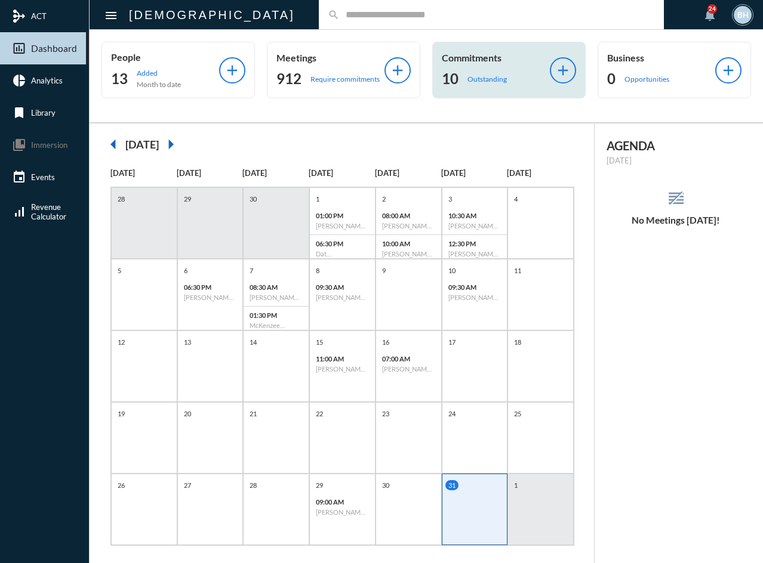
click at [491, 81] on p "Outstanding" at bounding box center [486, 79] width 39 height 9
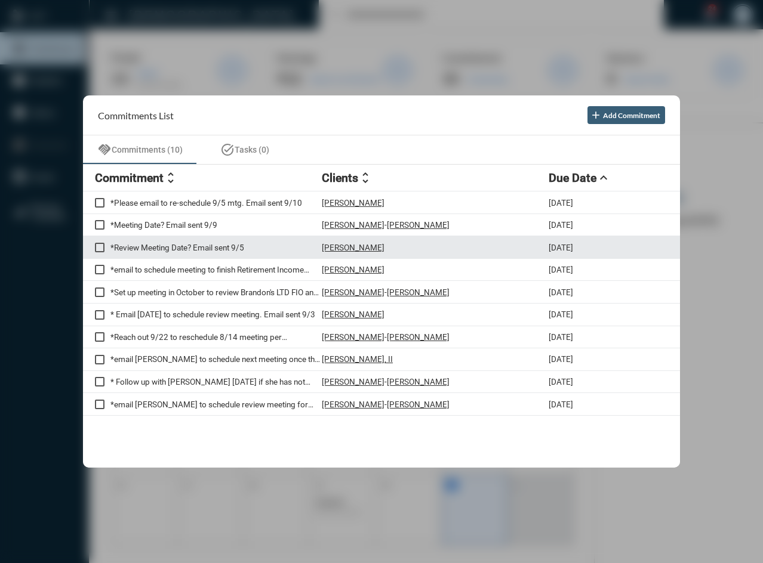
click at [195, 246] on p "*Review Meeting Date? Email sent 9/5" at bounding box center [215, 248] width 211 height 10
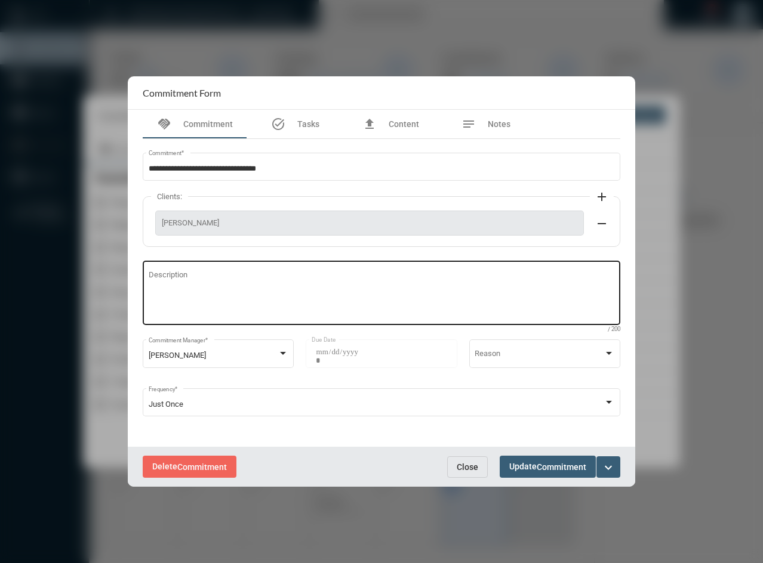
click at [187, 290] on textarea "Description" at bounding box center [382, 295] width 466 height 47
type textarea "**********"
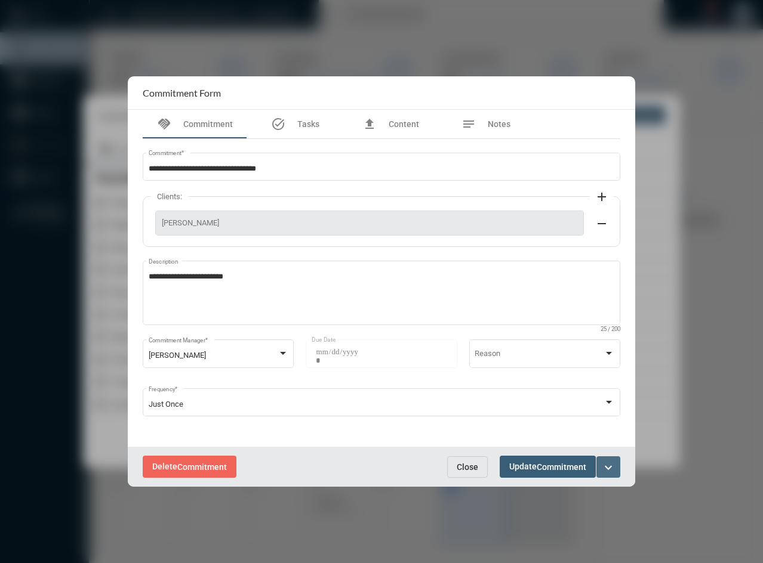
click at [612, 474] on mat-icon "expand_more" at bounding box center [608, 468] width 14 height 14
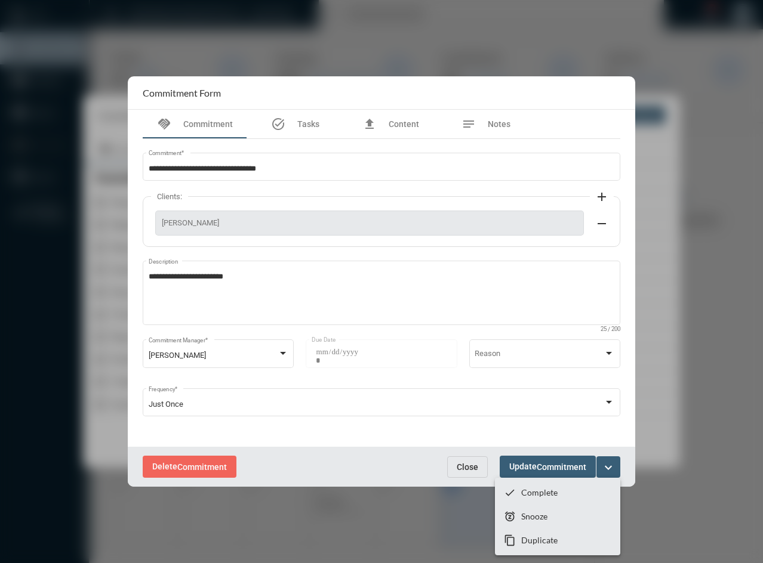
click at [532, 465] on div at bounding box center [381, 281] width 763 height 563
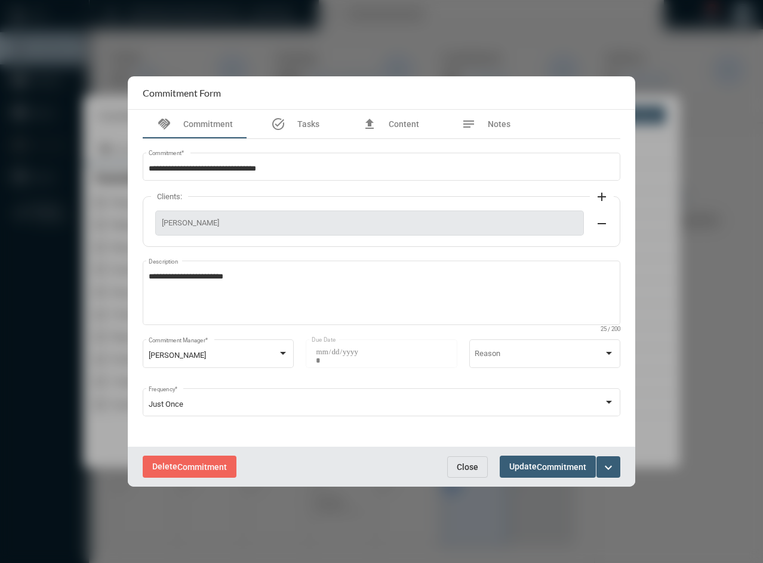
click at [567, 475] on button "Update Commitment" at bounding box center [547, 467] width 96 height 22
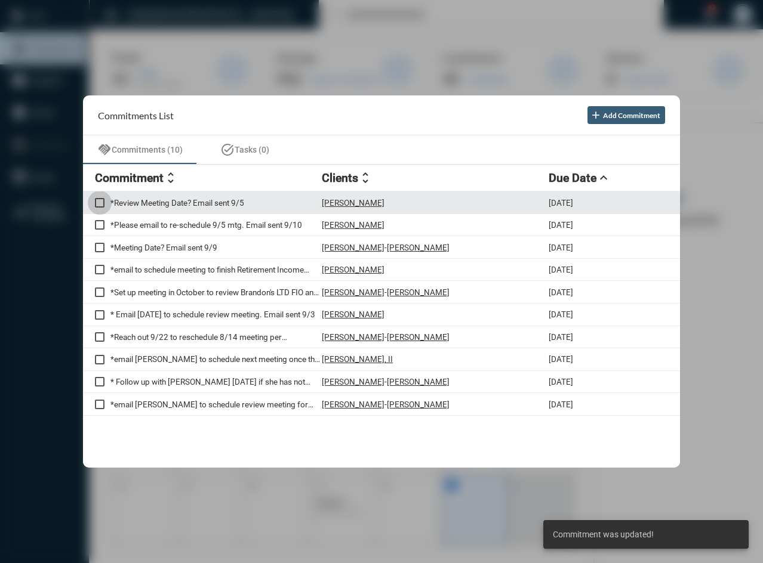
click at [98, 200] on span at bounding box center [100, 203] width 10 height 10
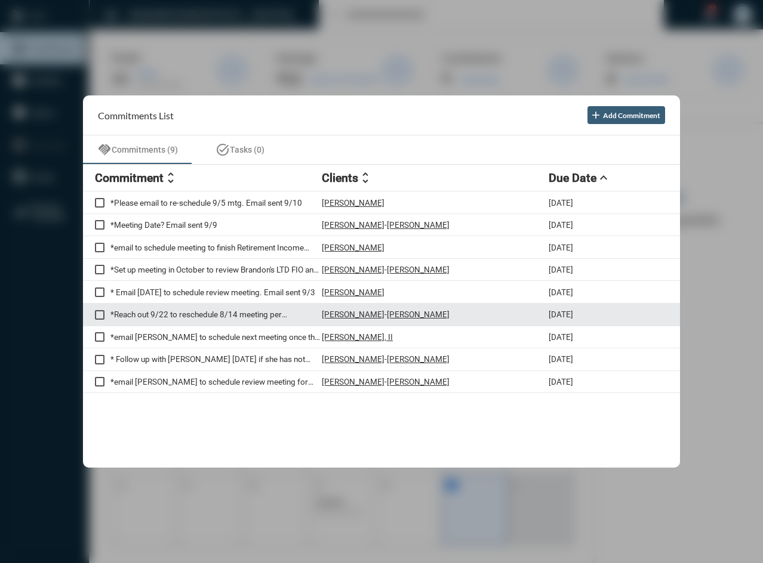
click at [255, 313] on p "*Reach out 9/22 to reschedule 8/14 meeting per [PERSON_NAME]." at bounding box center [215, 315] width 211 height 10
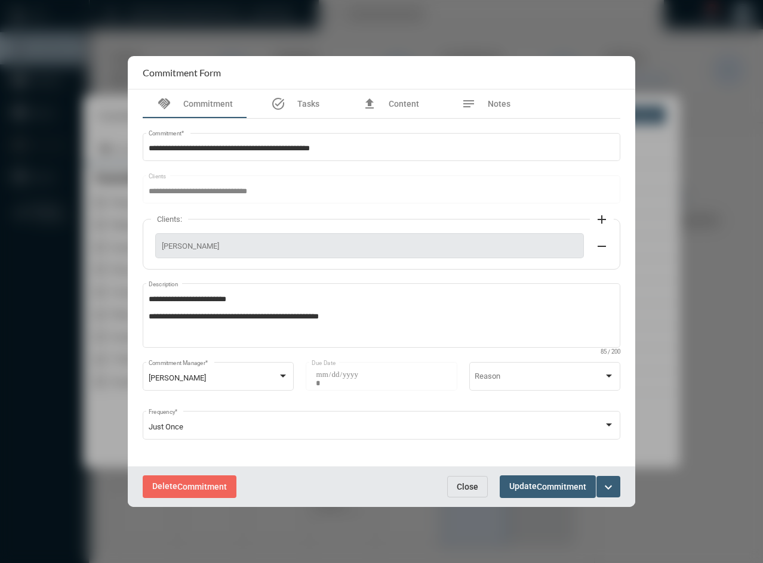
click at [473, 487] on span "Close" at bounding box center [466, 487] width 21 height 10
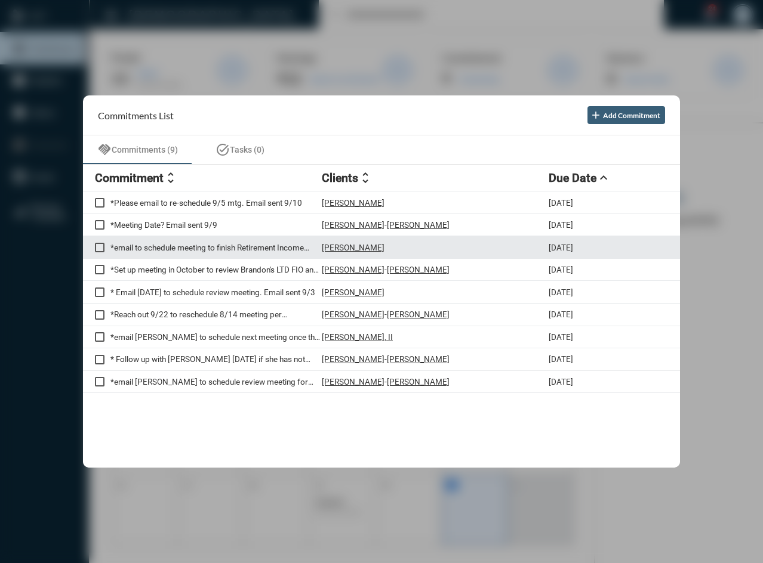
click at [186, 248] on p "*email to schedule meeting to finish Retirement Income conversation for June/Ju…" at bounding box center [215, 248] width 211 height 10
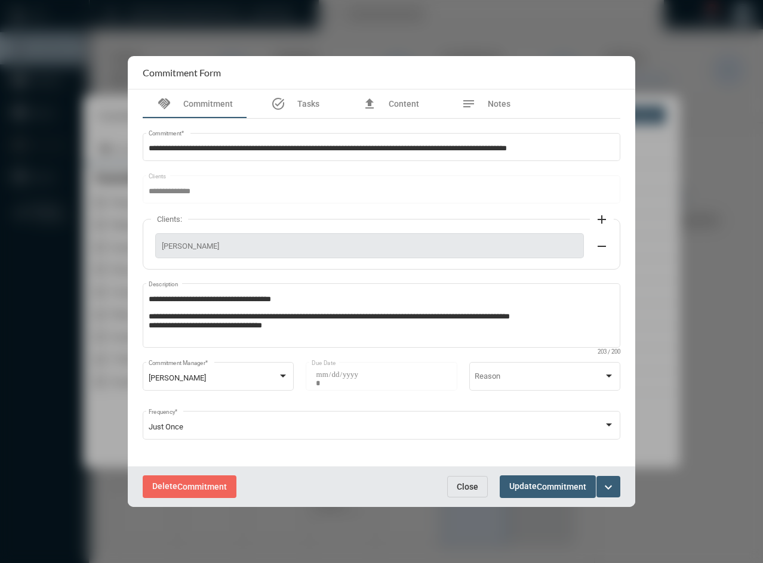
click at [476, 490] on span "Close" at bounding box center [466, 487] width 21 height 10
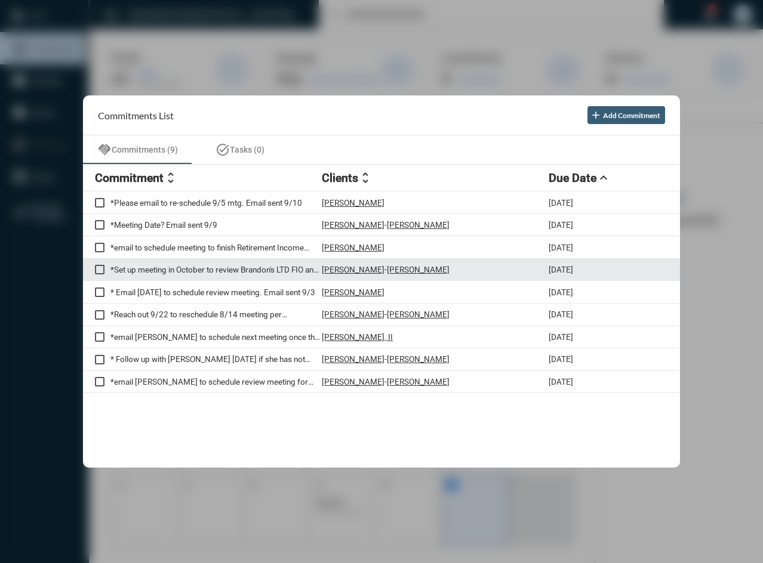
click at [352, 270] on p "[PERSON_NAME]" at bounding box center [353, 270] width 63 height 10
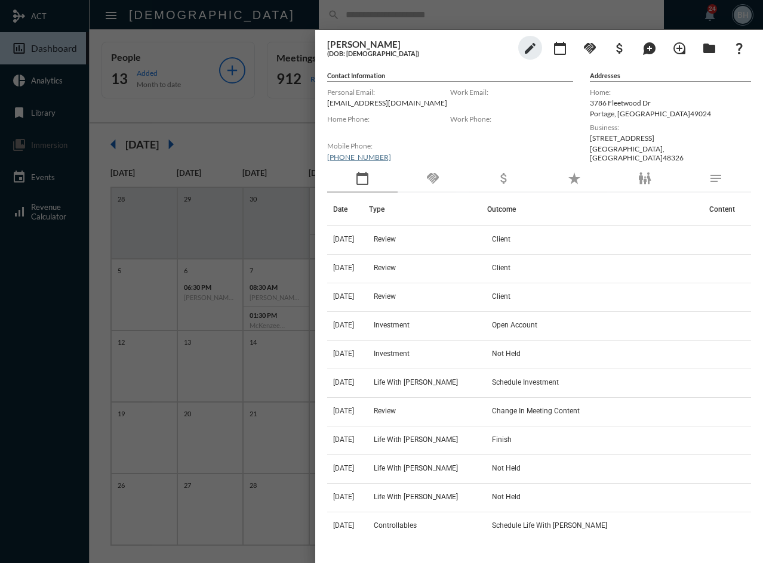
click at [270, 13] on div at bounding box center [381, 281] width 763 height 563
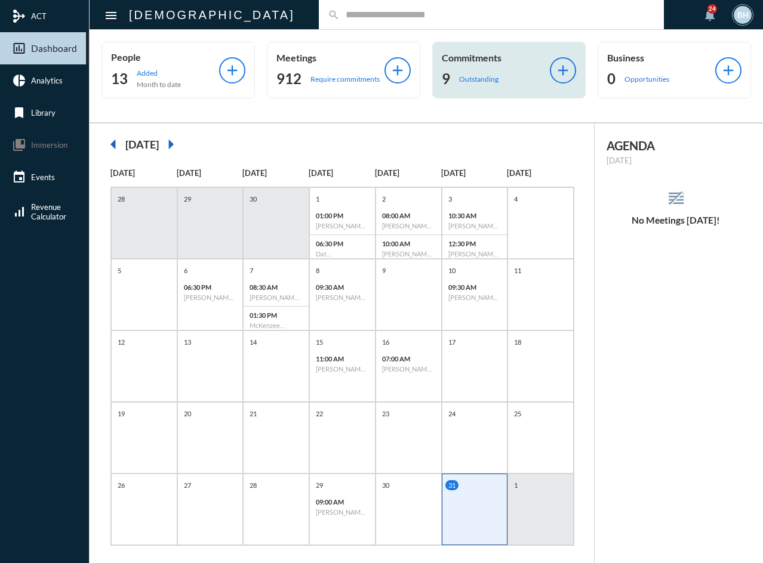
click at [477, 79] on p "Outstanding" at bounding box center [478, 79] width 39 height 9
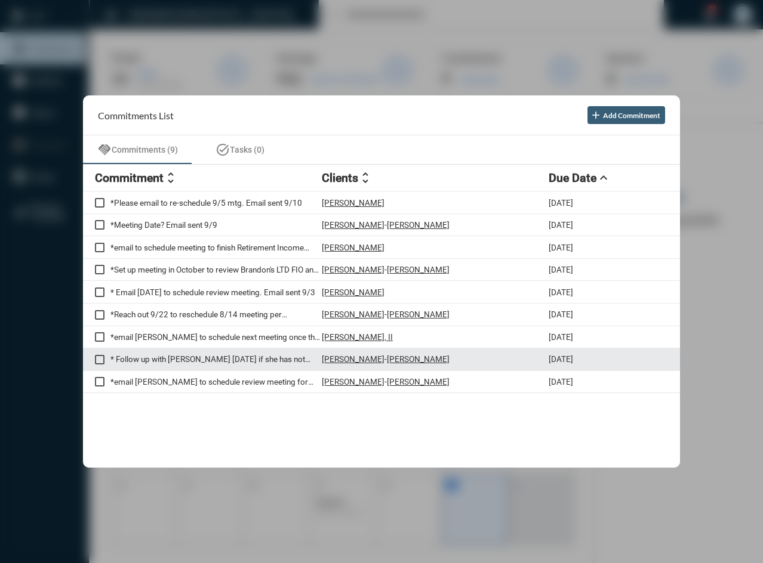
click at [168, 357] on p "* Follow up with [PERSON_NAME] [DATE] if she has not provided us a statement fo…" at bounding box center [215, 359] width 211 height 10
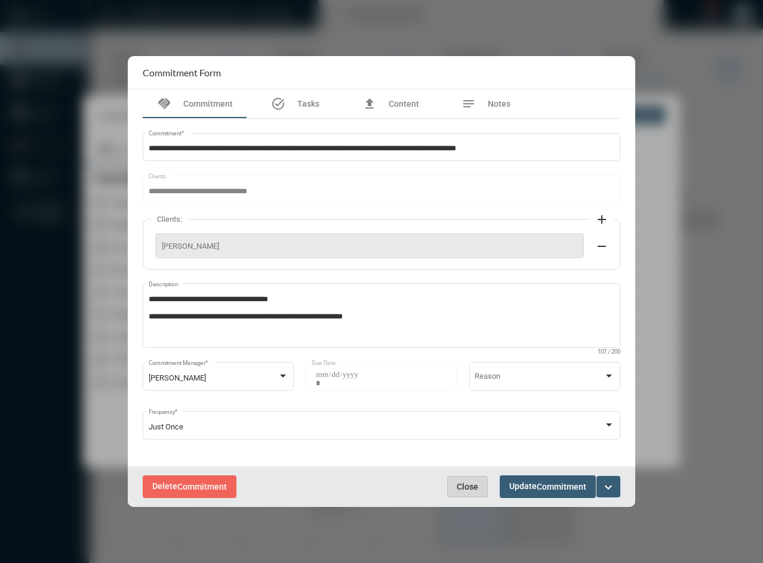
click at [473, 488] on span "Close" at bounding box center [466, 487] width 21 height 10
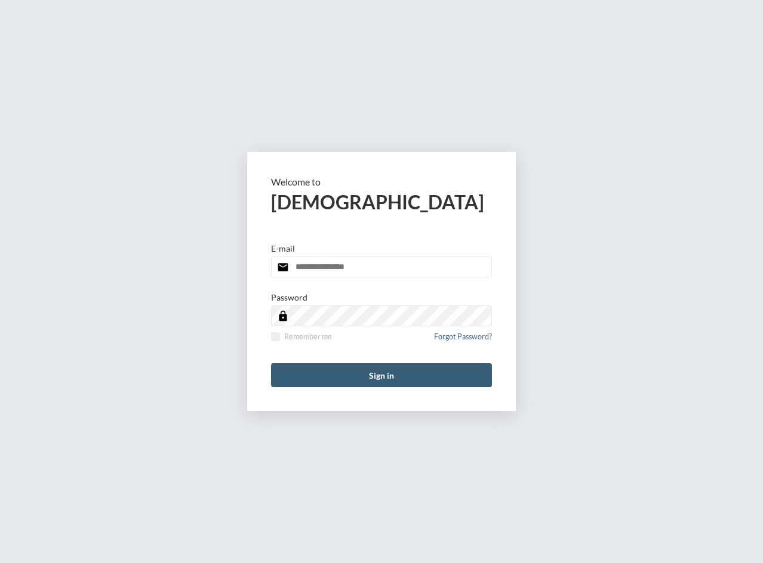
type input "**********"
click at [618, 209] on div "**********" at bounding box center [381, 281] width 763 height 563
click at [414, 384] on button "Sign in" at bounding box center [381, 375] width 221 height 24
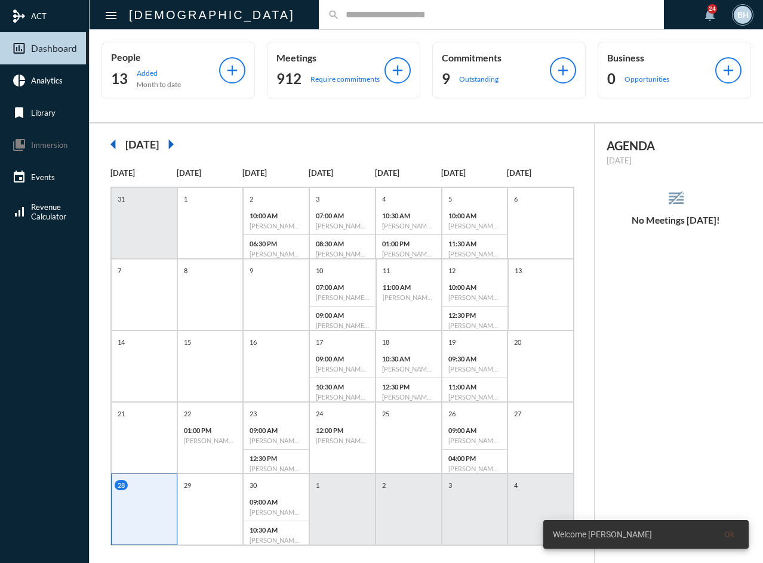
click at [340, 17] on input "text" at bounding box center [497, 15] width 315 height 10
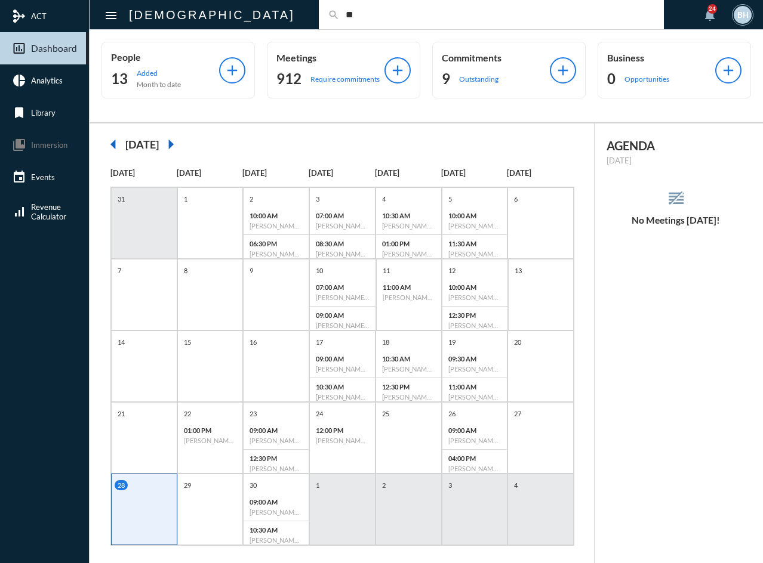
type input "*"
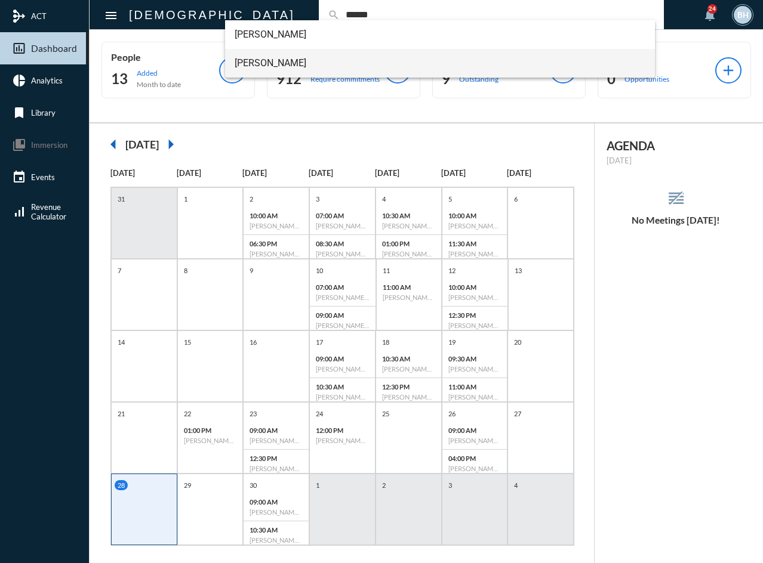
type input "******"
click at [273, 57] on span "Mitchell Wagner" at bounding box center [440, 63] width 411 height 29
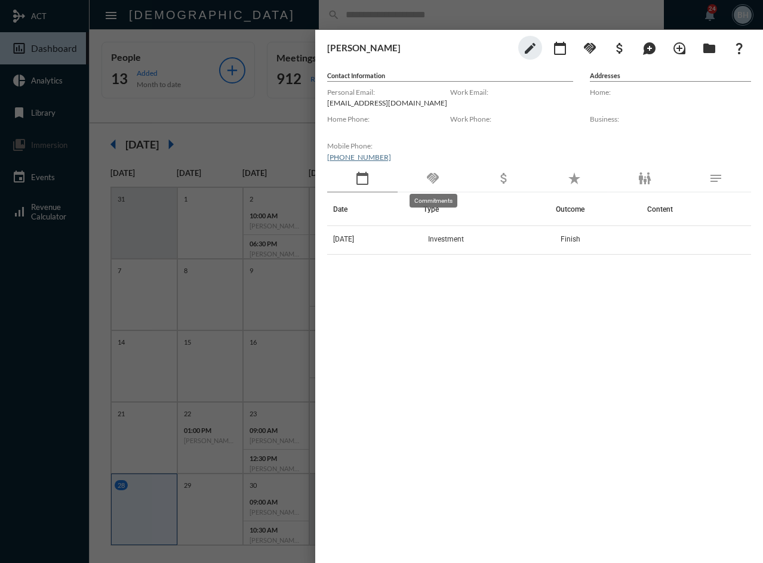
click at [430, 181] on mat-icon "handshake" at bounding box center [432, 178] width 14 height 14
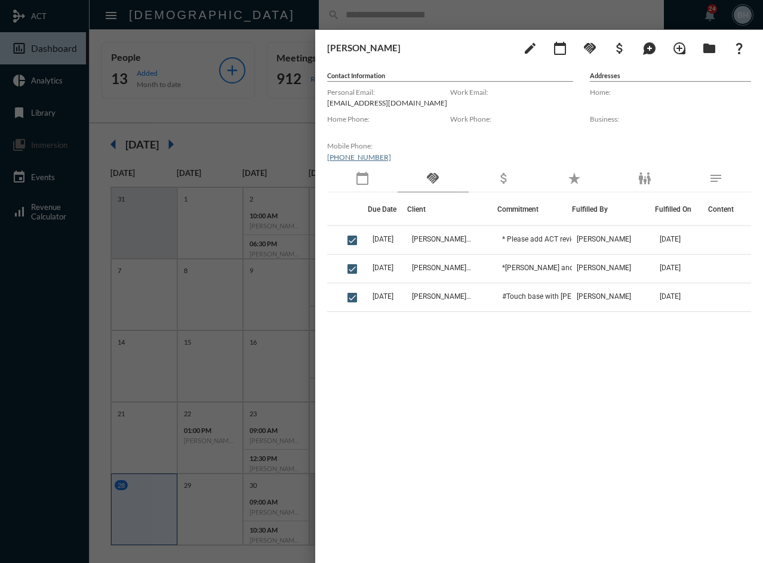
click at [442, 422] on div "Due Date Client Commitment Fulfilled By Fulfilled On Content 9/19/25 Mitchell W…" at bounding box center [539, 334] width 424 height 282
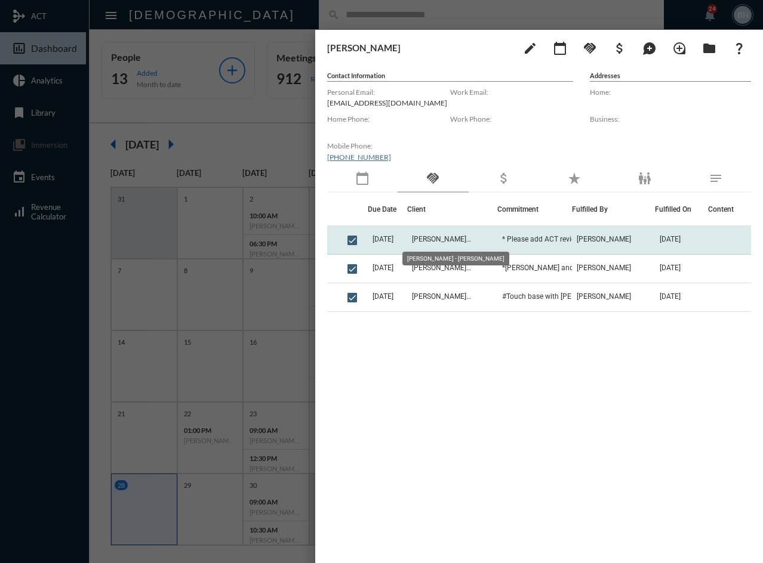
click at [471, 237] on span "Mitchell Wagner - Katey Wagner" at bounding box center [442, 239] width 60 height 8
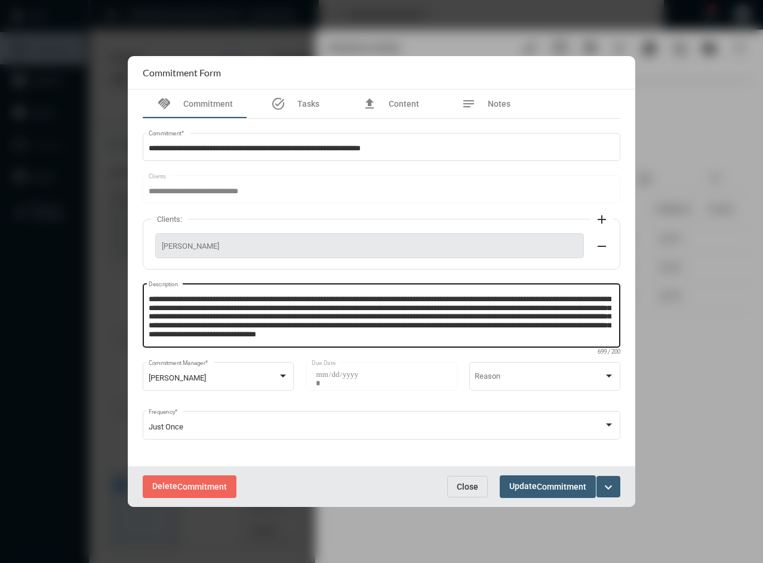
click at [327, 301] on textarea "**********" at bounding box center [380, 317] width 463 height 47
click at [290, 319] on textarea "**********" at bounding box center [380, 317] width 463 height 47
click at [583, 488] on span "Commitment" at bounding box center [561, 488] width 50 height 10
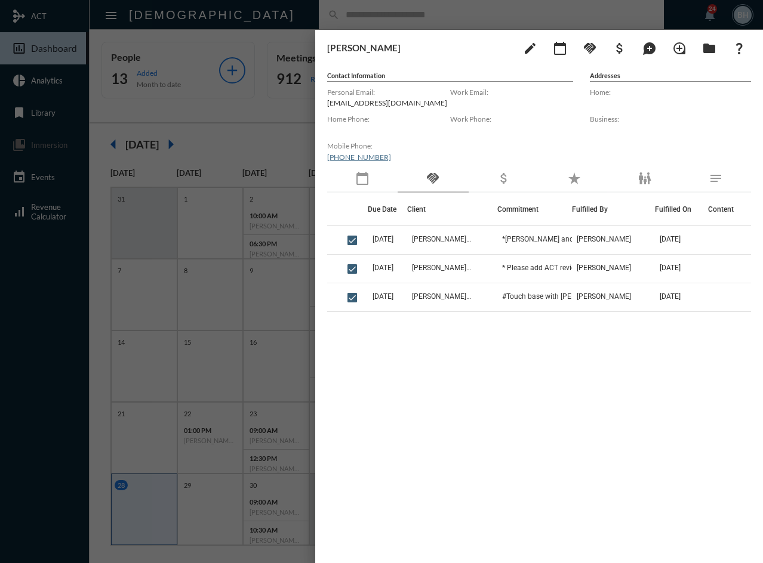
click at [245, 16] on div at bounding box center [381, 281] width 763 height 563
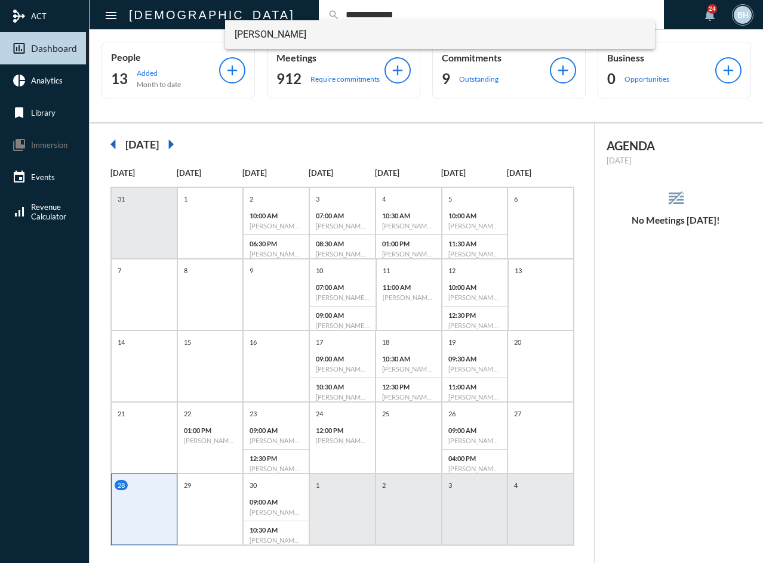
type input "**********"
click at [254, 32] on span "James Muller" at bounding box center [440, 34] width 411 height 29
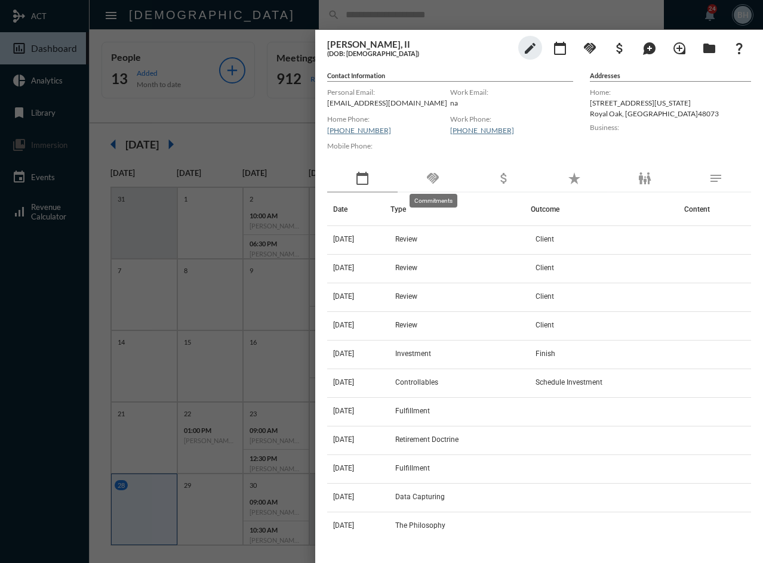
click at [433, 183] on mat-icon "handshake" at bounding box center [432, 178] width 14 height 14
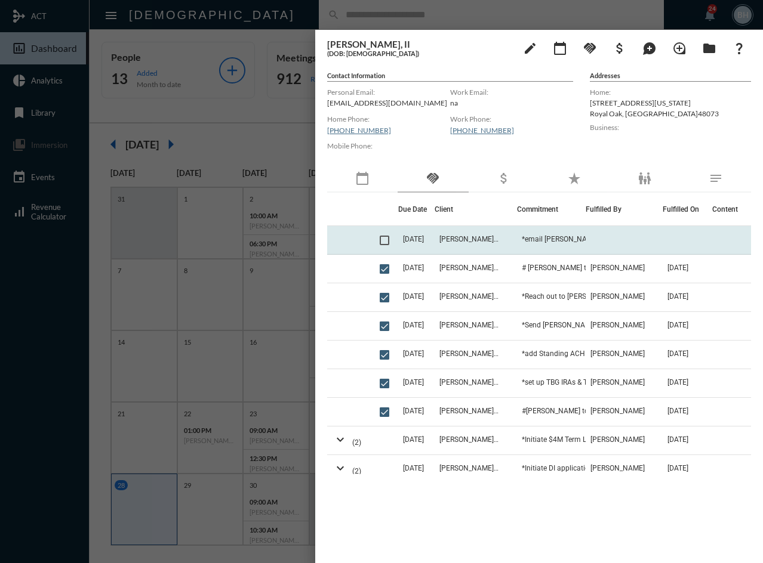
click at [473, 236] on td "[PERSON_NAME], II" at bounding box center [475, 240] width 83 height 29
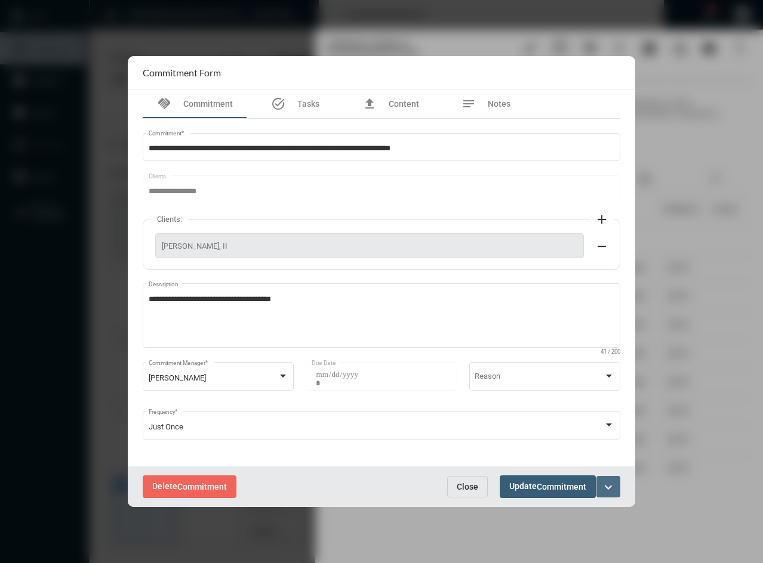
click at [606, 486] on mat-icon "expand_more" at bounding box center [608, 487] width 14 height 14
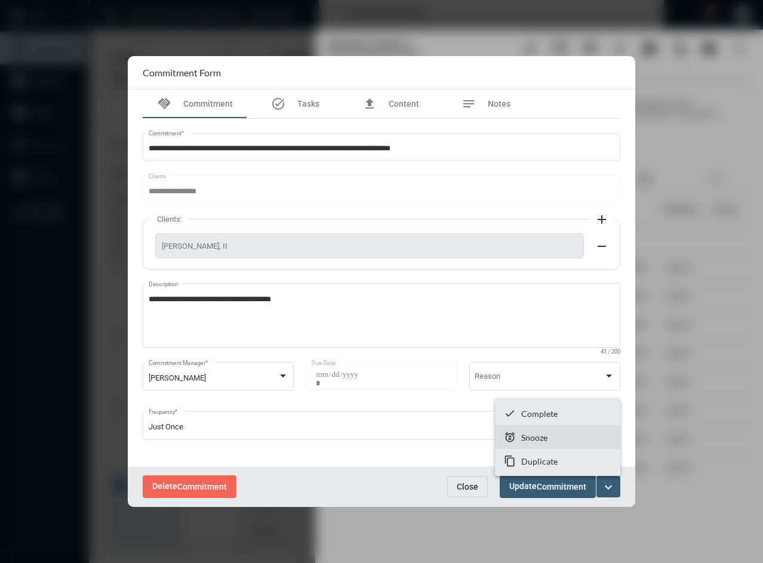
click at [539, 440] on p "Snooze" at bounding box center [534, 438] width 26 height 10
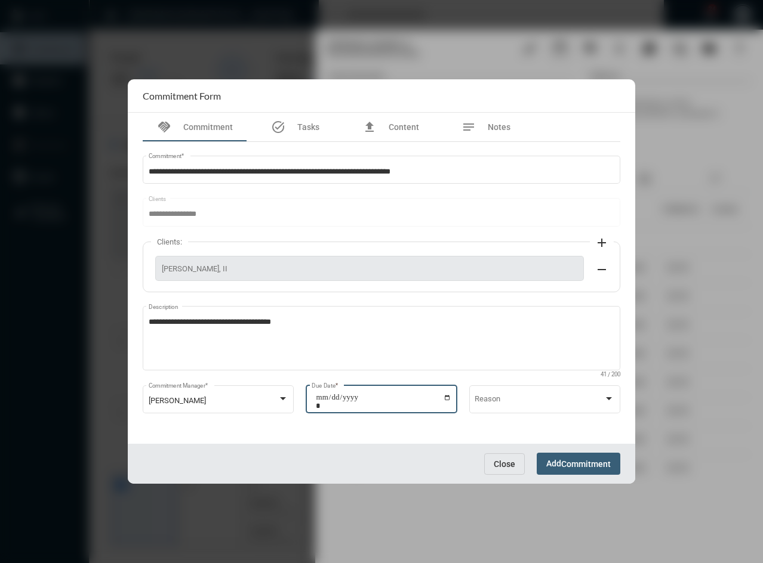
click at [450, 401] on input "**********" at bounding box center [383, 401] width 135 height 17
type input "**********"
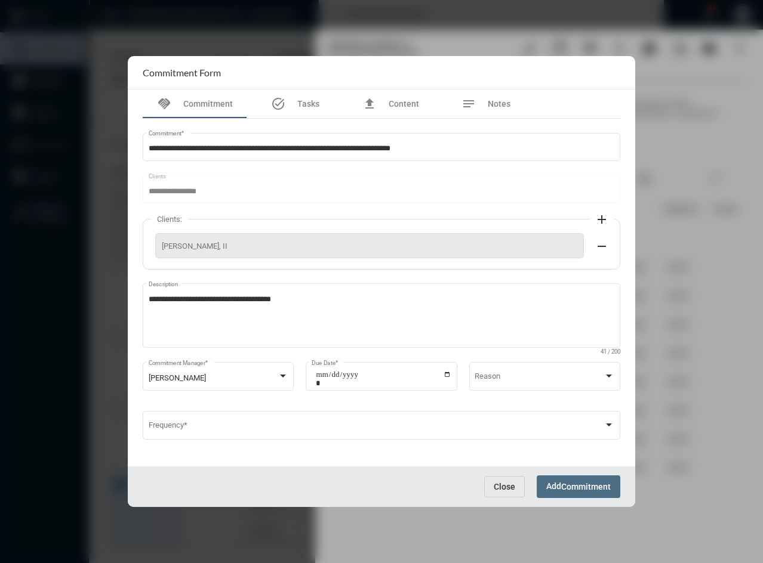
click at [564, 480] on button "Add Commitment" at bounding box center [578, 487] width 84 height 22
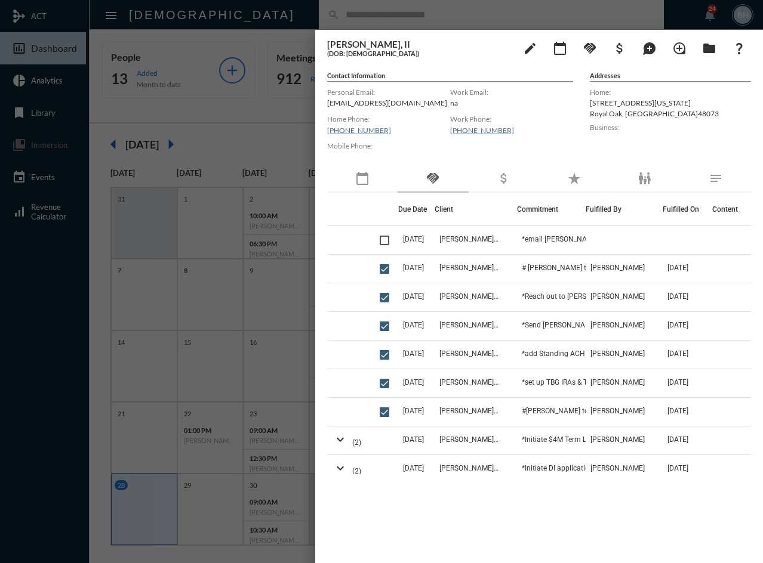
click at [285, 13] on div at bounding box center [381, 281] width 763 height 563
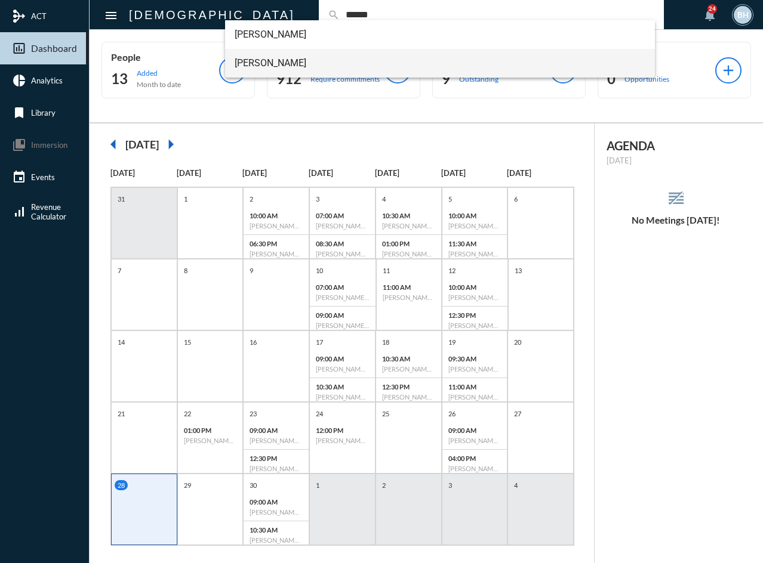
type input "******"
click at [282, 66] on span "Justin Hruska" at bounding box center [440, 63] width 411 height 29
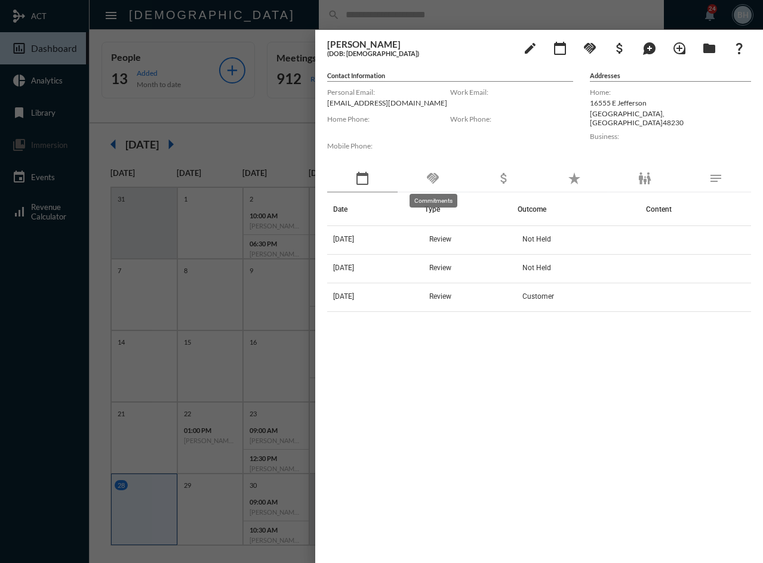
click at [434, 174] on mat-icon "handshake" at bounding box center [432, 178] width 14 height 14
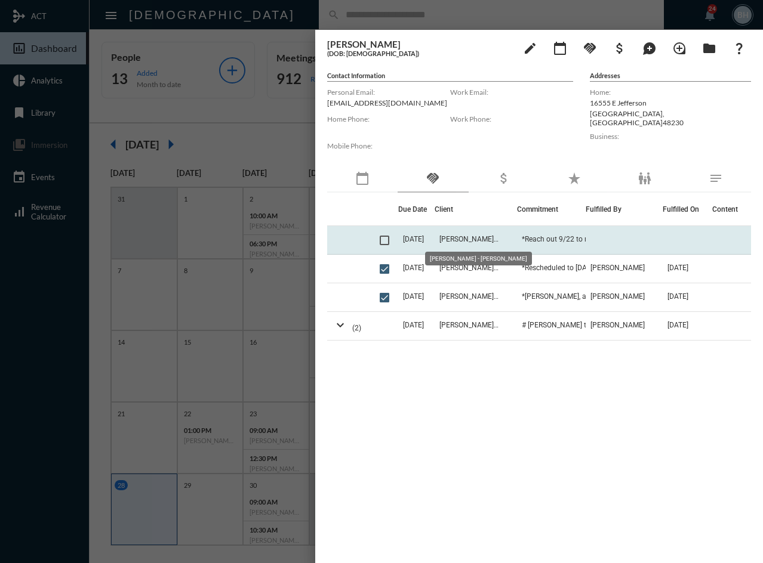
click at [455, 237] on span "[PERSON_NAME] - [PERSON_NAME]" at bounding box center [469, 239] width 60 height 8
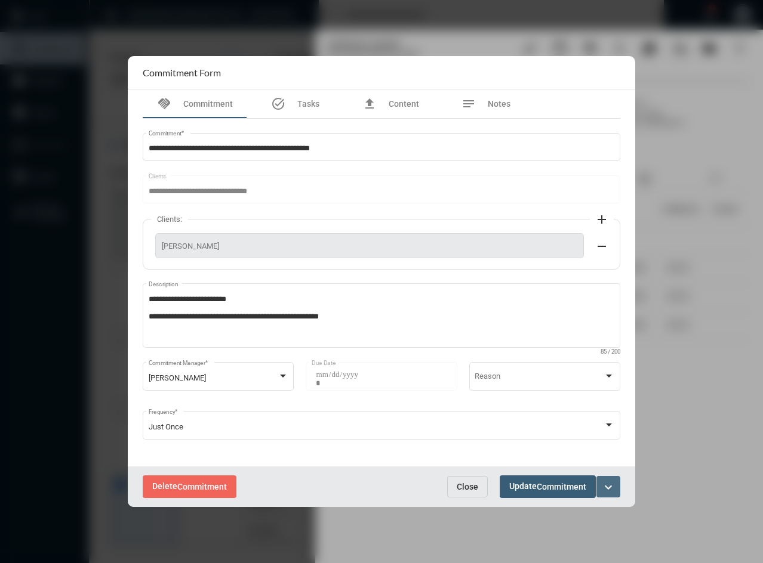
click at [608, 484] on mat-icon "expand_more" at bounding box center [608, 487] width 14 height 14
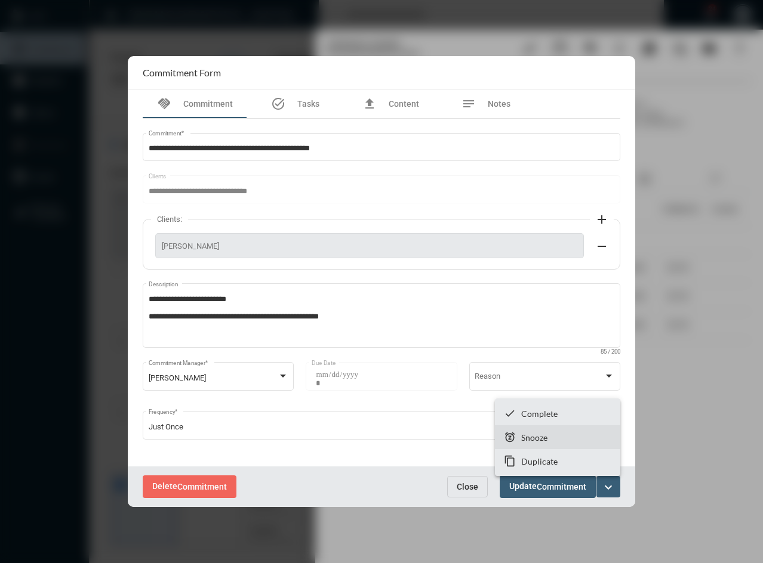
click at [544, 436] on p "Snooze" at bounding box center [534, 438] width 26 height 10
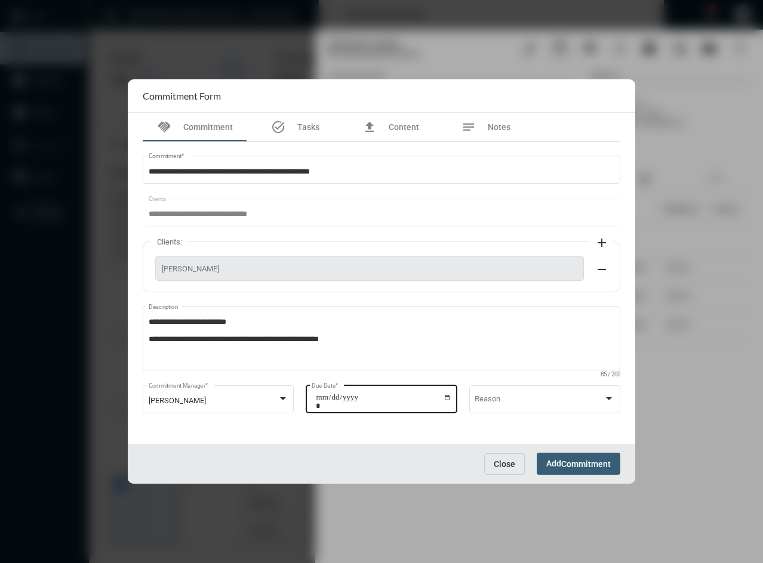
click at [445, 396] on input "**********" at bounding box center [383, 401] width 135 height 17
type input "**********"
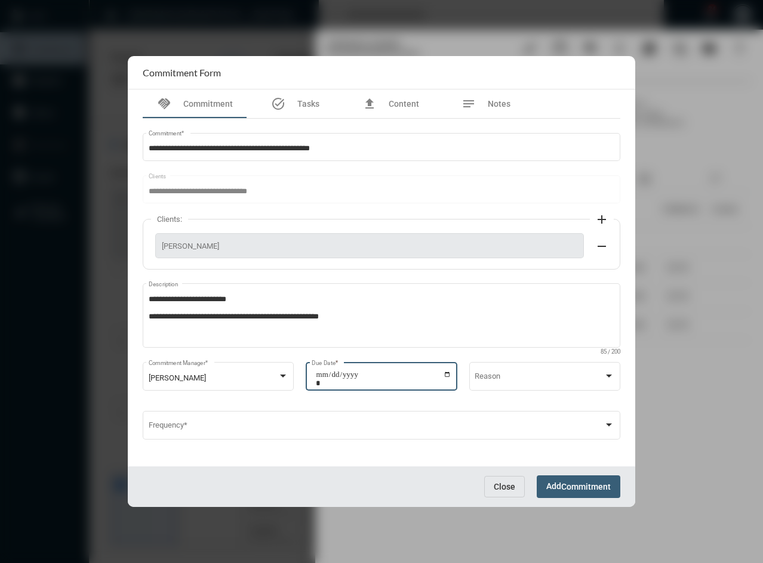
click at [583, 487] on span "Commitment" at bounding box center [586, 488] width 50 height 10
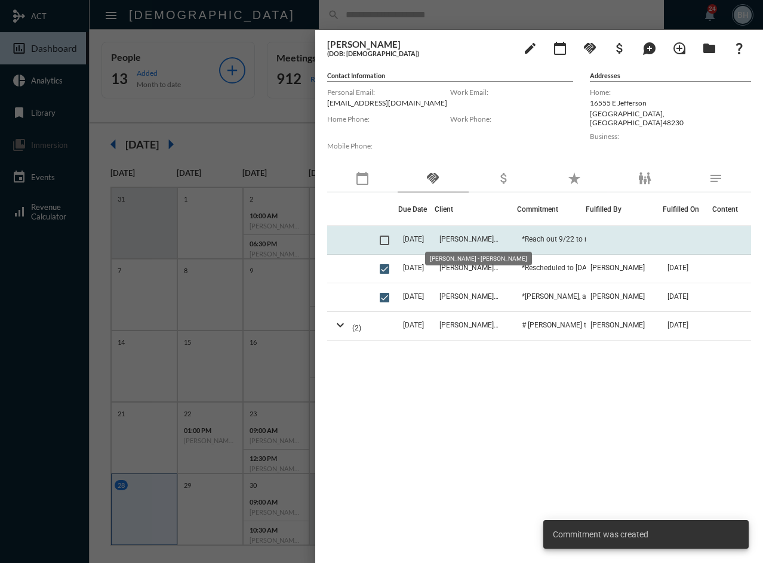
click at [454, 242] on span "[PERSON_NAME] - [PERSON_NAME]" at bounding box center [469, 239] width 60 height 8
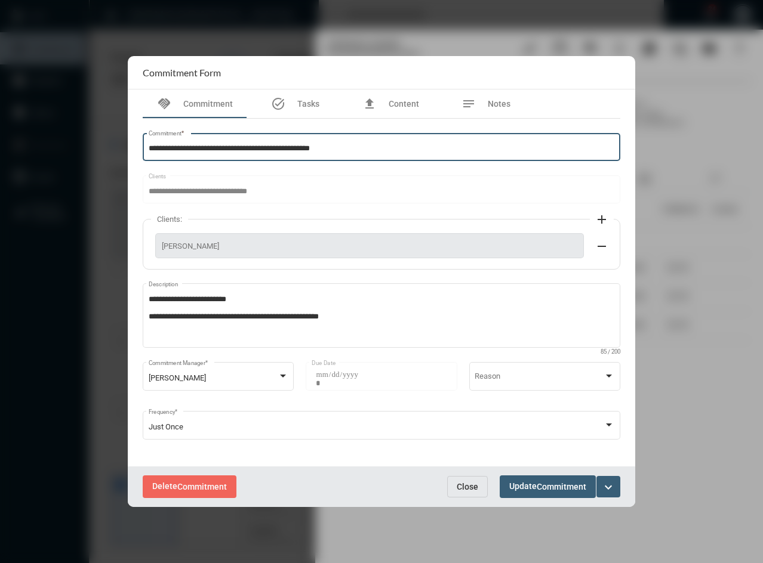
click at [201, 148] on input "**********" at bounding box center [382, 148] width 466 height 9
type input "**********"
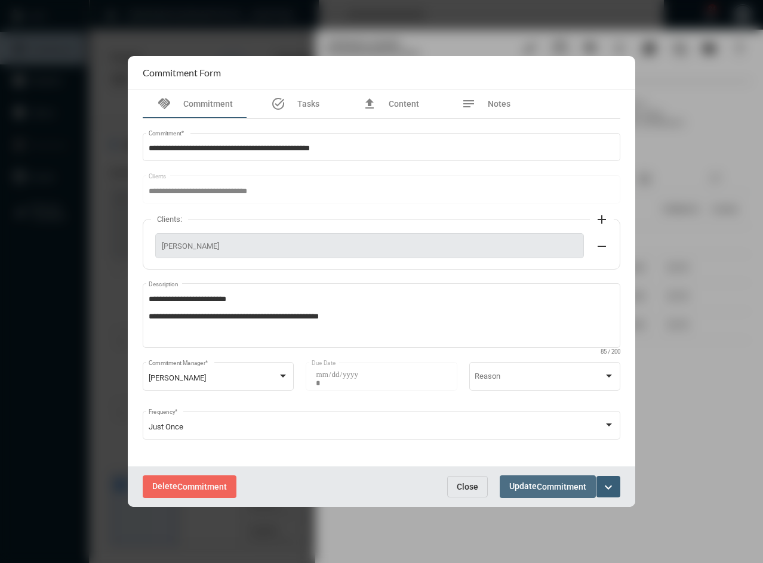
click at [542, 488] on span "Commitment" at bounding box center [561, 488] width 50 height 10
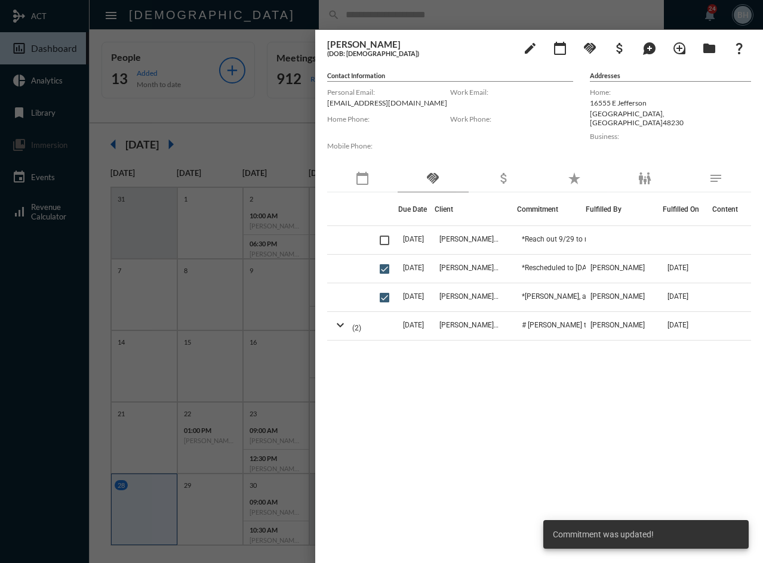
click at [451, 397] on div "Due Date Client Commitment Fulfilled By Fulfilled On Content 9/29/25 Justin Hru…" at bounding box center [539, 334] width 424 height 282
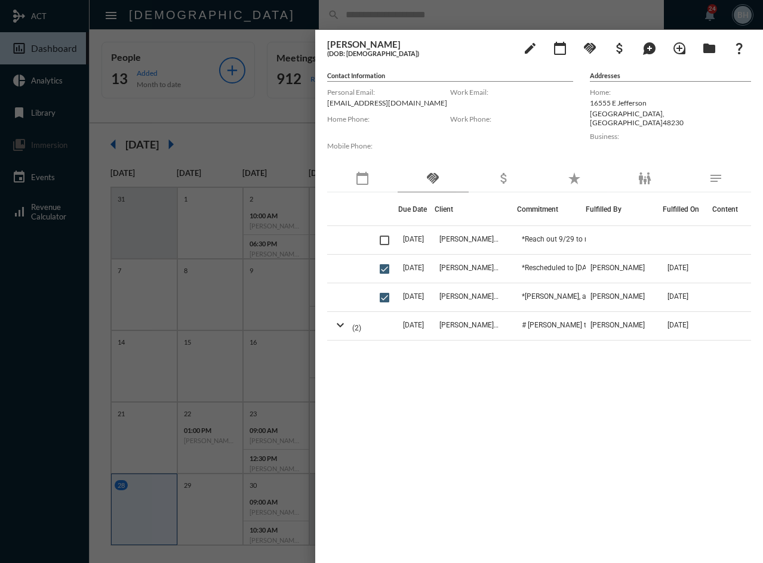
click at [423, 415] on div "Due Date Client Commitment Fulfilled By Fulfilled On Content 9/29/25 Justin Hru…" at bounding box center [539, 334] width 424 height 282
click at [248, 25] on div at bounding box center [381, 281] width 763 height 563
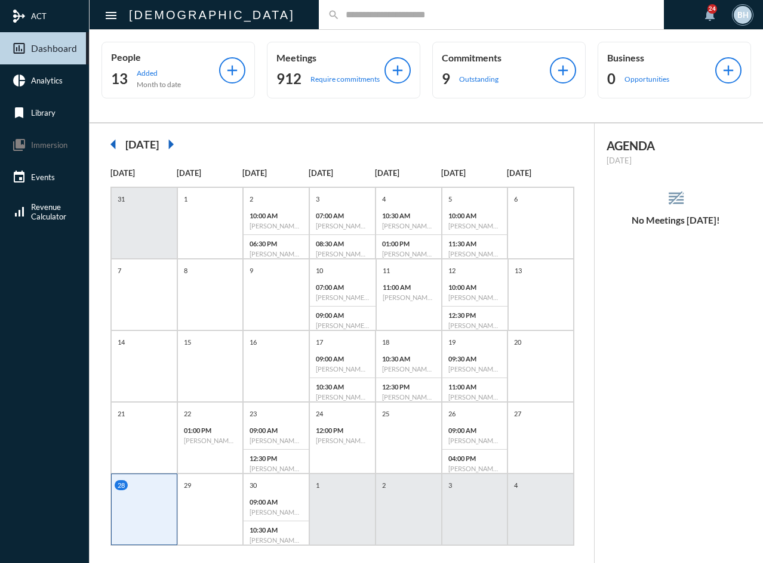
click at [340, 13] on input "text" at bounding box center [497, 15] width 315 height 10
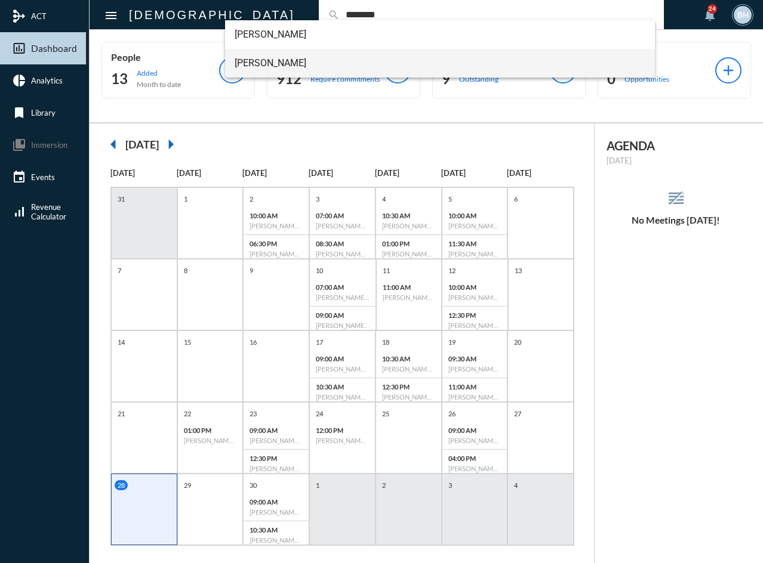
type input "********"
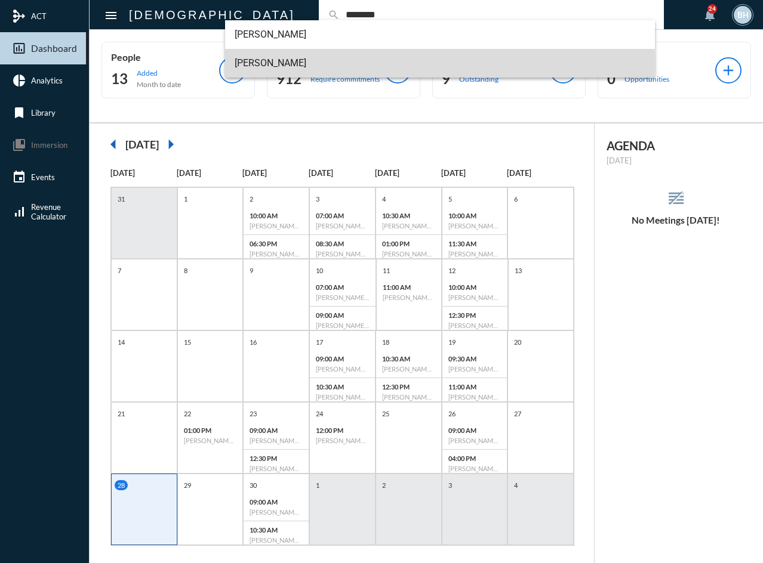
click at [242, 64] on span "Katie Campione" at bounding box center [440, 63] width 411 height 29
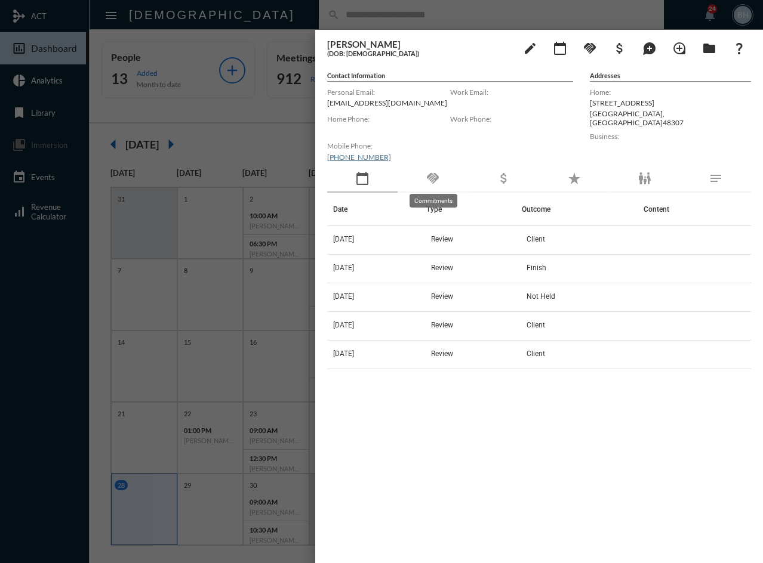
click at [435, 178] on mat-icon "handshake" at bounding box center [432, 178] width 14 height 14
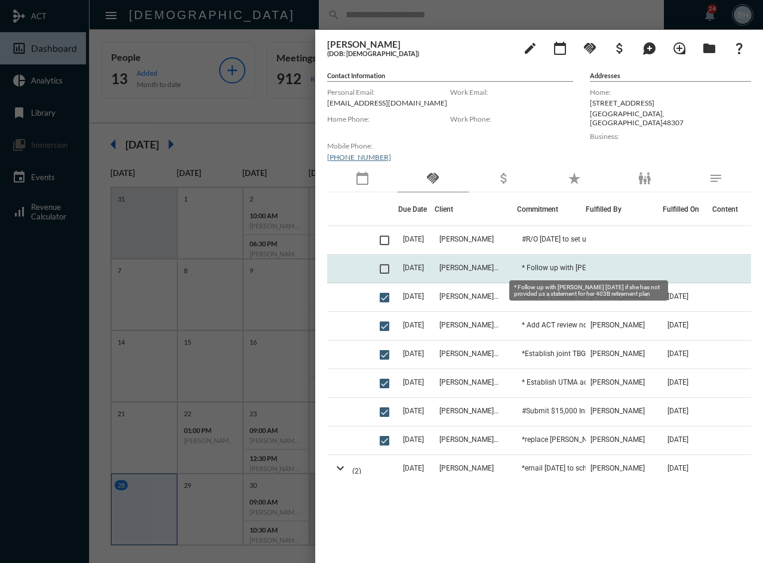
click at [540, 269] on span "* Follow up with [PERSON_NAME] [DATE] if she has not provided us a statement fo…" at bounding box center [581, 268] width 119 height 8
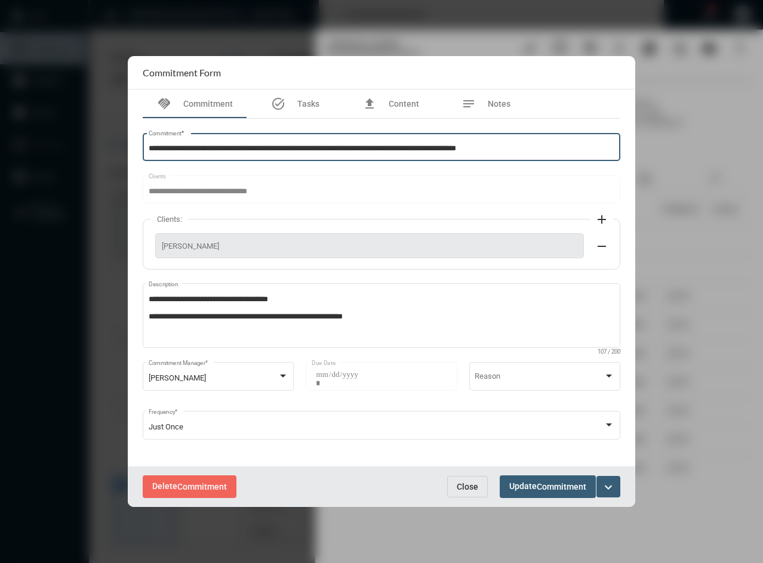
click at [152, 148] on input "**********" at bounding box center [382, 148] width 466 height 9
type input "**********"
click at [243, 381] on div "[PERSON_NAME]" at bounding box center [213, 378] width 129 height 9
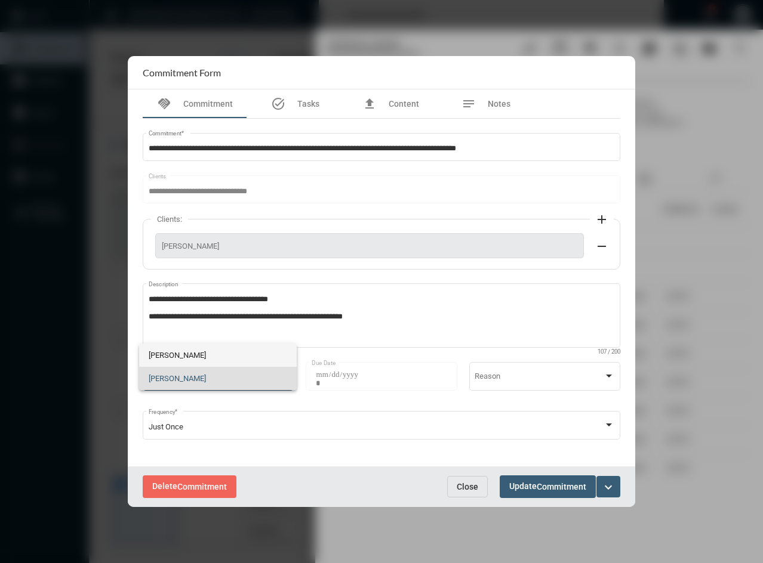
click at [194, 358] on span "[PERSON_NAME]" at bounding box center [218, 355] width 138 height 23
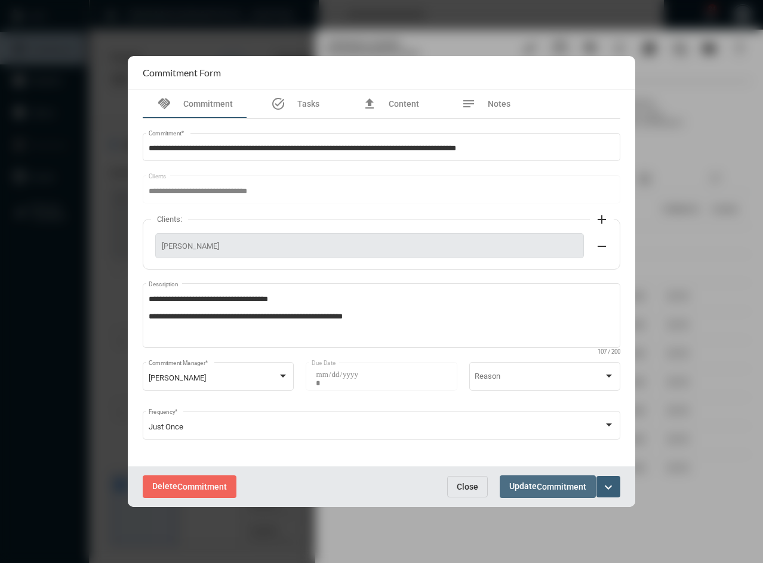
click at [560, 483] on span "Commitment" at bounding box center [561, 488] width 50 height 10
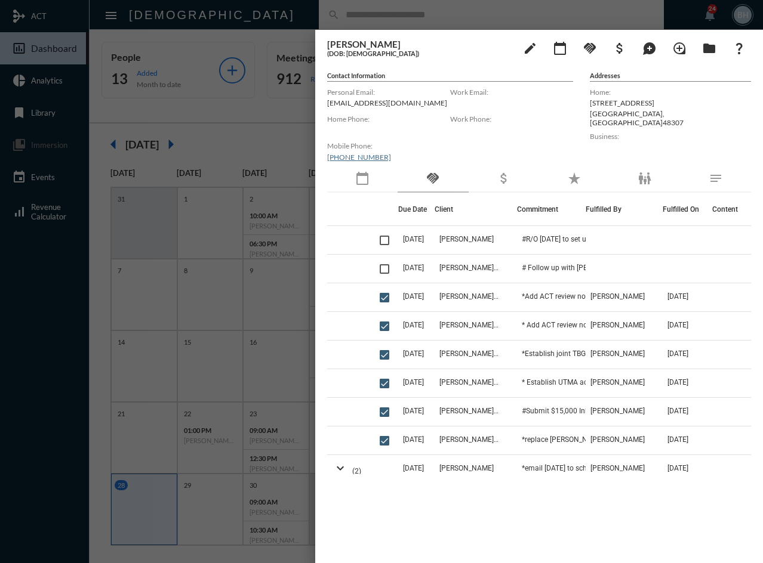
drag, startPoint x: 427, startPoint y: 515, endPoint x: 424, endPoint y: 494, distance: 21.1
click at [427, 516] on div "Due Date Client Commitment Fulfilled By Fulfilled On Content 11/1/25 Katie Camp…" at bounding box center [539, 369] width 424 height 353
click at [242, 21] on div at bounding box center [381, 281] width 763 height 563
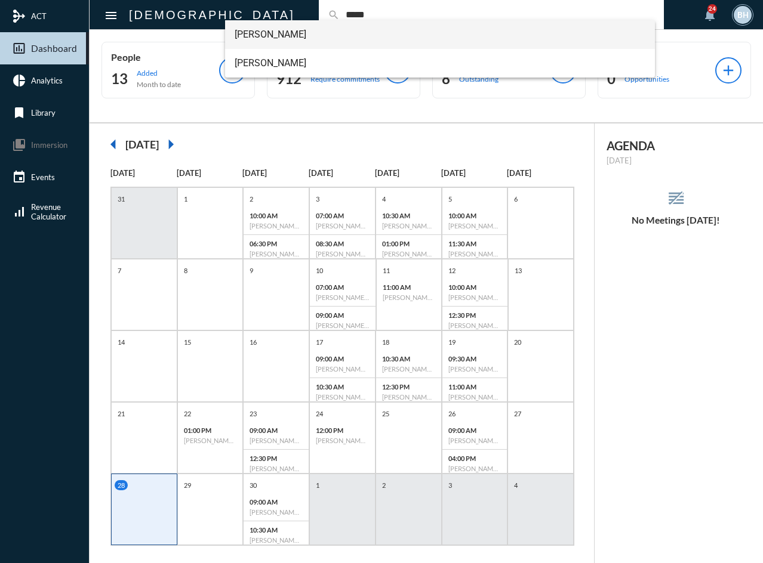
type input "*****"
click at [274, 40] on span "Derek Mazur" at bounding box center [440, 34] width 411 height 29
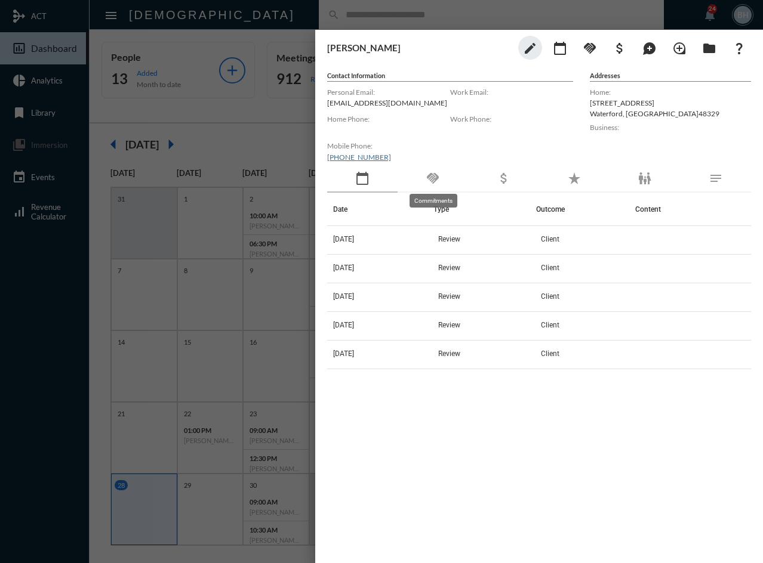
click at [433, 177] on mat-icon "handshake" at bounding box center [432, 178] width 14 height 14
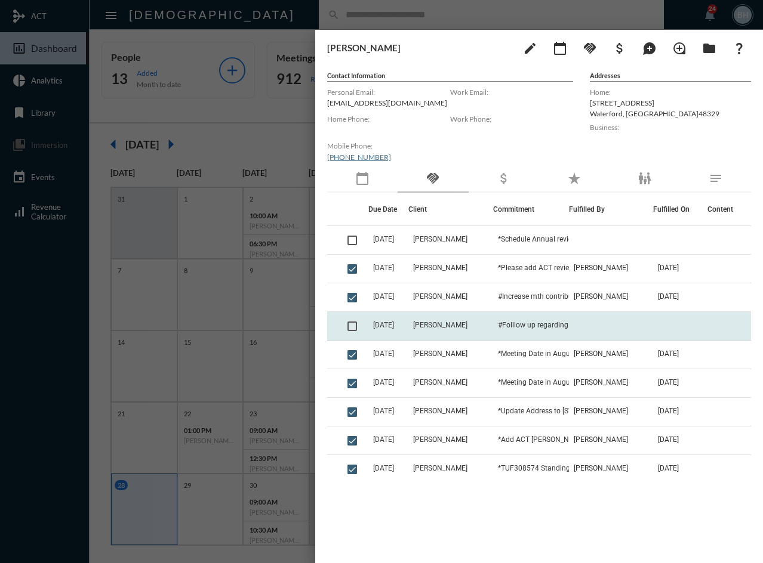
click at [547, 330] on td "#Folllow up regarding details of 401k match & Roth IRA cont incrse to $665/mth" at bounding box center [531, 326] width 76 height 29
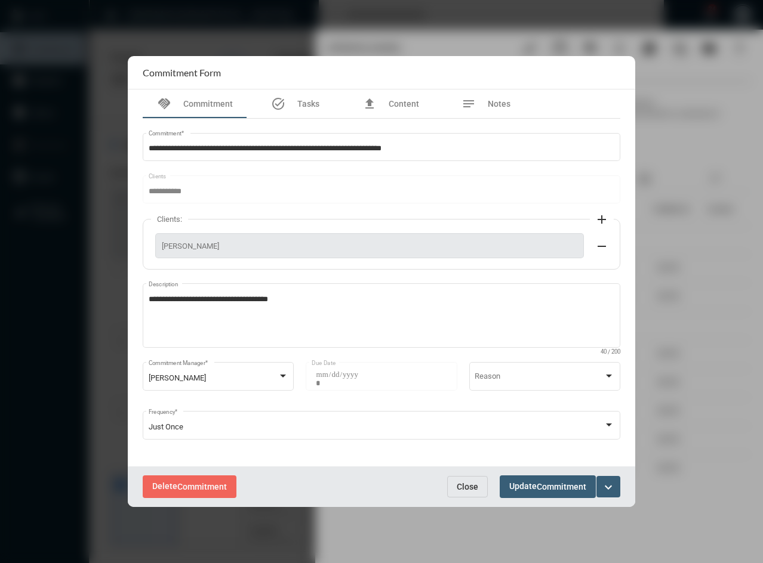
click at [461, 486] on span "Close" at bounding box center [466, 487] width 21 height 10
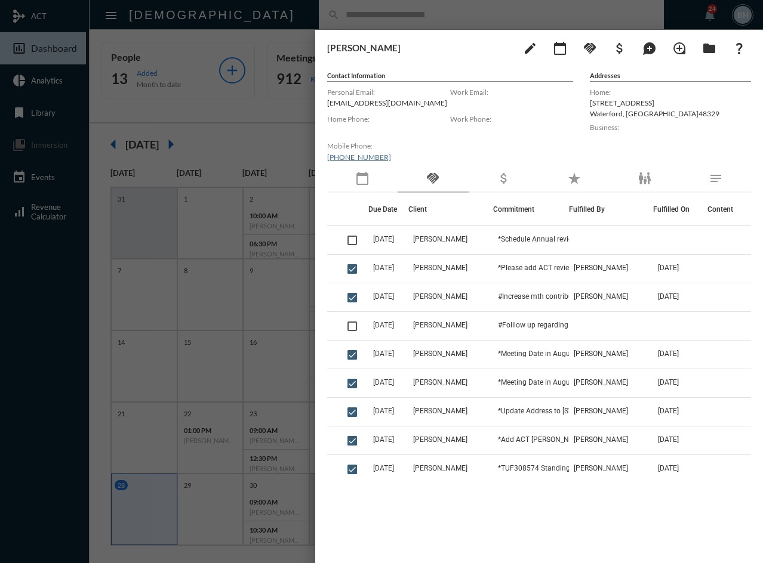
click at [242, 20] on div at bounding box center [381, 281] width 763 height 563
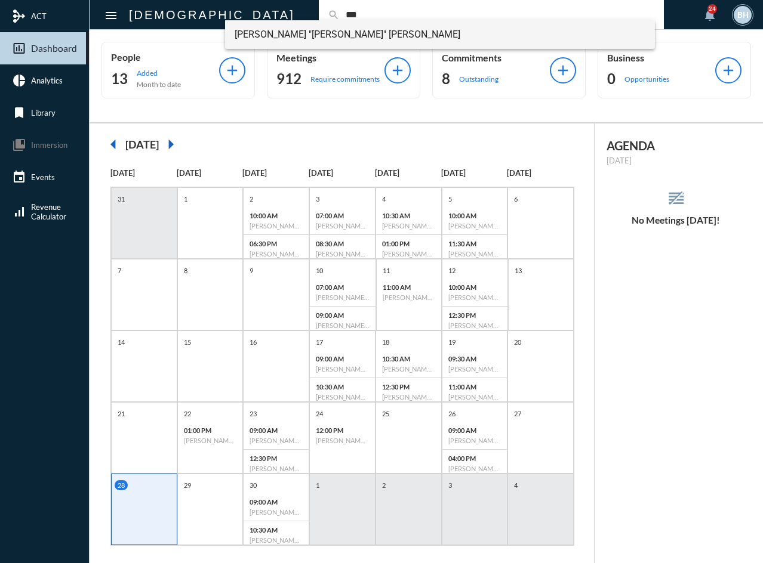
type input "***"
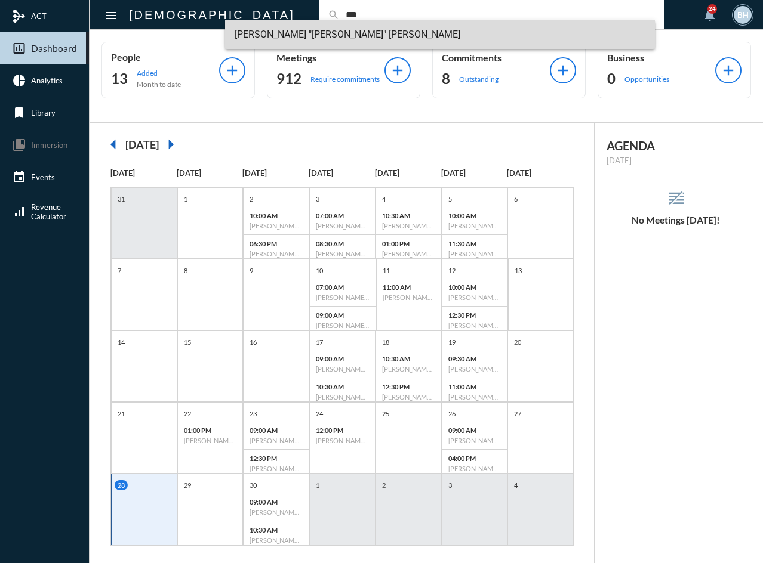
click at [288, 39] on span "Russell "Rusty" Rae" at bounding box center [440, 34] width 411 height 29
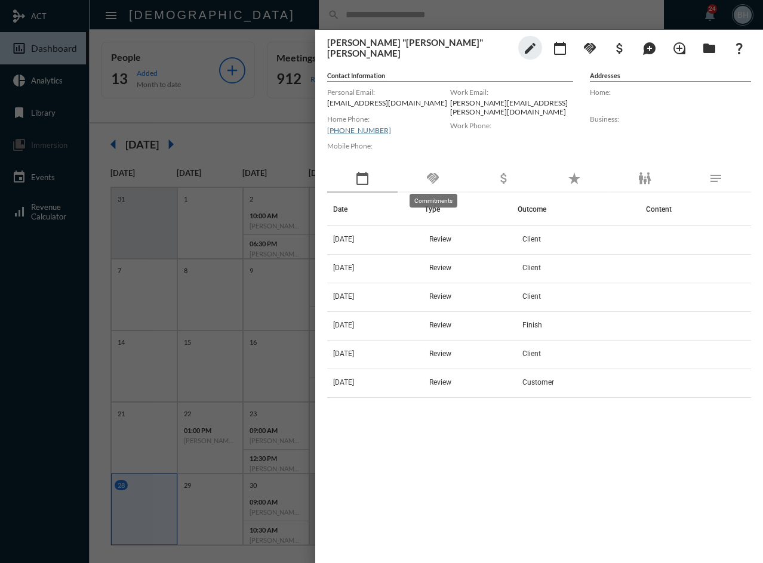
click at [434, 174] on mat-icon "handshake" at bounding box center [432, 178] width 14 height 14
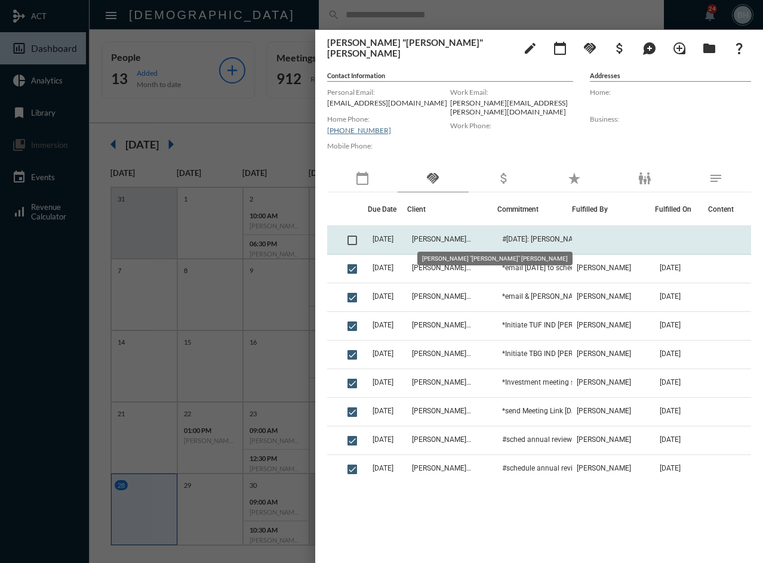
click at [430, 240] on span "Russell "Rusty" Rae" at bounding box center [442, 239] width 60 height 8
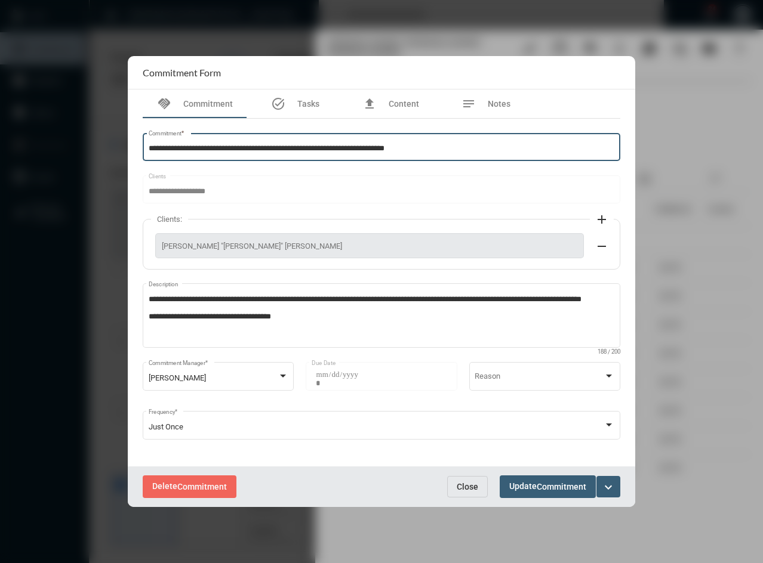
click at [154, 150] on input "**********" at bounding box center [382, 148] width 466 height 9
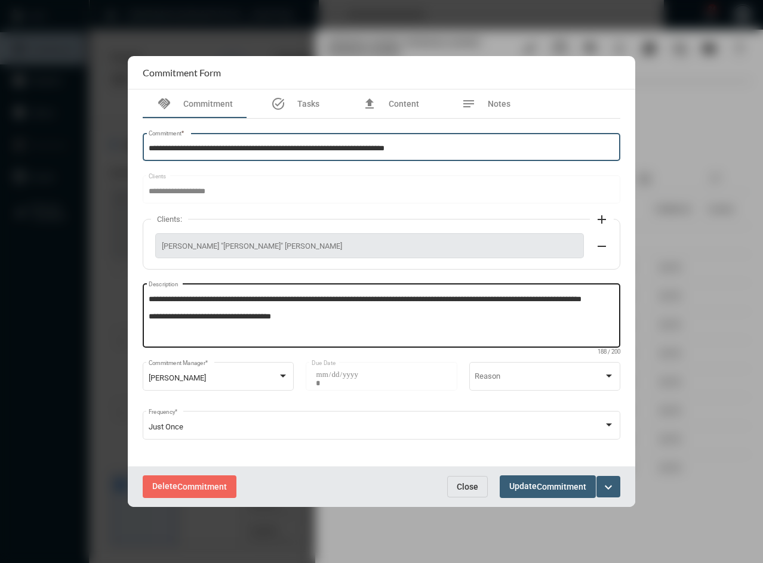
click at [310, 315] on textarea "**********" at bounding box center [382, 317] width 466 height 47
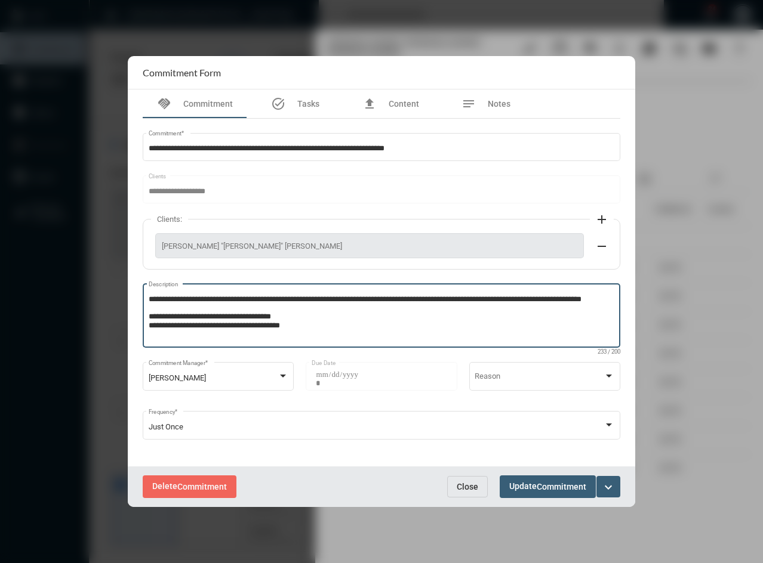
click at [267, 313] on textarea "**********" at bounding box center [382, 317] width 466 height 47
click at [303, 316] on textarea "**********" at bounding box center [382, 317] width 466 height 47
type textarea "**********"
click at [576, 485] on span "Commitment" at bounding box center [561, 488] width 50 height 10
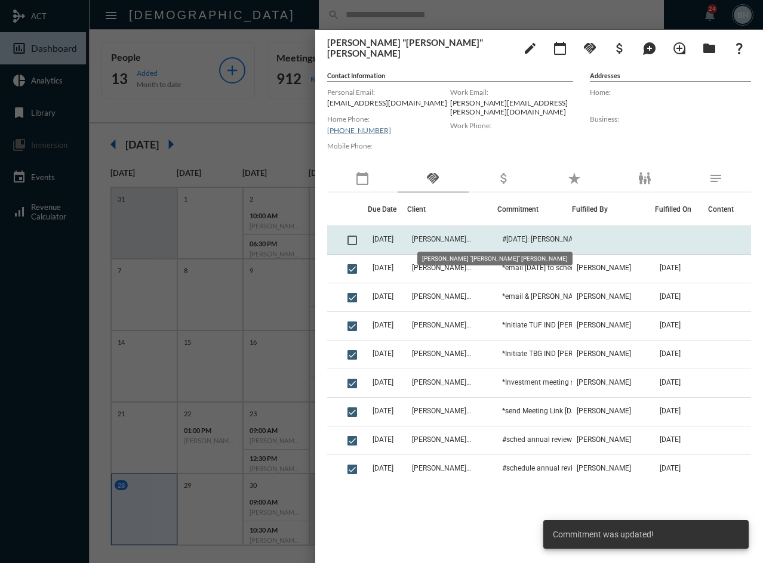
click at [465, 237] on span "Russell "Rusty" Rae" at bounding box center [442, 239] width 60 height 8
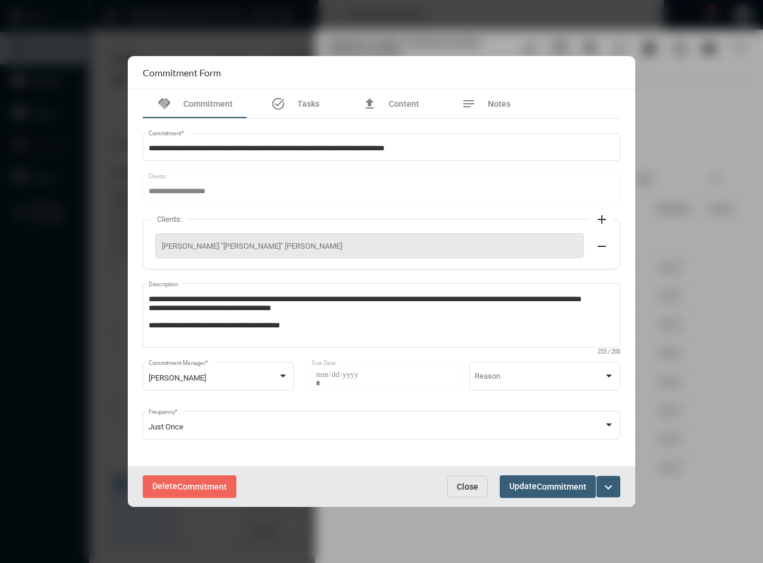
click at [604, 486] on mat-icon "expand_more" at bounding box center [608, 487] width 14 height 14
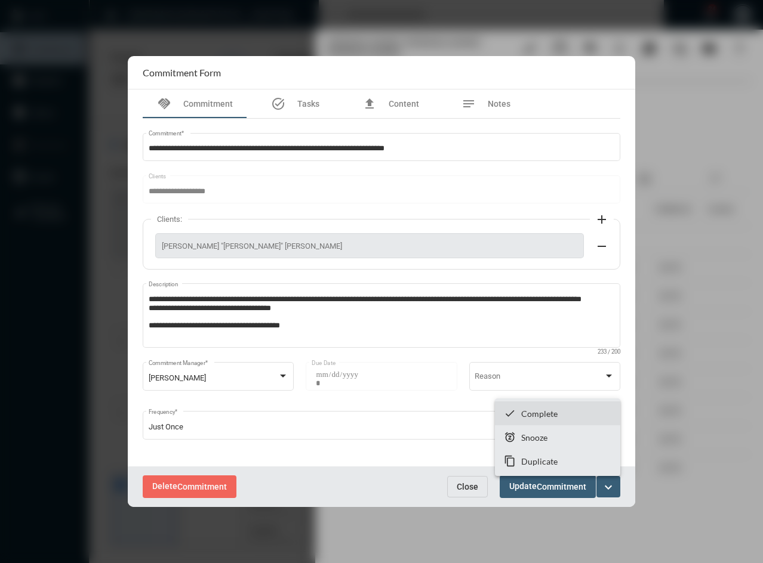
click at [544, 411] on p "Complete" at bounding box center [539, 414] width 36 height 10
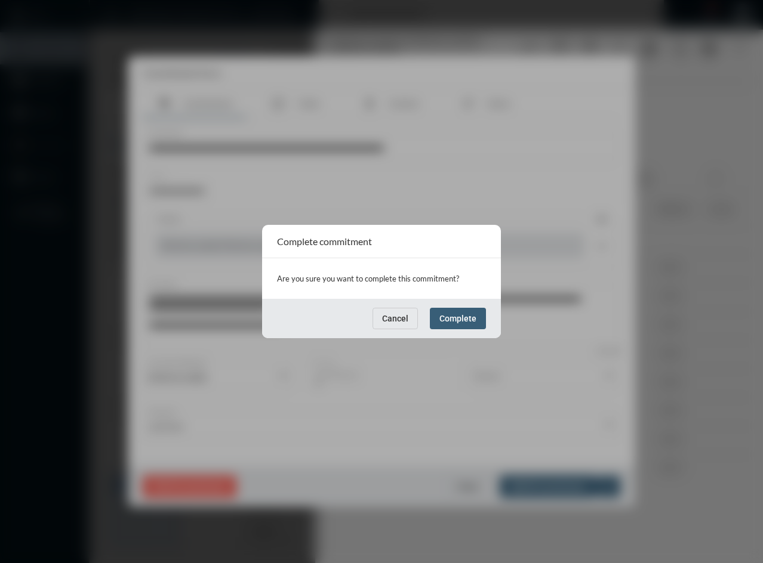
click at [398, 314] on span "Cancel" at bounding box center [395, 319] width 26 height 10
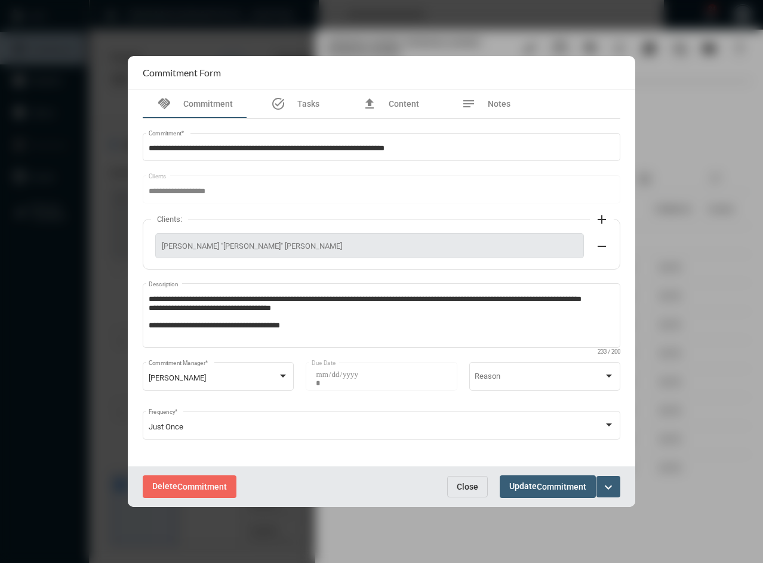
click at [608, 489] on mat-icon "expand_more" at bounding box center [608, 487] width 14 height 14
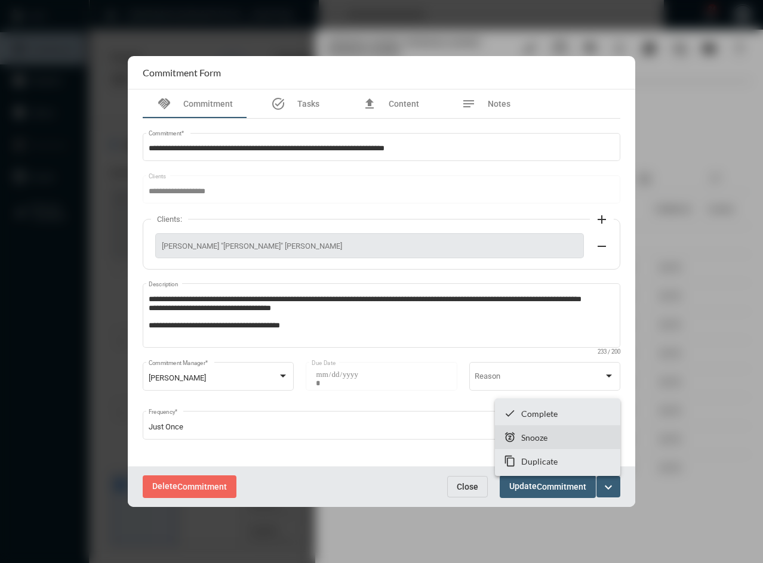
click at [545, 439] on p "Snooze" at bounding box center [534, 438] width 26 height 10
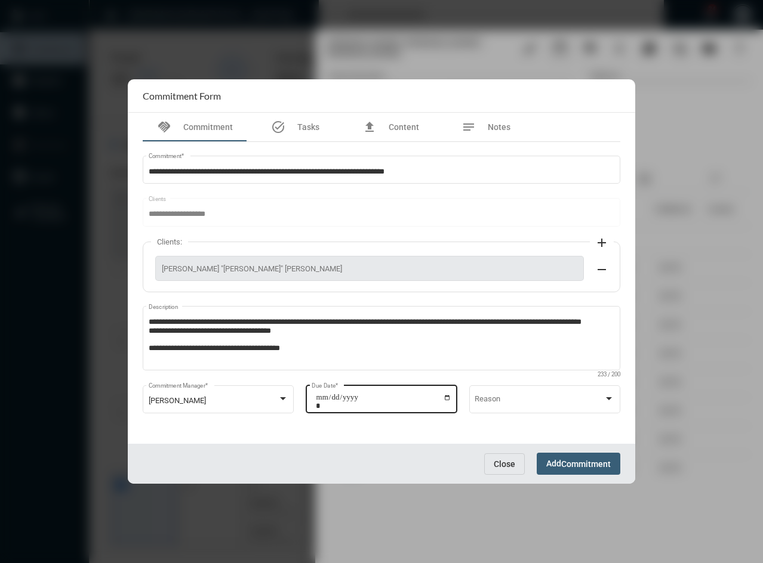
click at [449, 394] on input "**********" at bounding box center [383, 401] width 135 height 17
click at [445, 396] on input "**********" at bounding box center [383, 401] width 135 height 17
type input "**********"
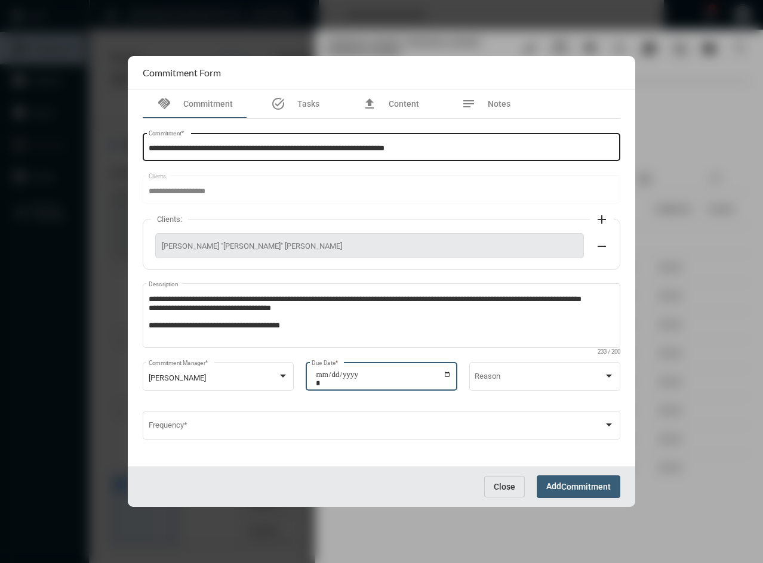
click at [156, 144] on input "**********" at bounding box center [382, 148] width 466 height 9
click at [153, 147] on input "**********" at bounding box center [382, 148] width 466 height 9
type input "**********"
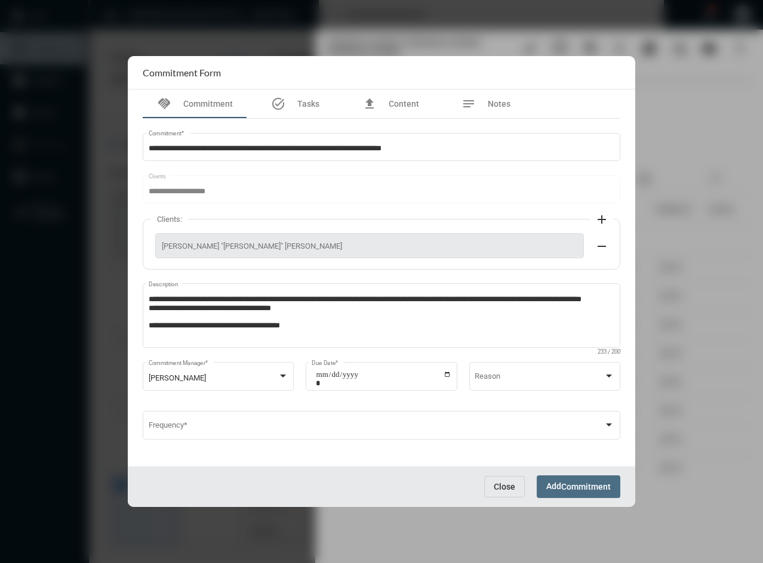
click at [567, 489] on span "Commitment" at bounding box center [586, 488] width 50 height 10
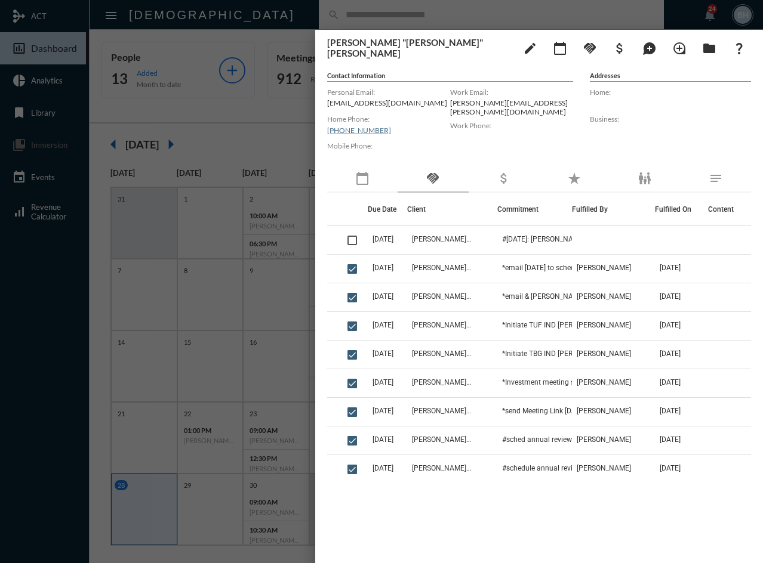
click at [390, 515] on div "Due Date Client Commitment Fulfilled By Fulfilled On Content 10/1/25 Russell "R…" at bounding box center [539, 369] width 424 height 353
click at [247, 143] on div at bounding box center [381, 281] width 763 height 563
